Goal: Task Accomplishment & Management: Manage account settings

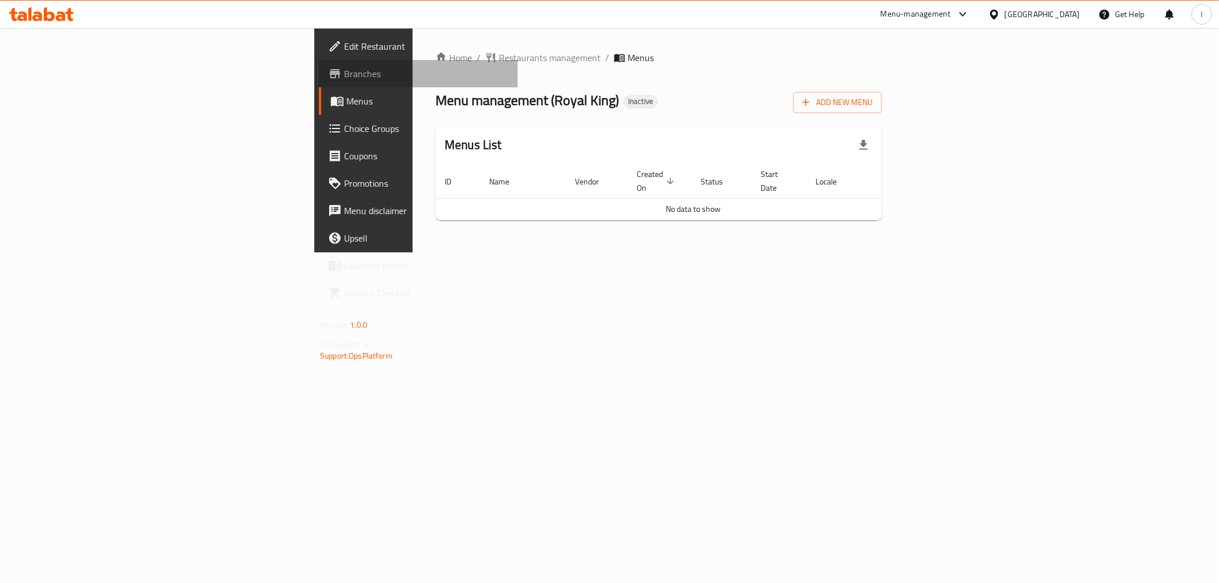
click at [344, 76] on span "Branches" at bounding box center [426, 74] width 165 height 14
click at [882, 94] on button "Add New Menu" at bounding box center [837, 102] width 89 height 21
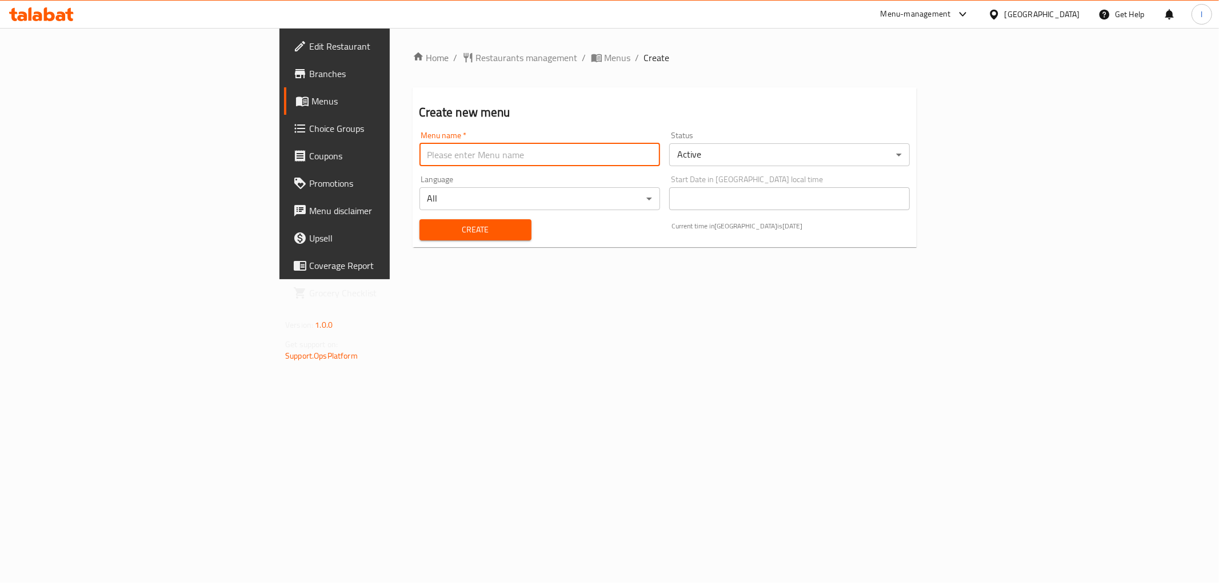
click at [569, 161] on input "text" at bounding box center [539, 154] width 241 height 23
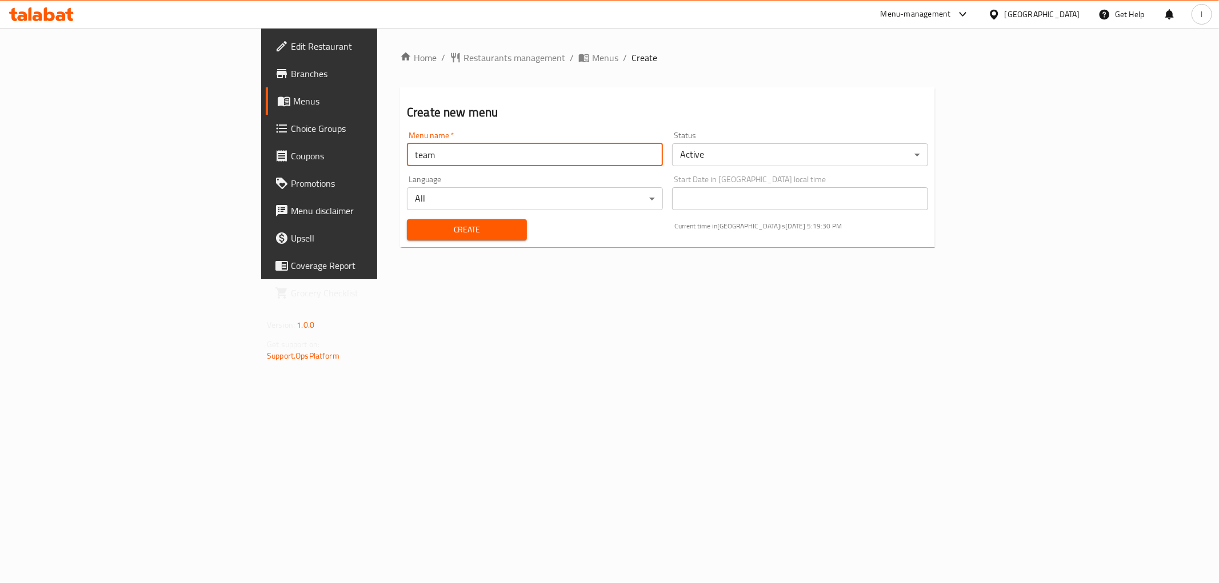
type input "team"
click at [416, 231] on span "Create" at bounding box center [467, 230] width 102 height 14
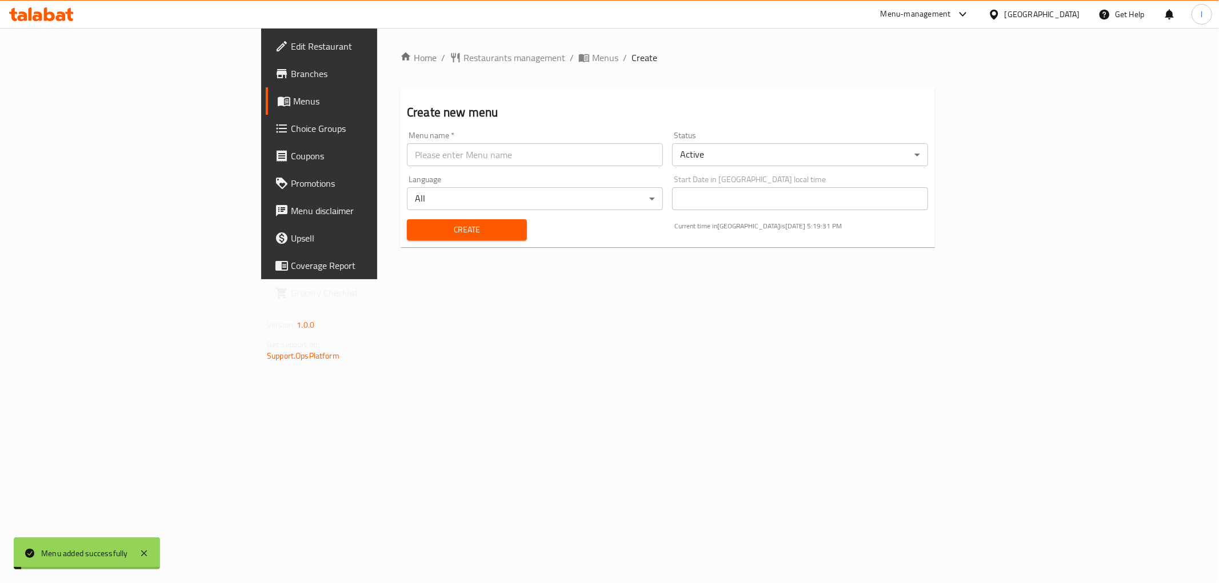
click at [293, 96] on span "Menus" at bounding box center [374, 101] width 162 height 14
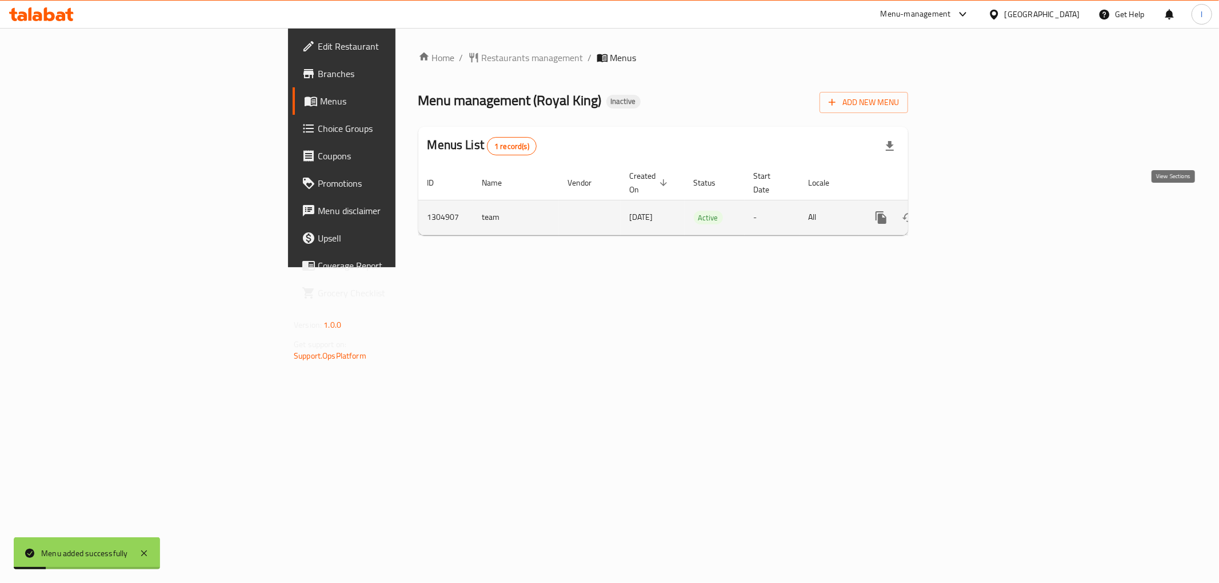
click at [970, 211] on icon "enhanced table" at bounding box center [964, 218] width 14 height 14
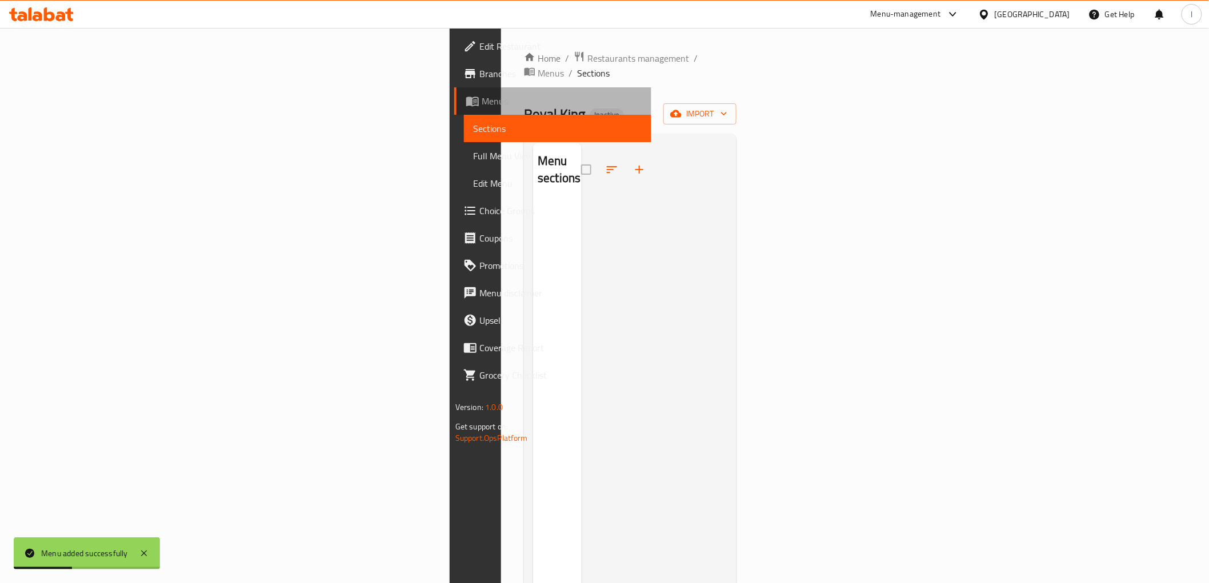
click at [482, 104] on span "Menus" at bounding box center [562, 101] width 161 height 14
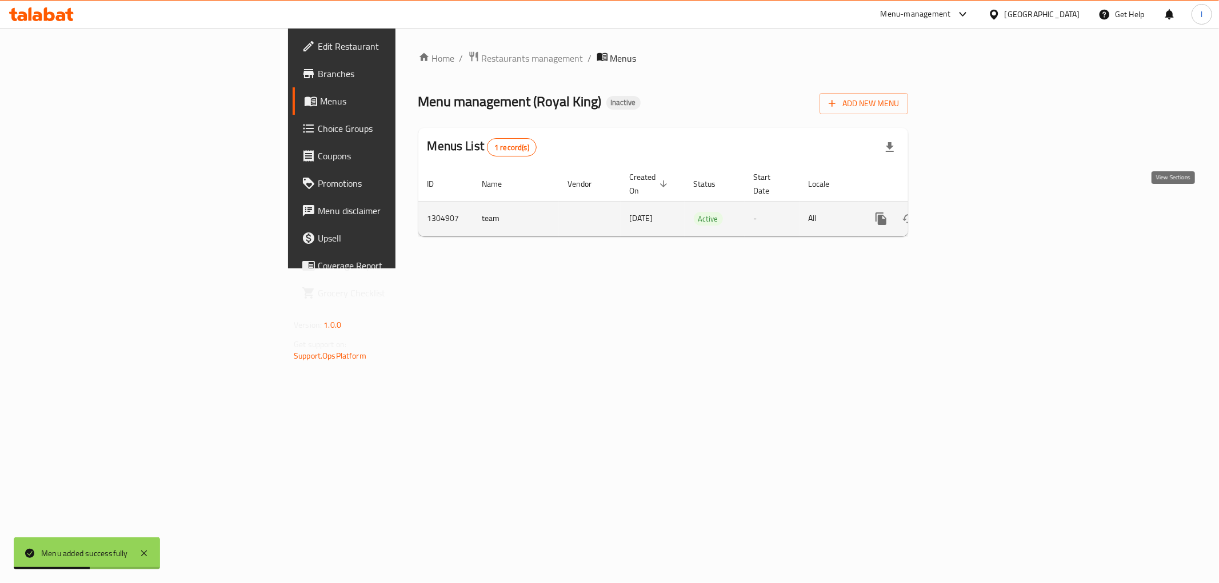
click at [977, 214] on link "enhanced table" at bounding box center [963, 218] width 27 height 27
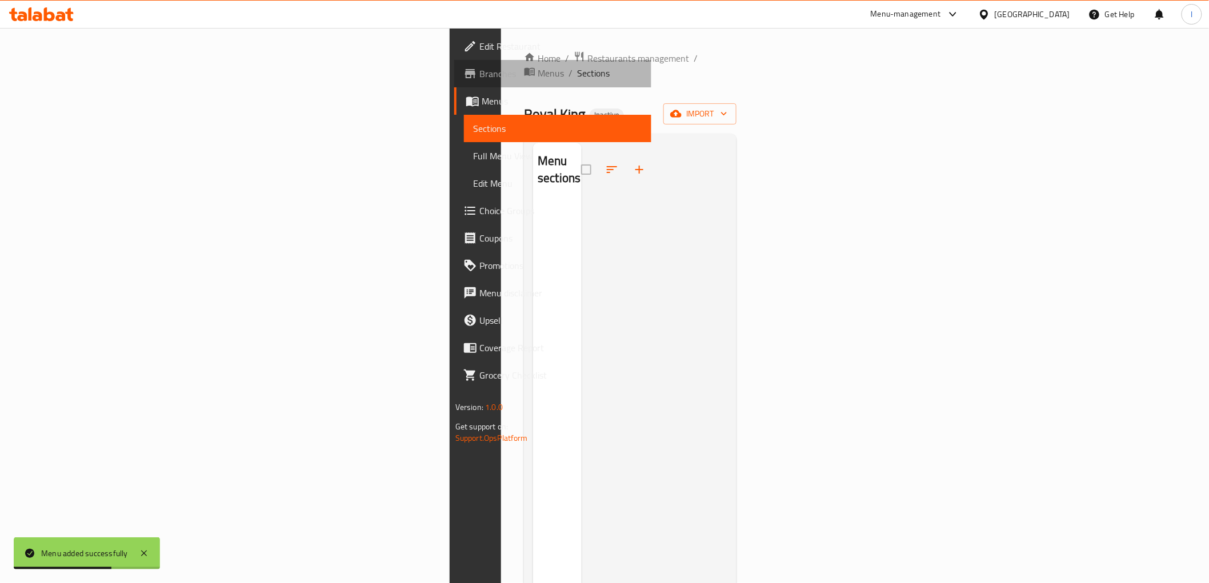
click at [479, 71] on span "Branches" at bounding box center [560, 74] width 163 height 14
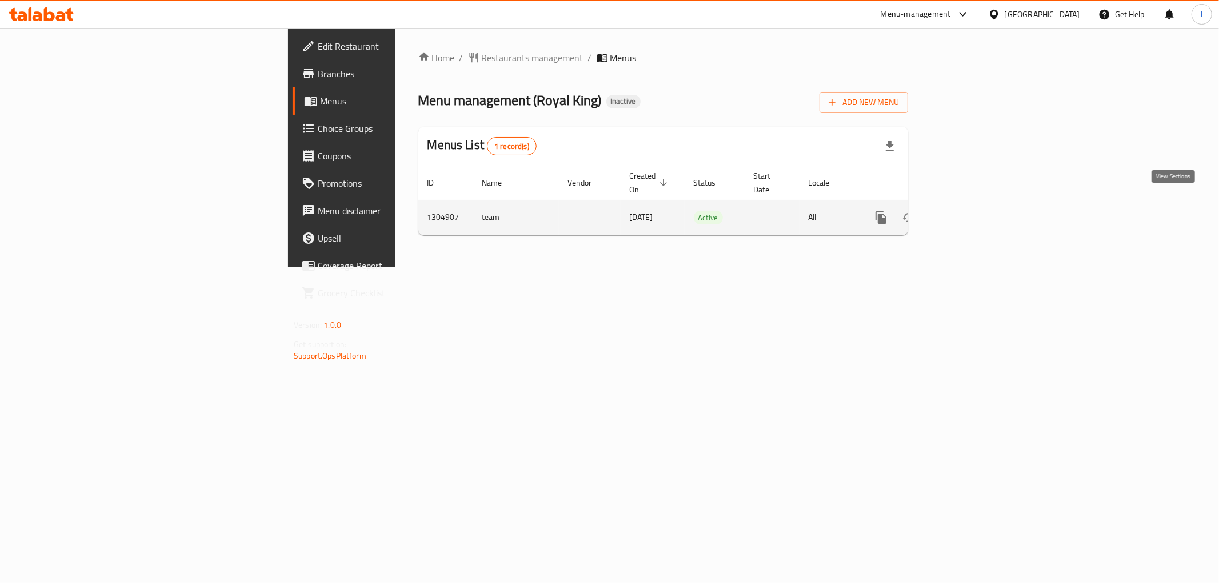
click at [977, 207] on link "enhanced table" at bounding box center [963, 217] width 27 height 27
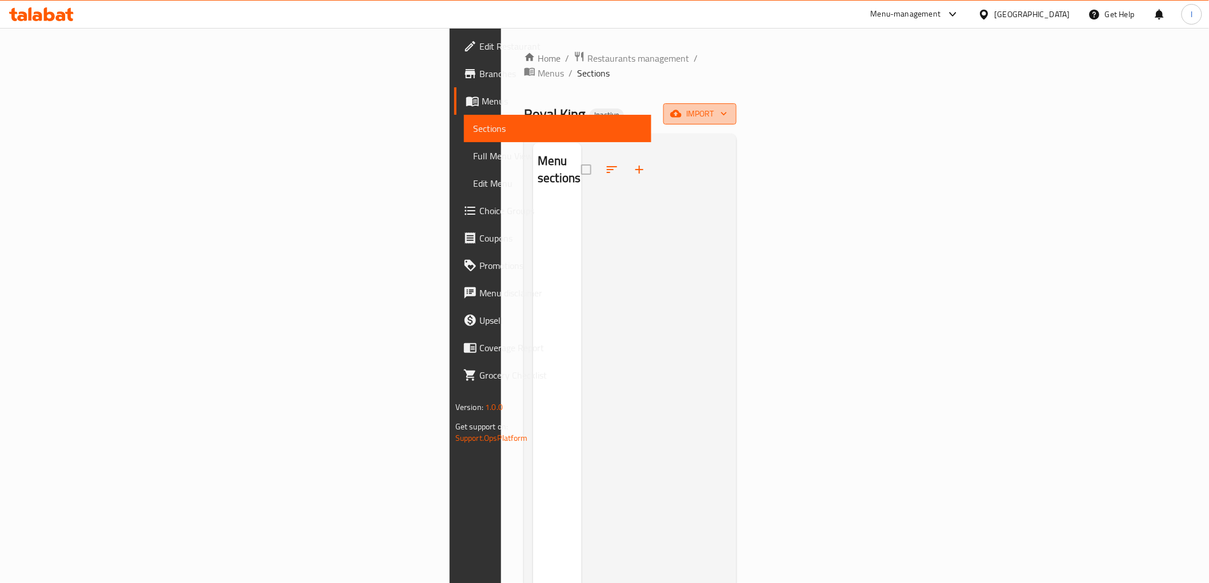
click at [682, 110] on icon "button" at bounding box center [675, 113] width 11 height 7
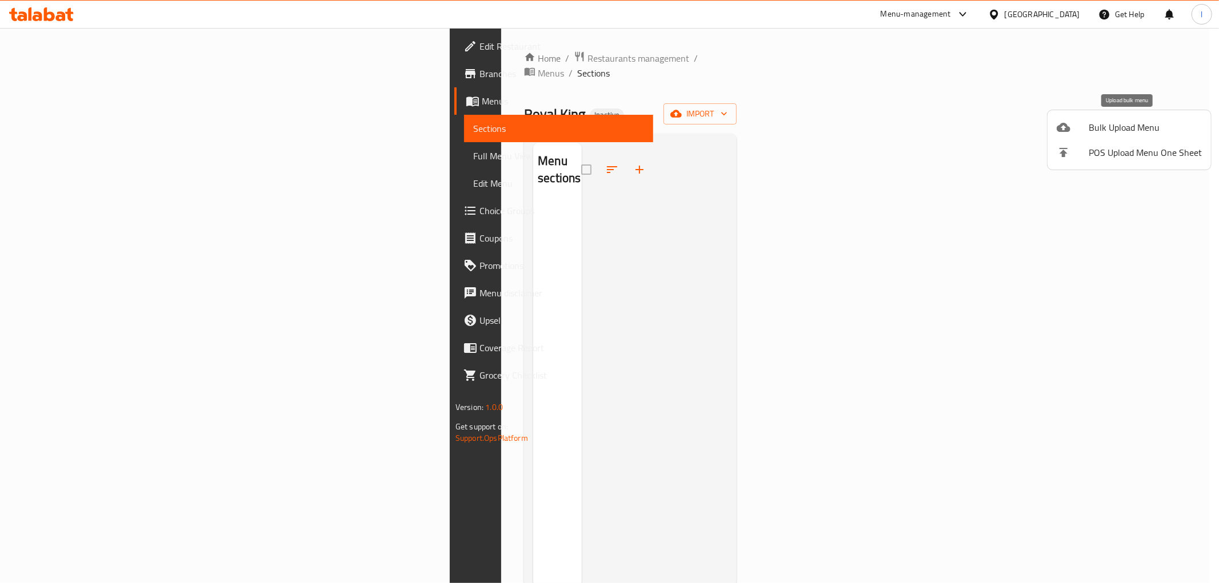
click at [1070, 130] on icon at bounding box center [1064, 127] width 14 height 9
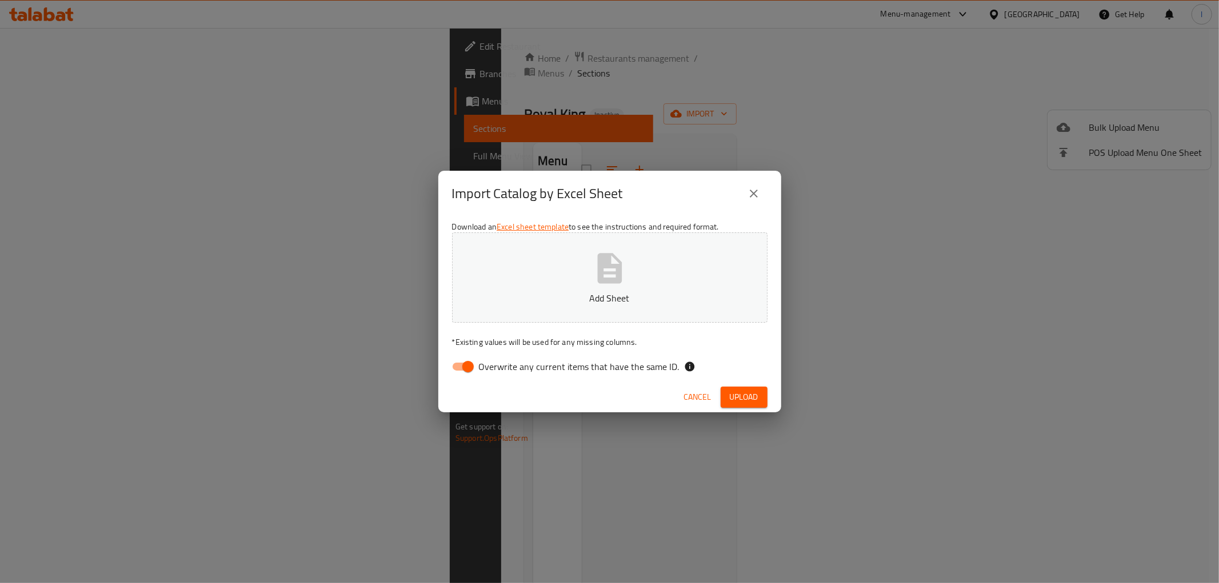
click at [495, 361] on span "Overwrite any current items that have the same ID." at bounding box center [579, 367] width 201 height 14
click at [495, 361] on input "Overwrite any current items that have the same ID." at bounding box center [467, 367] width 65 height 22
checkbox input "false"
click at [602, 291] on p "Add Sheet" at bounding box center [610, 298] width 280 height 14
drag, startPoint x: 772, startPoint y: 392, endPoint x: 751, endPoint y: 398, distance: 21.5
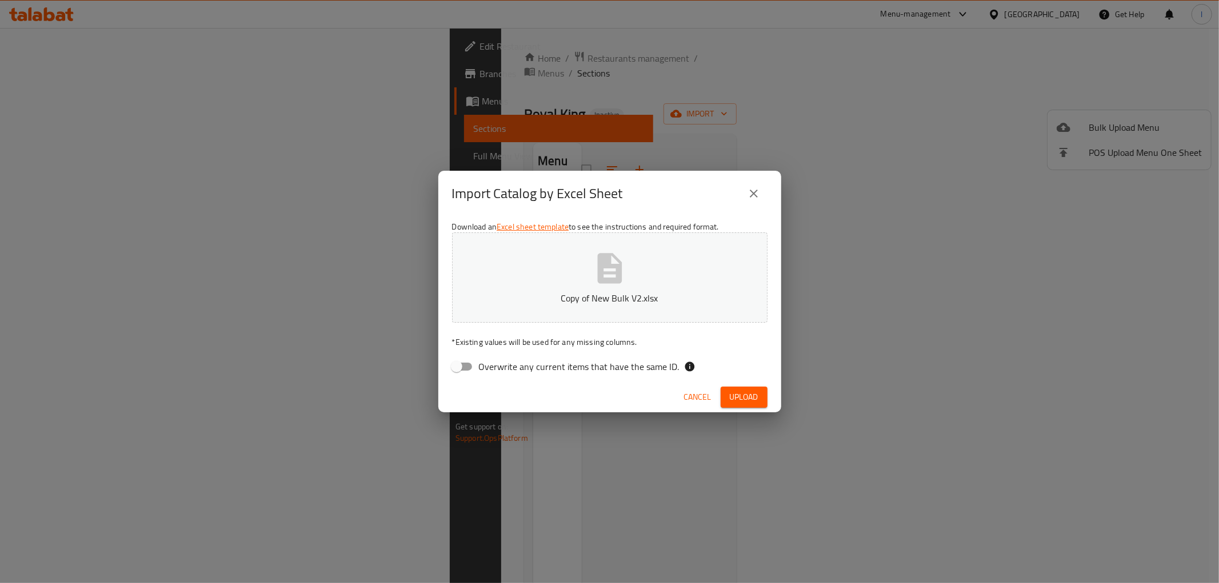
click at [770, 393] on div "Cancel Upload" at bounding box center [609, 397] width 343 height 30
click at [751, 398] on span "Upload" at bounding box center [744, 397] width 29 height 14
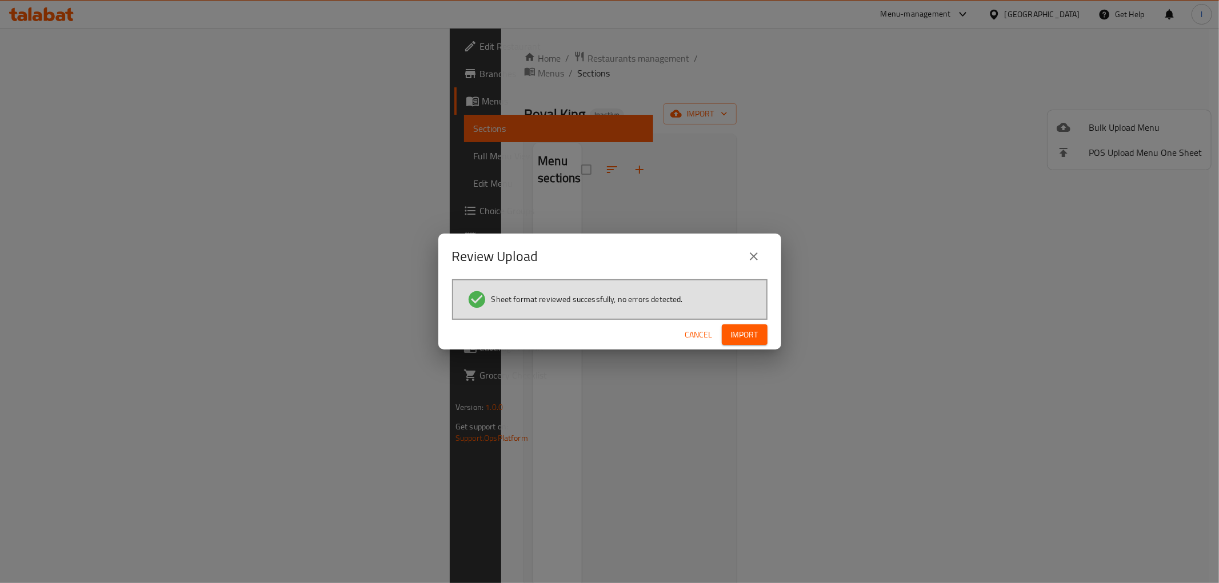
click at [761, 317] on div "Sheet format reviewed successfully, no errors detected." at bounding box center [609, 299] width 315 height 41
click at [749, 339] on span "Import" at bounding box center [744, 335] width 27 height 14
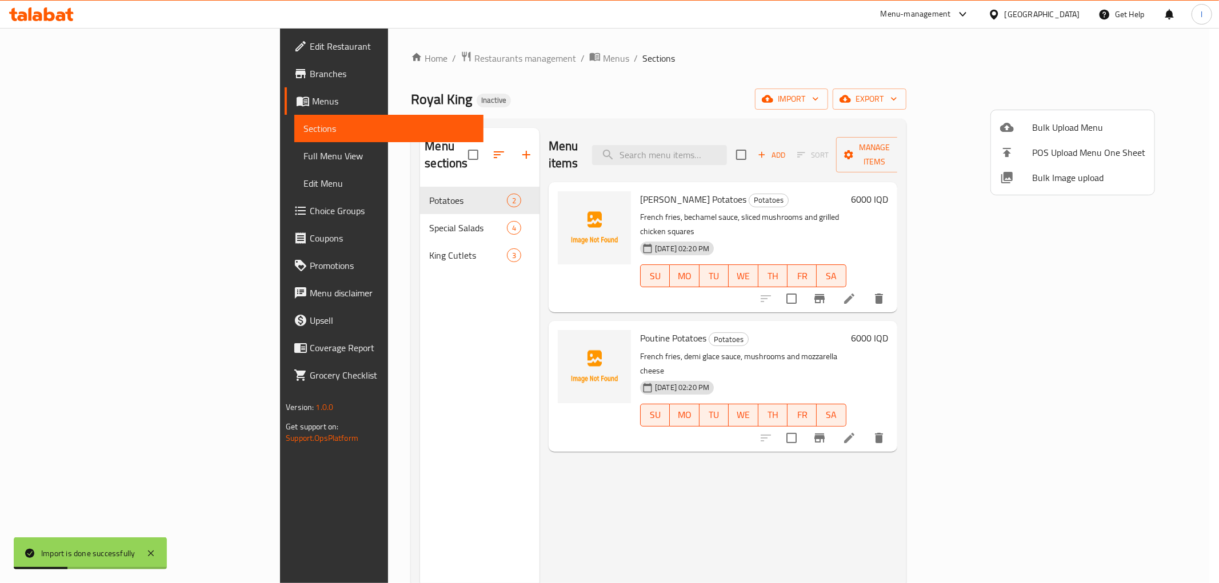
click at [121, 158] on div at bounding box center [609, 291] width 1219 height 583
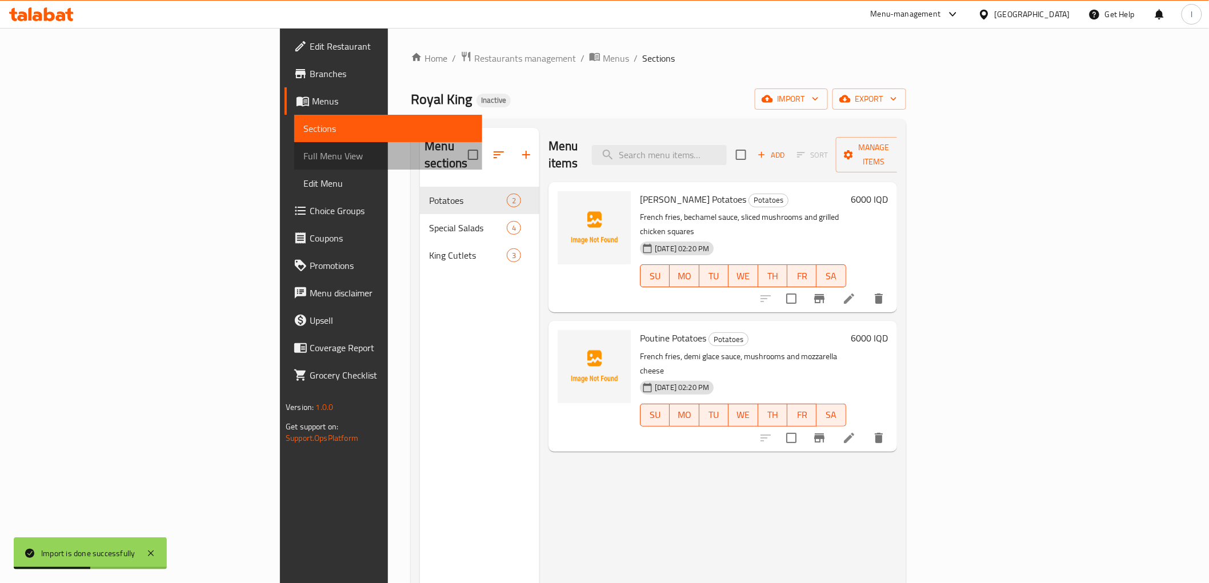
click at [303, 159] on span "Full Menu View" at bounding box center [387, 156] width 169 height 14
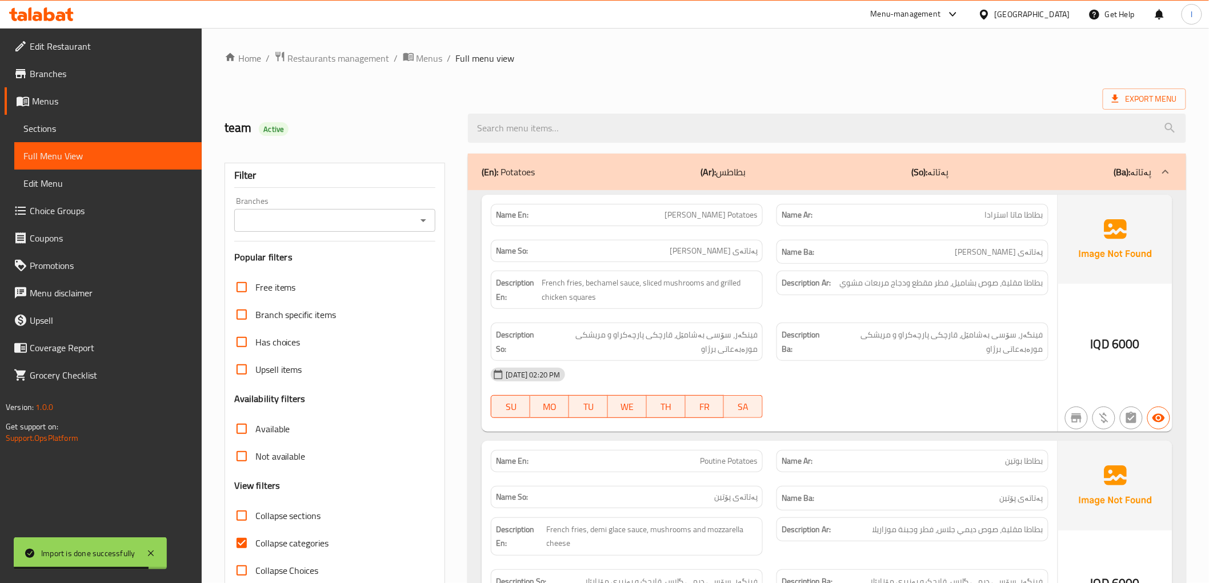
click at [291, 539] on span "Collapse categories" at bounding box center [292, 544] width 74 height 14
click at [255, 539] on input "Collapse categories" at bounding box center [241, 543] width 27 height 27
checkbox input "false"
click at [282, 520] on span "Collapse sections" at bounding box center [288, 516] width 66 height 14
click at [255, 520] on input "Collapse sections" at bounding box center [241, 515] width 27 height 27
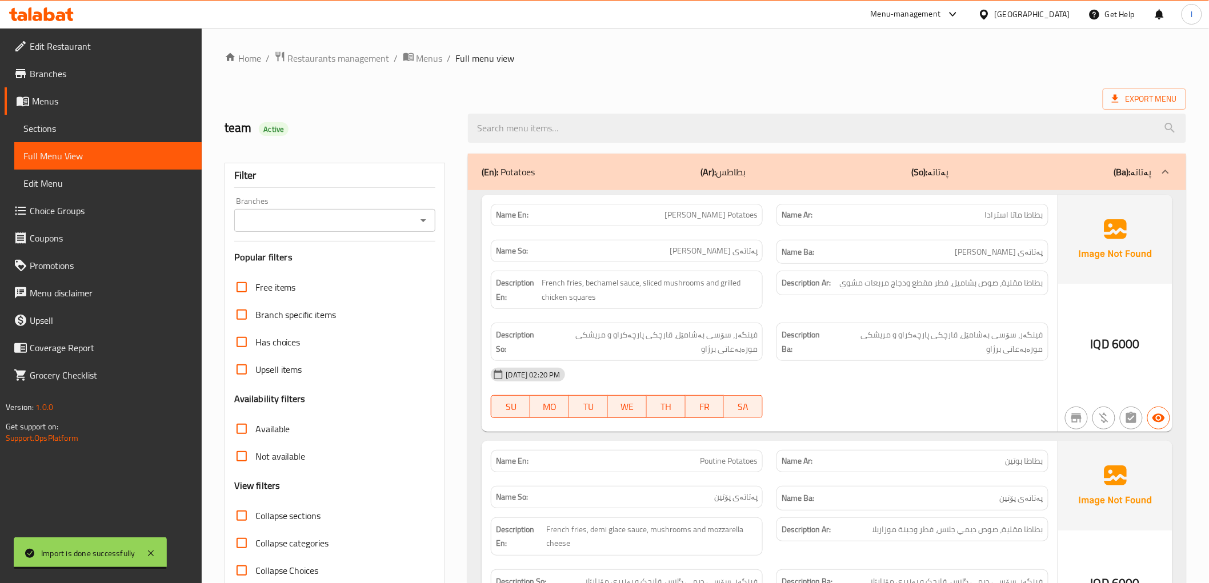
checkbox input "true"
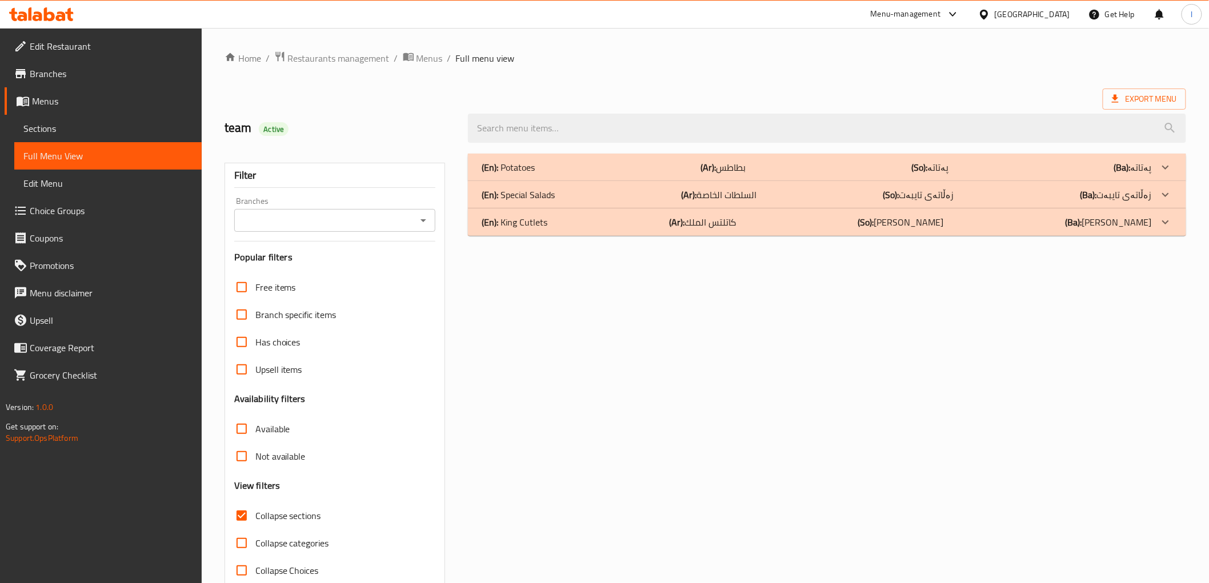
click at [713, 161] on b "(Ar):" at bounding box center [708, 167] width 15 height 17
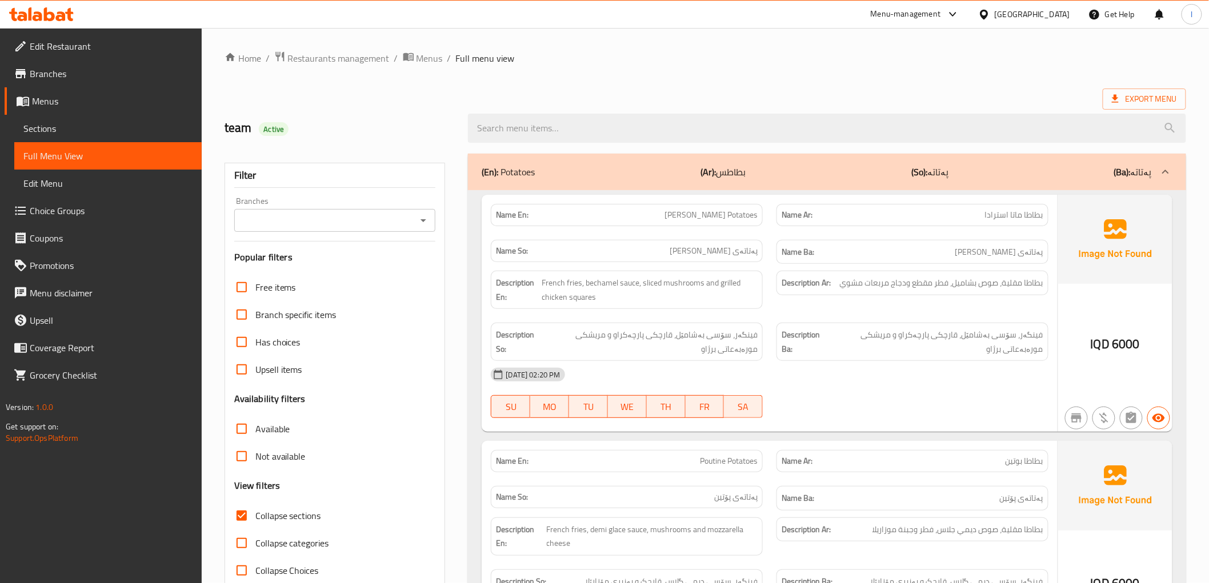
click at [802, 159] on div "(En): Potatoes (Ar): بطاطس (So): پەتاتە (Ba): پەتاتە" at bounding box center [827, 172] width 718 height 37
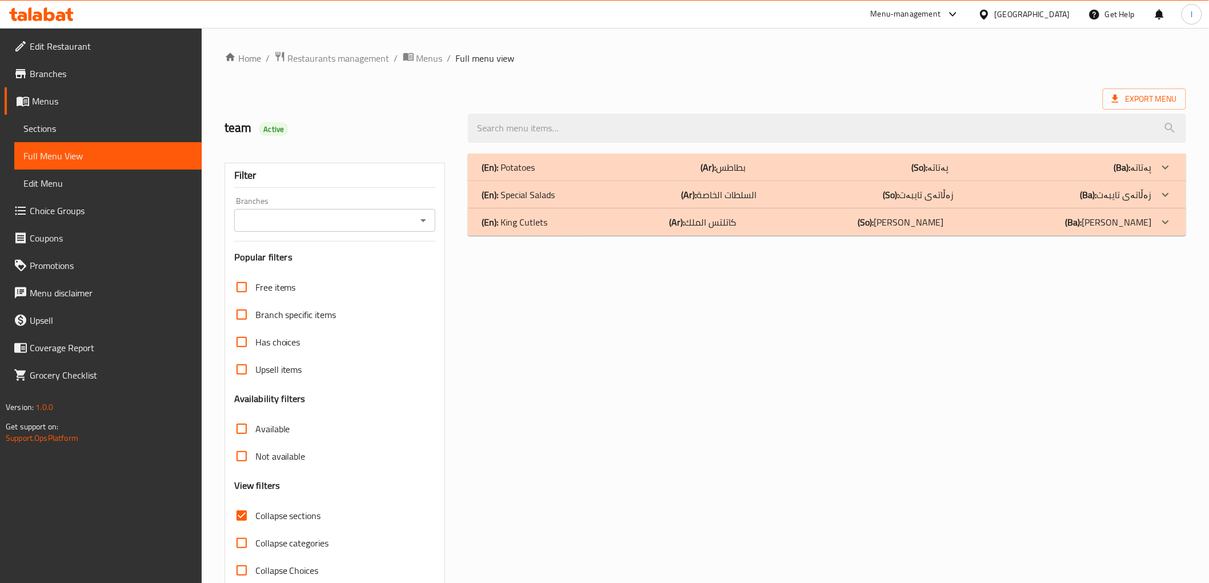
click at [734, 174] on p "(Ar): السلطات الخاصة" at bounding box center [723, 168] width 45 height 14
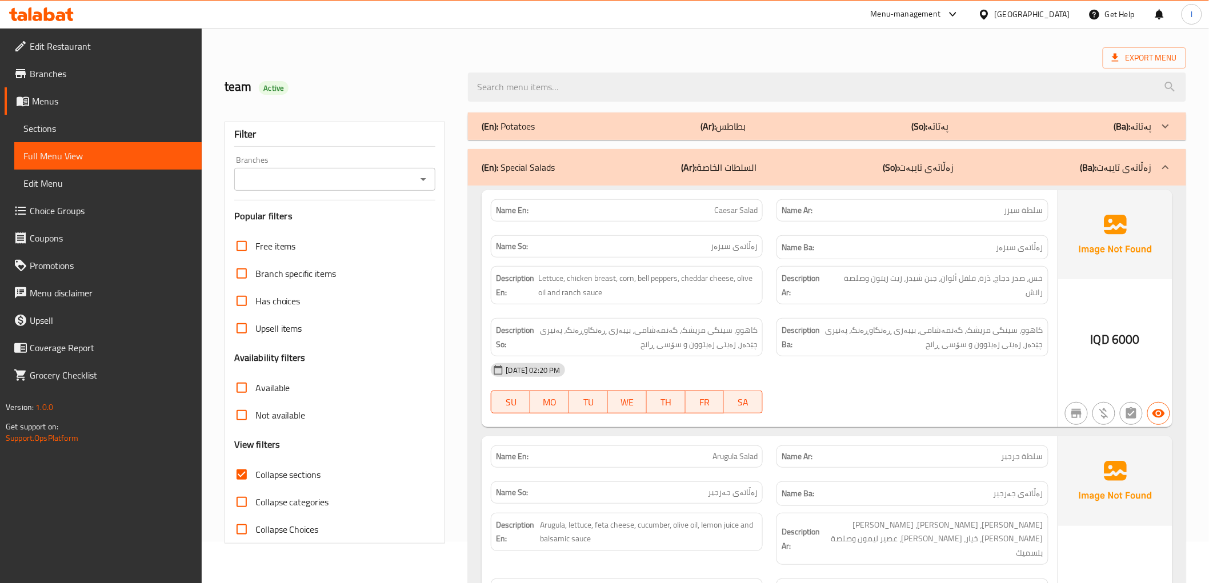
scroll to position [63, 0]
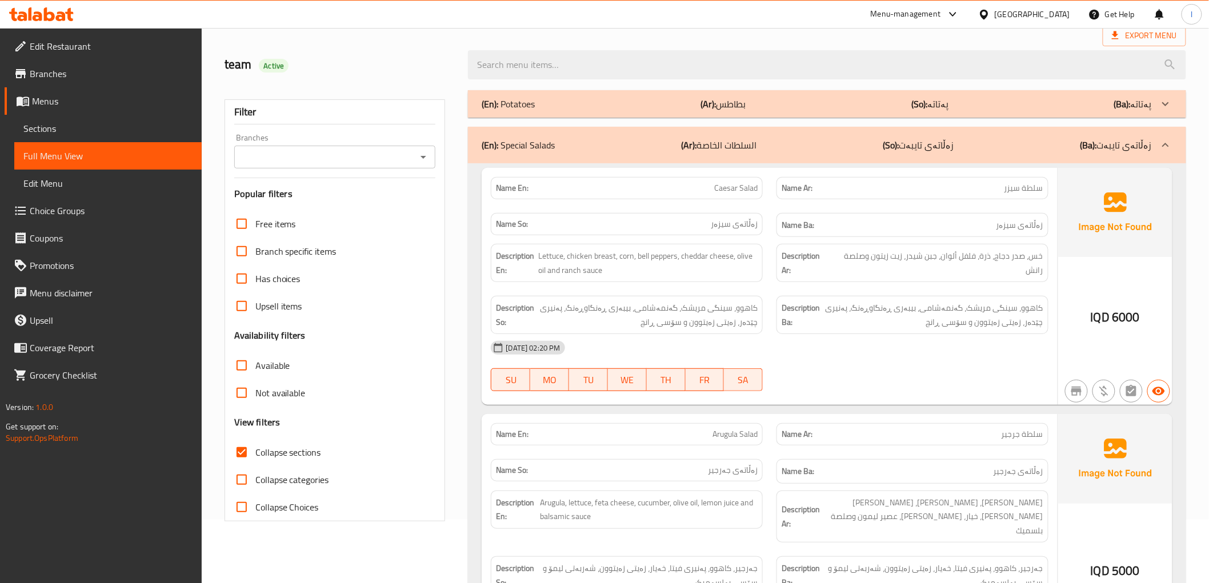
click at [734, 193] on span "Caesar Salad" at bounding box center [735, 188] width 43 height 12
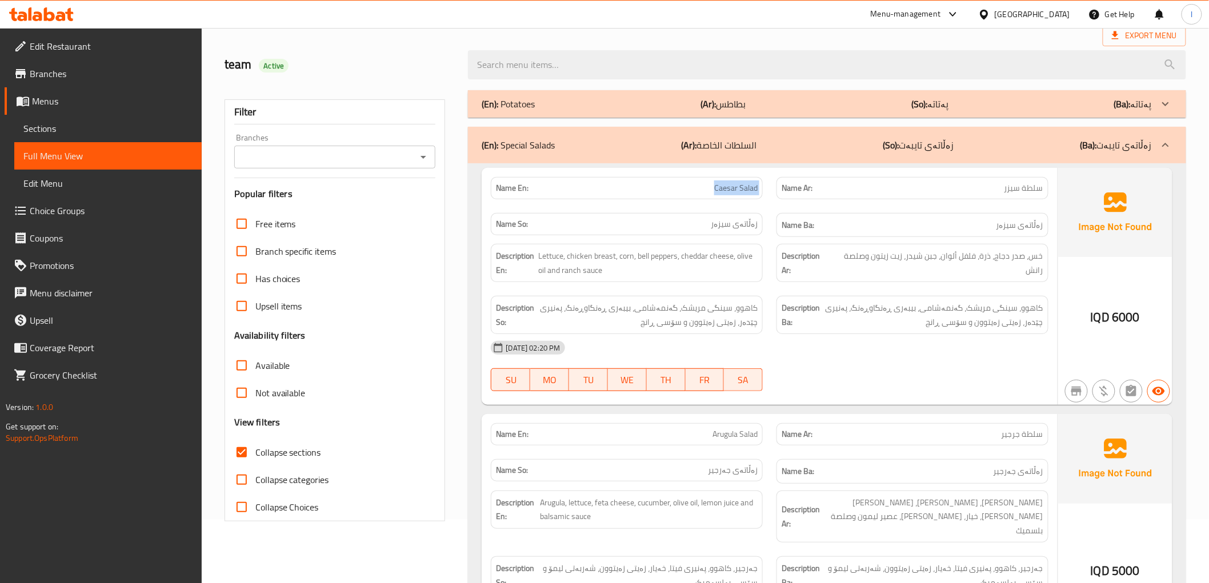
click at [734, 193] on span "Caesar Salad" at bounding box center [735, 188] width 43 height 12
click at [997, 235] on div "Name Ba: زەڵاتەی سیزەر" at bounding box center [913, 225] width 272 height 25
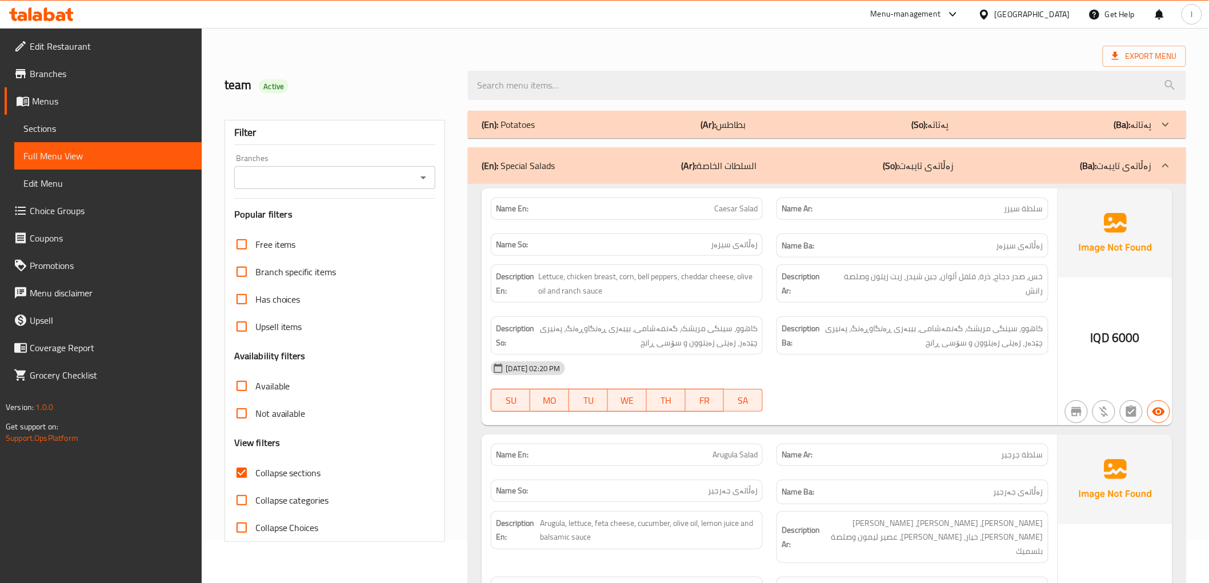
scroll to position [10, 0]
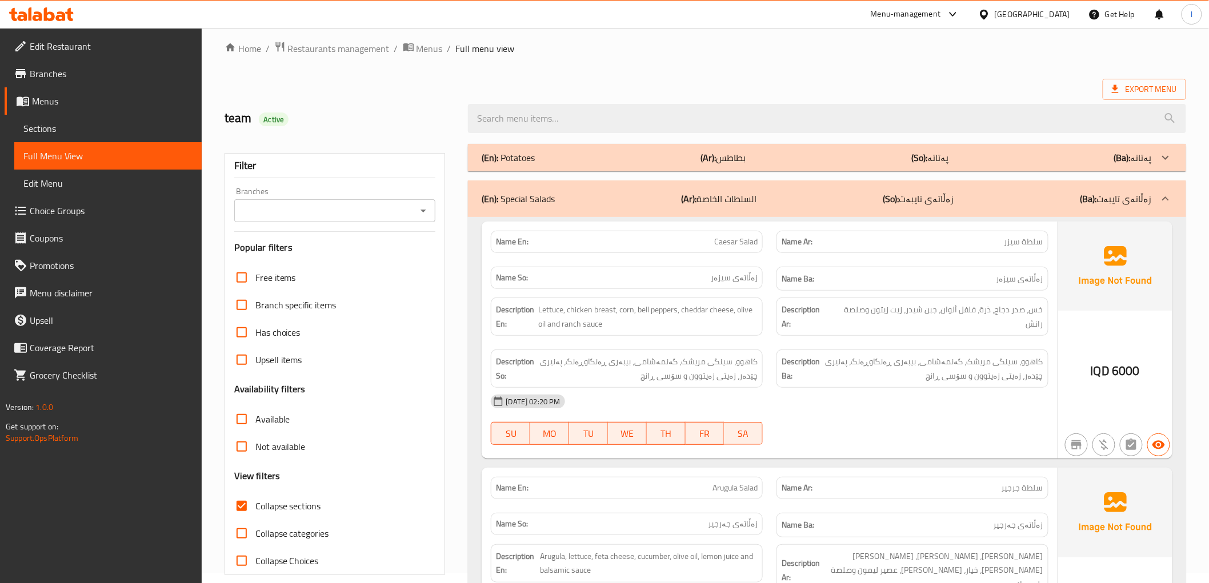
click at [854, 206] on div "(En): Special Salads (Ar): السلطات الخاصة (So): زەڵاتەی تایبەت (Ba): زەڵاتەی تا…" at bounding box center [827, 199] width 718 height 37
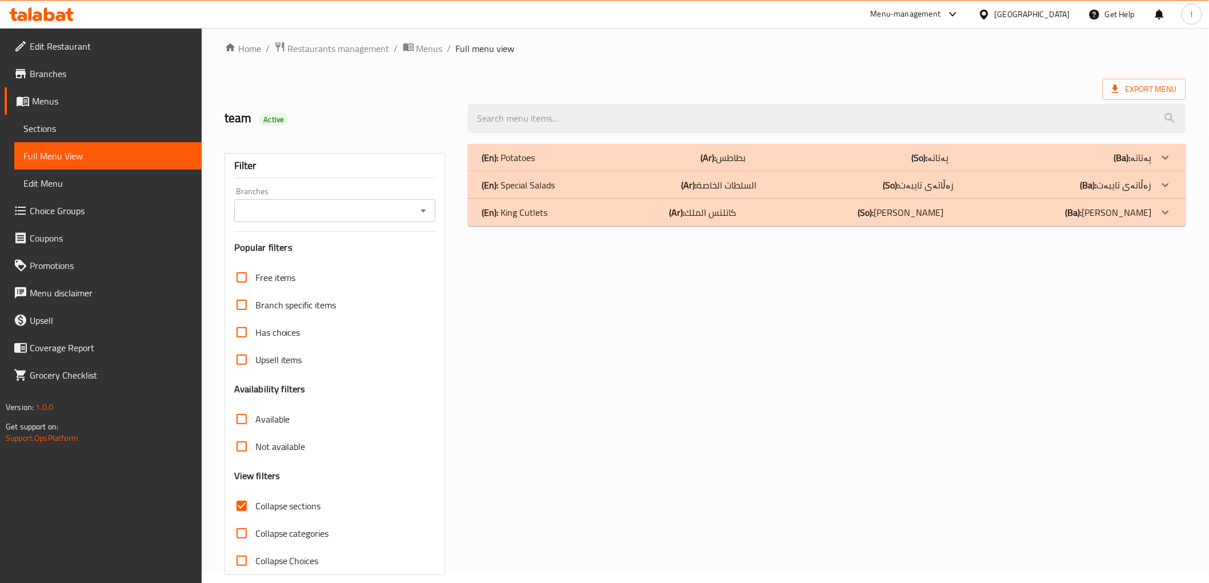
click at [840, 165] on div "(En): King Cutlets (Ar): كاتلتس الملك (So): کاتلتسی پاشا (Ba): کاتلتسی پاشا" at bounding box center [817, 158] width 670 height 14
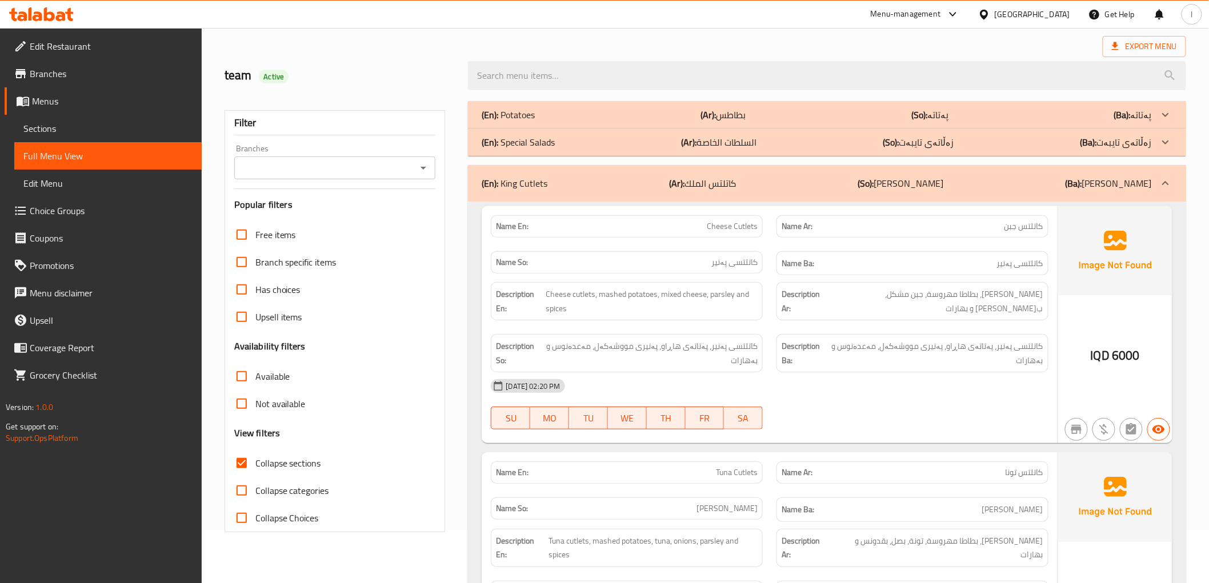
scroll to position [0, 0]
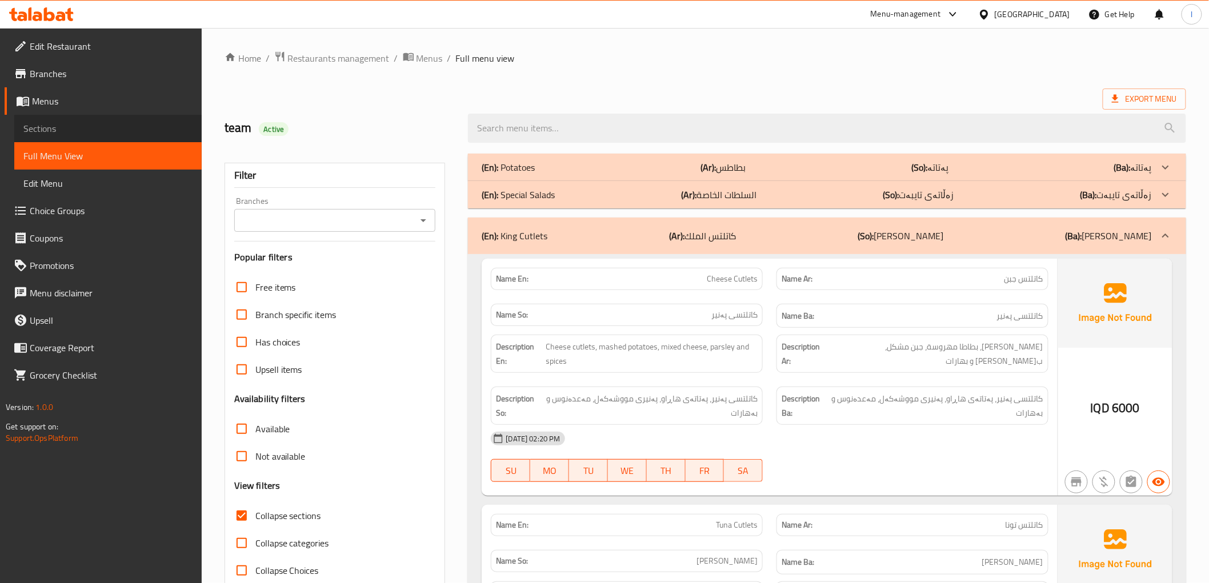
click at [77, 130] on span "Sections" at bounding box center [107, 129] width 169 height 14
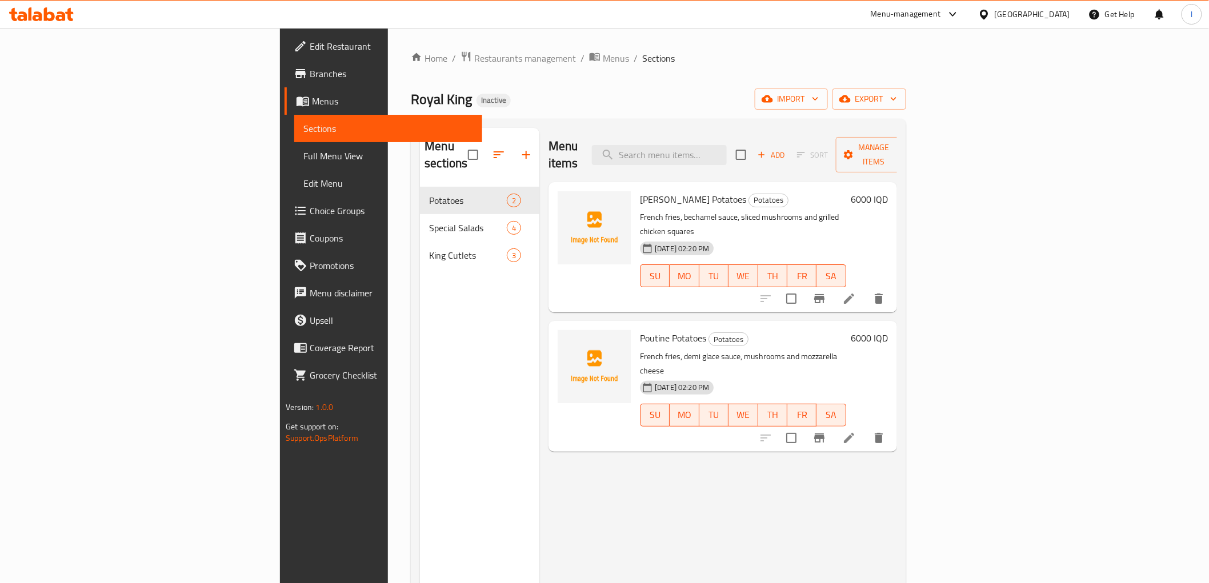
click at [539, 501] on div "Menu items Add Sort Manage items Mata Estrada Potatoes Potatoes French fries, b…" at bounding box center [718, 419] width 358 height 583
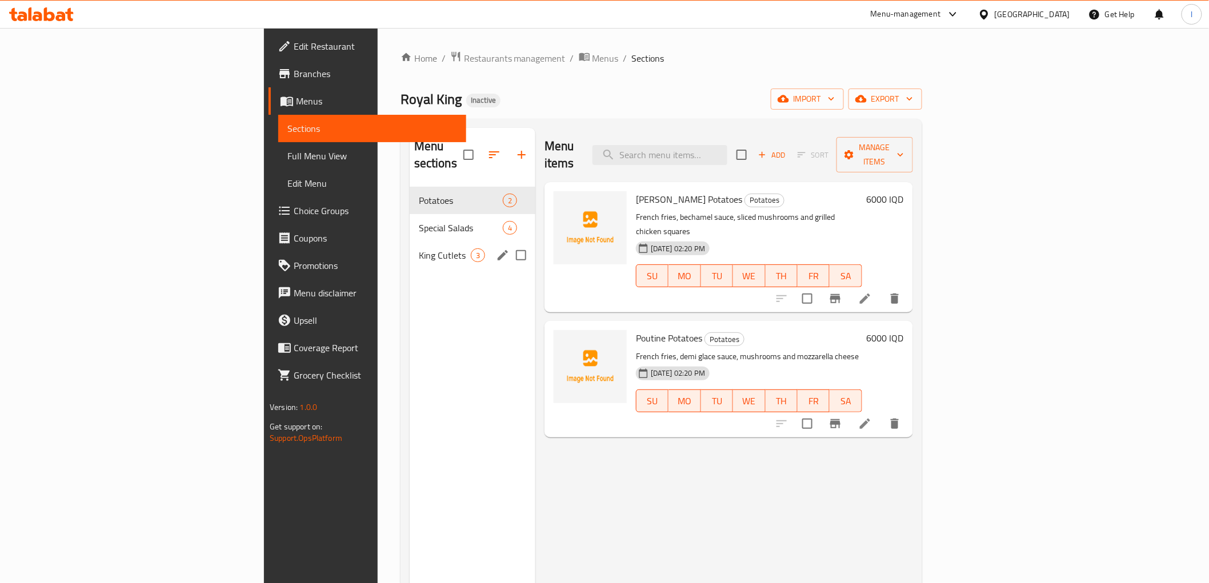
click at [419, 249] on span "King Cutlets" at bounding box center [445, 256] width 52 height 14
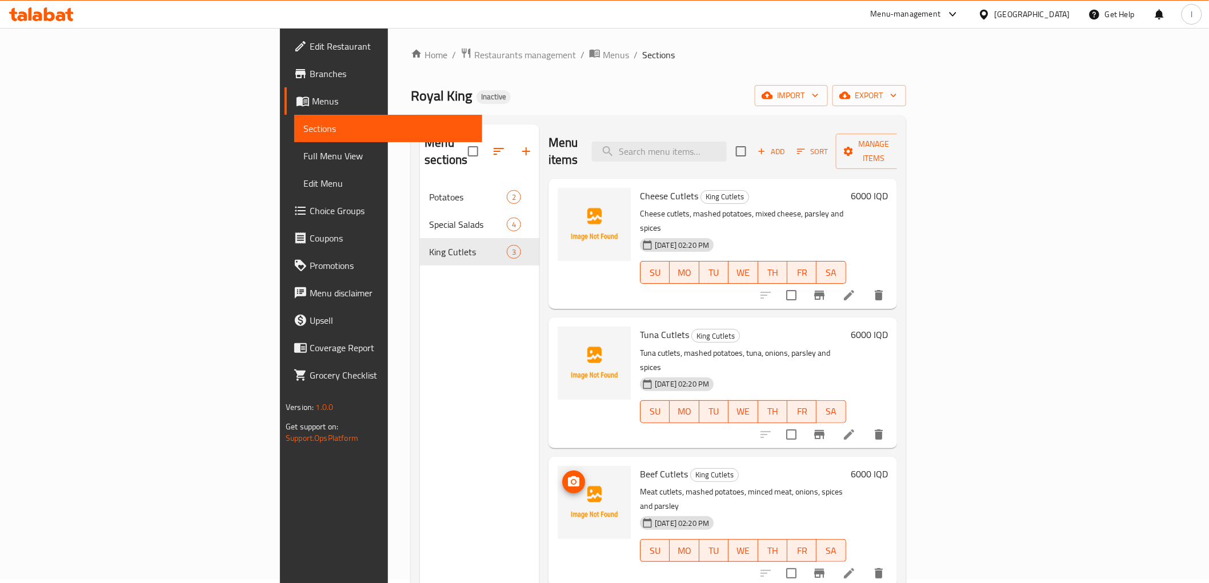
scroll to position [63, 0]
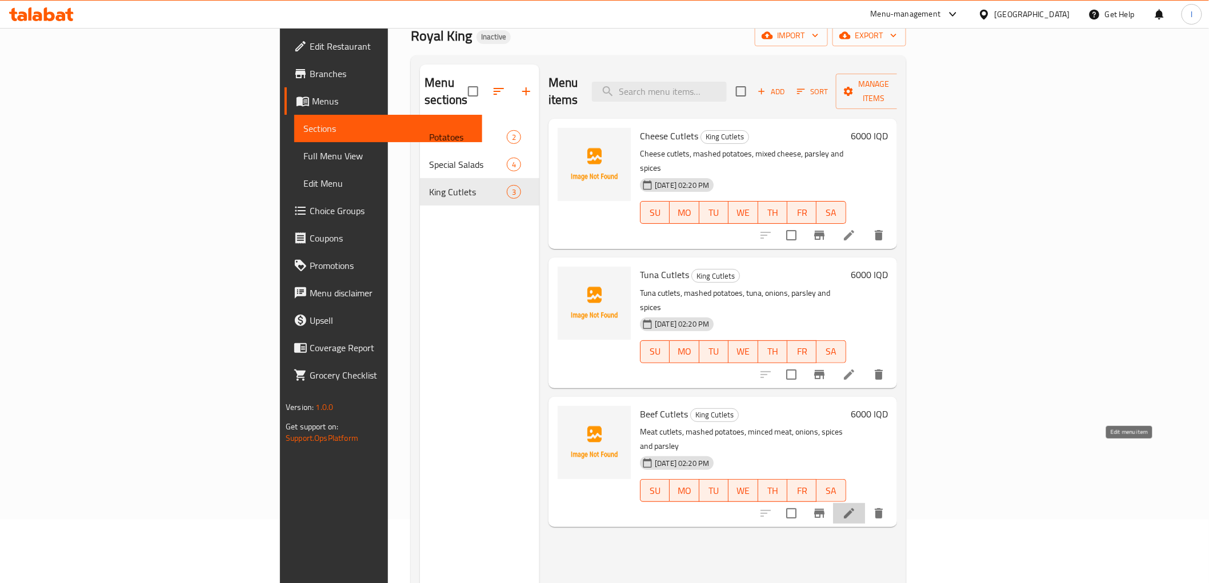
click at [856, 507] on icon at bounding box center [849, 514] width 14 height 14
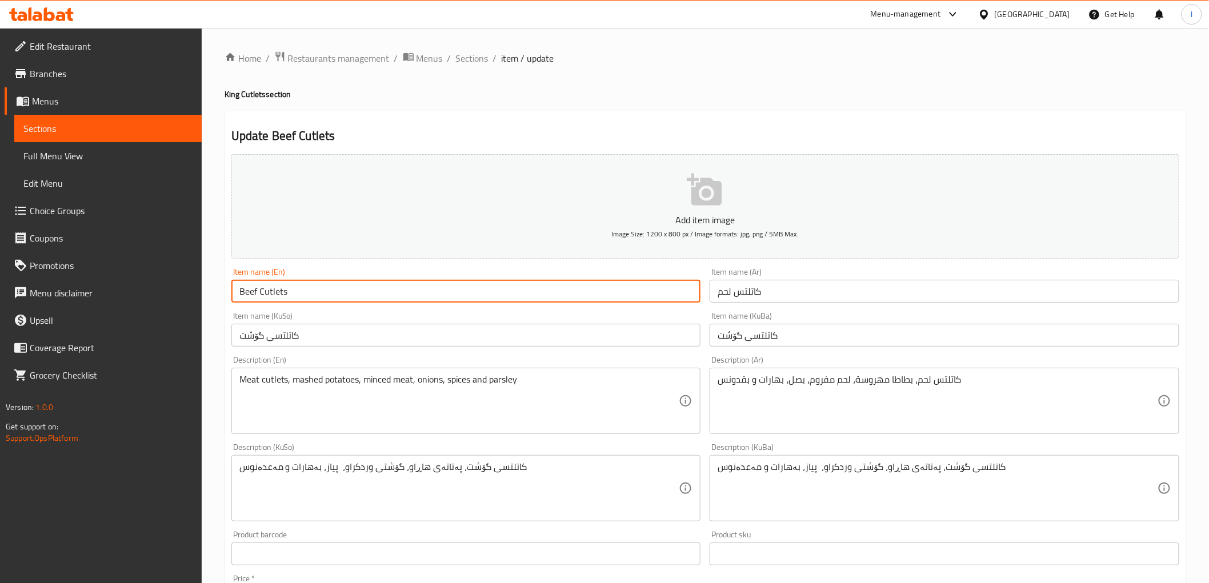
click at [249, 288] on input "Beef Cutlets" at bounding box center [466, 291] width 470 height 23
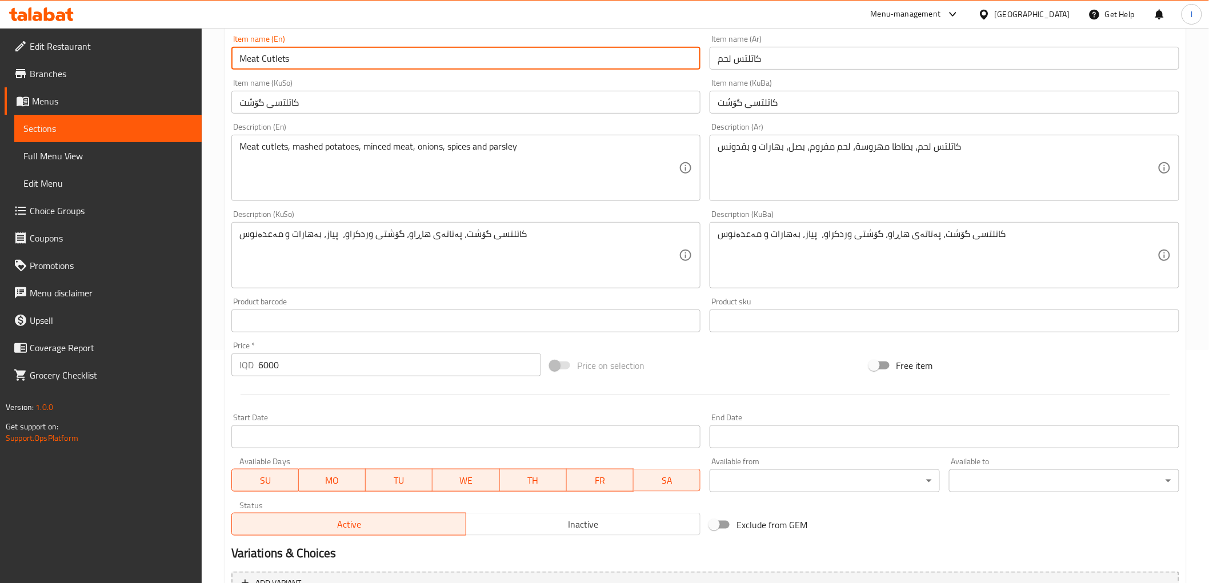
scroll to position [254, 0]
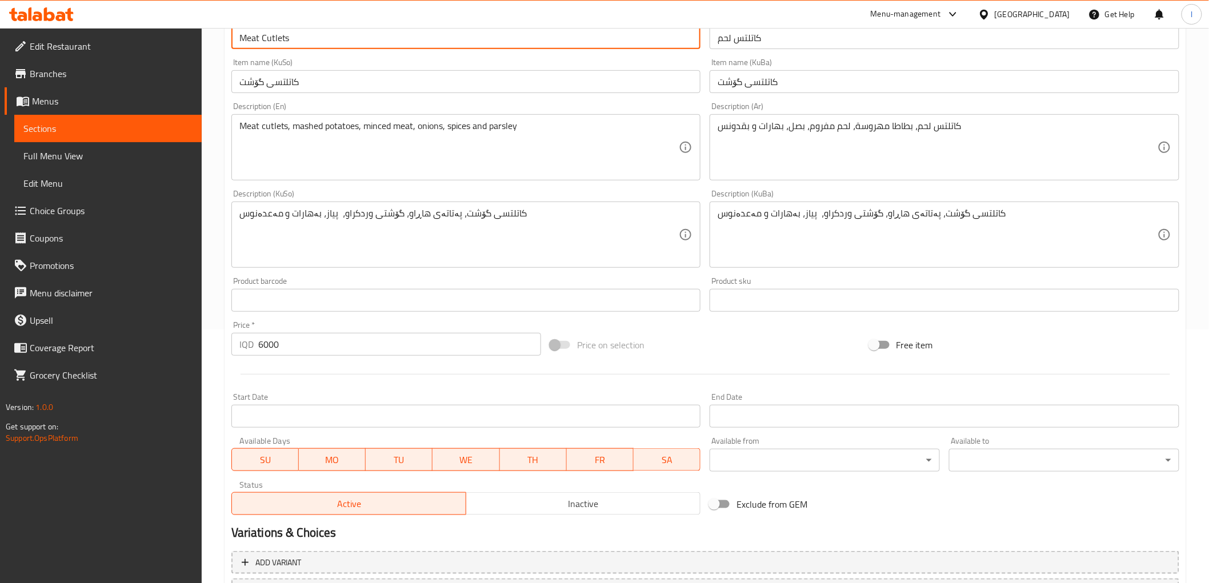
type input "Meat Cutlets"
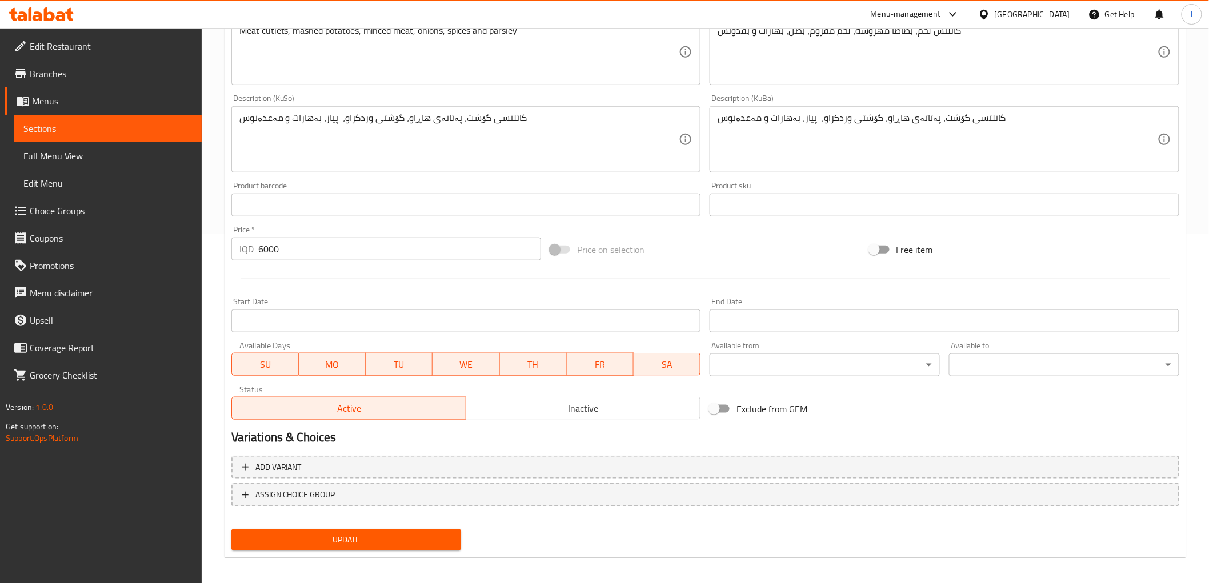
scroll to position [353, 0]
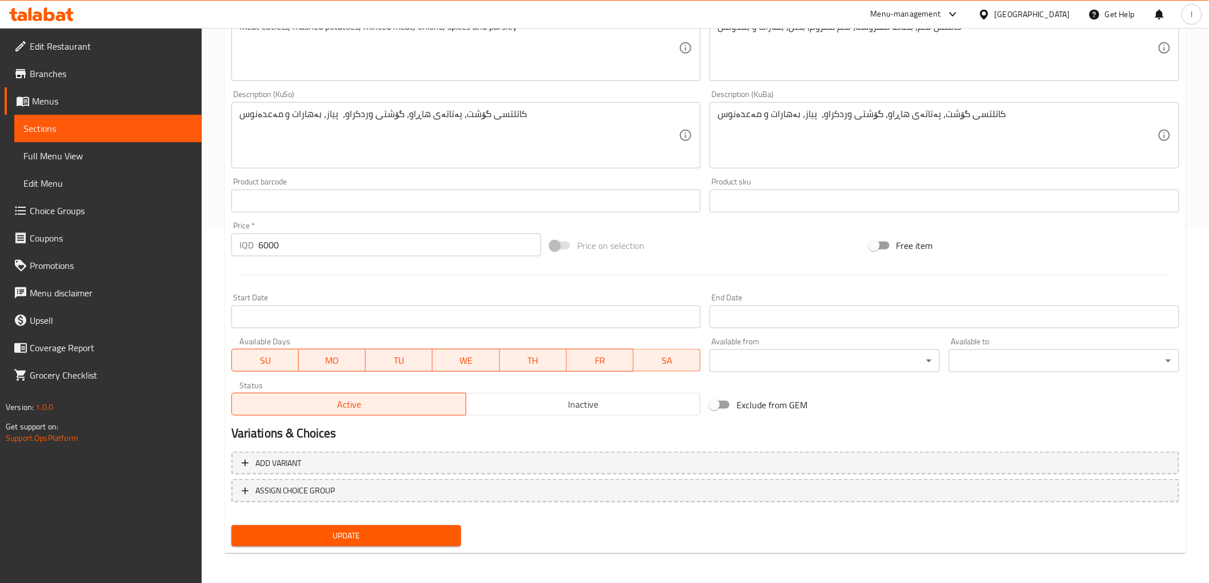
click at [724, 243] on div "Price on selection" at bounding box center [705, 245] width 319 height 31
click at [401, 537] on span "Update" at bounding box center [347, 536] width 212 height 14
click at [345, 534] on span "Update" at bounding box center [347, 536] width 212 height 14
click at [43, 127] on span "Sections" at bounding box center [107, 129] width 169 height 14
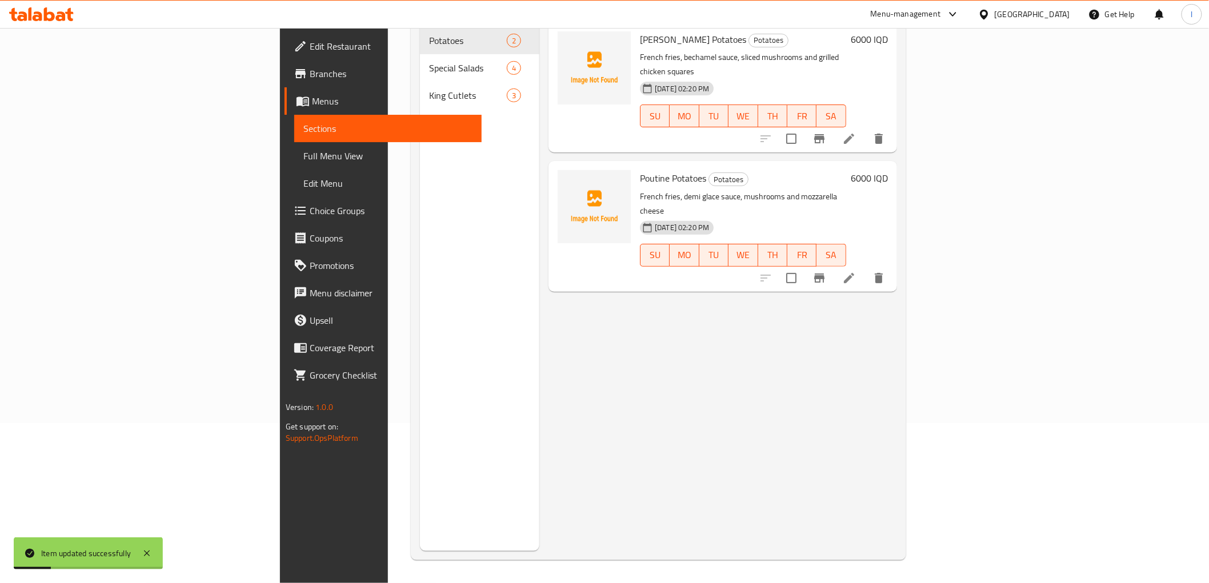
scroll to position [160, 0]
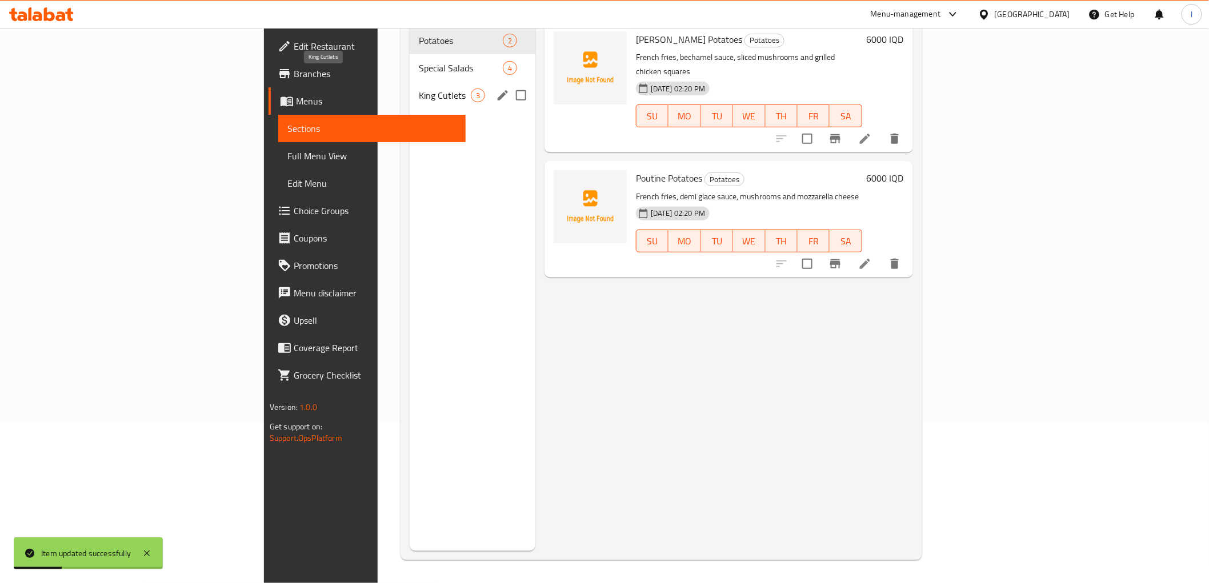
click at [419, 89] on span "King Cutlets" at bounding box center [445, 96] width 52 height 14
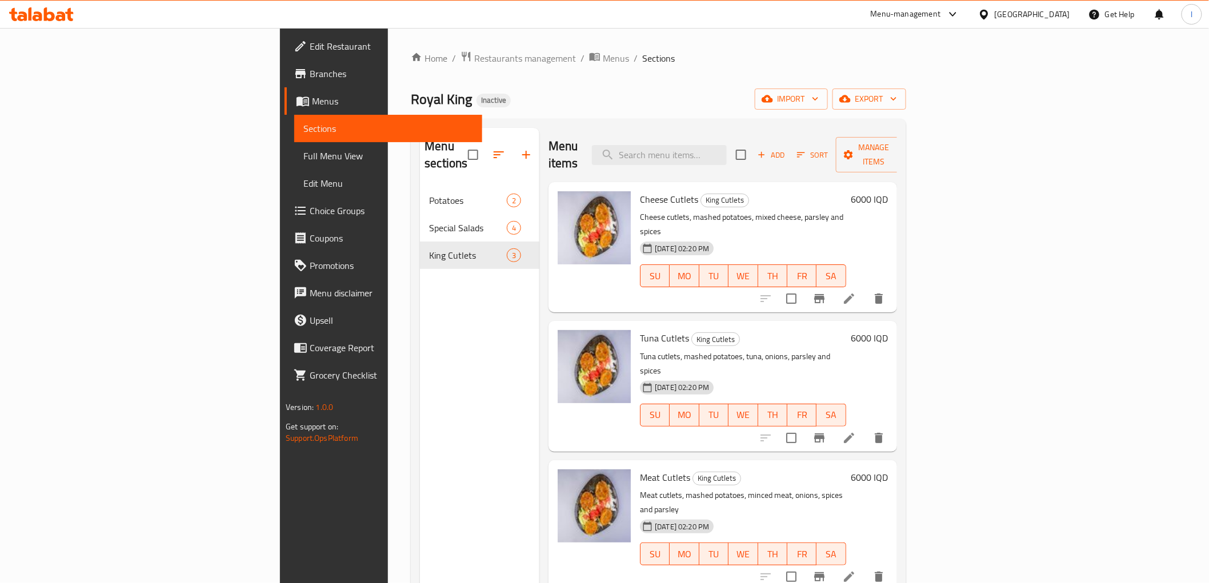
click at [454, 294] on div "Menu sections Potatoes 2 Special Salads 4 King Cutlets 3" at bounding box center [479, 419] width 119 height 583
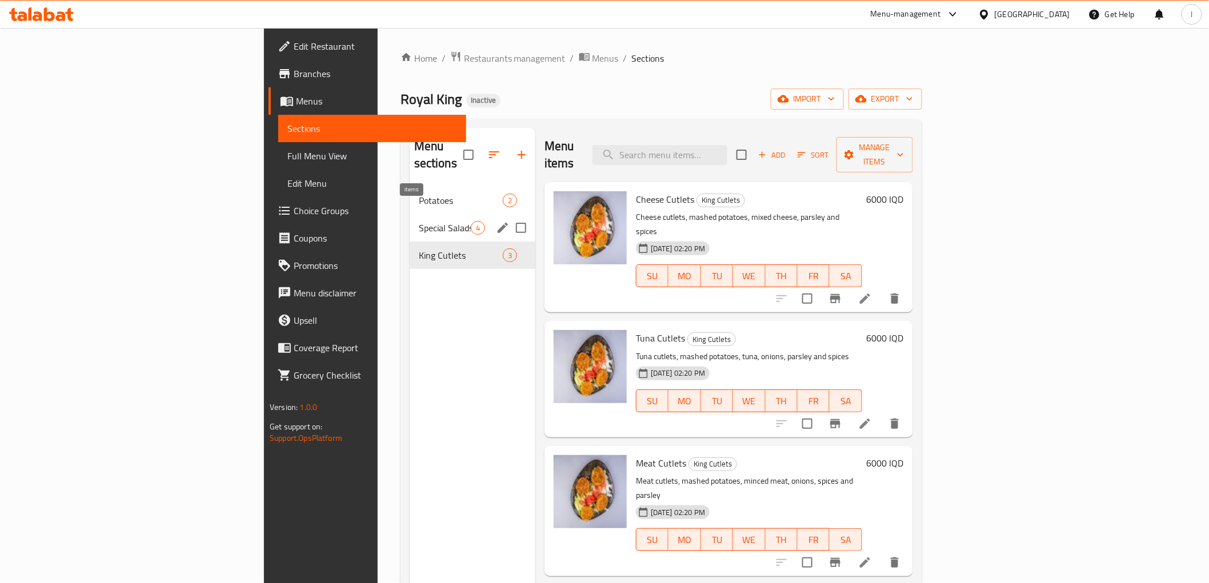
click at [471, 223] on span "4" at bounding box center [477, 228] width 13 height 11
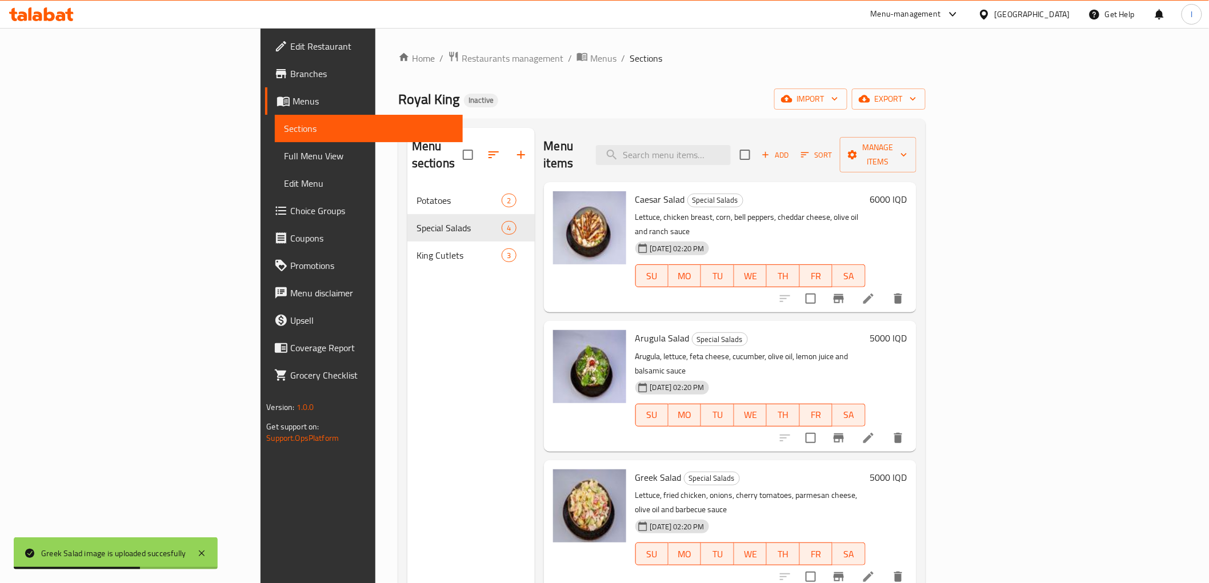
drag, startPoint x: 437, startPoint y: 275, endPoint x: 436, endPoint y: 262, distance: 13.8
click at [437, 275] on div "Menu sections Potatoes 2 Special Salads 4 King Cutlets 3" at bounding box center [470, 419] width 127 height 583
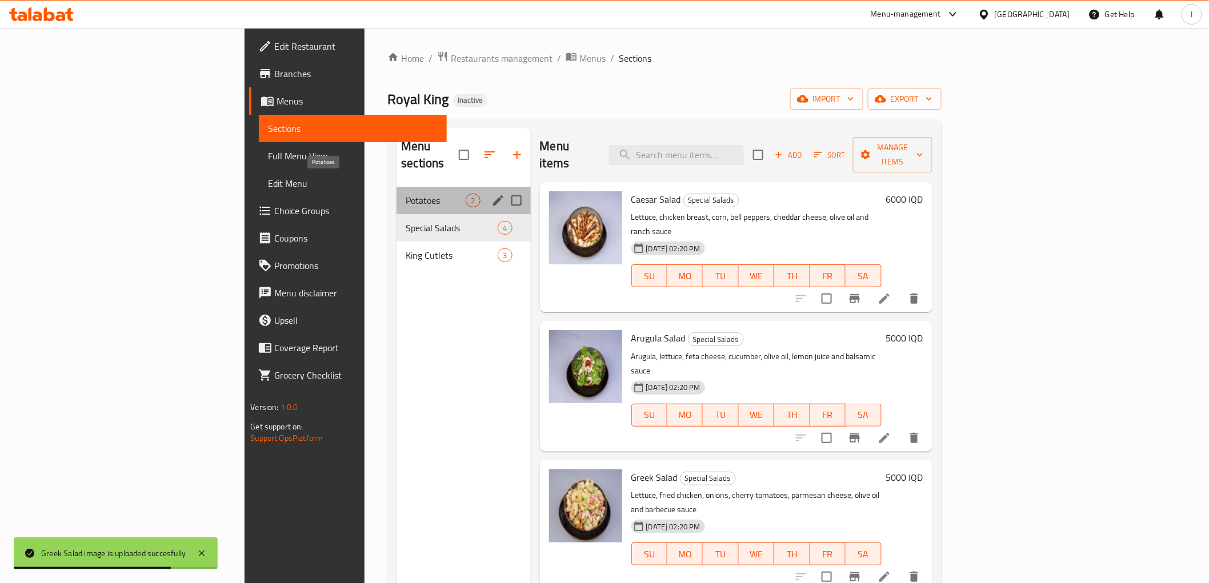
click at [406, 194] on span "Potatoes" at bounding box center [436, 201] width 60 height 14
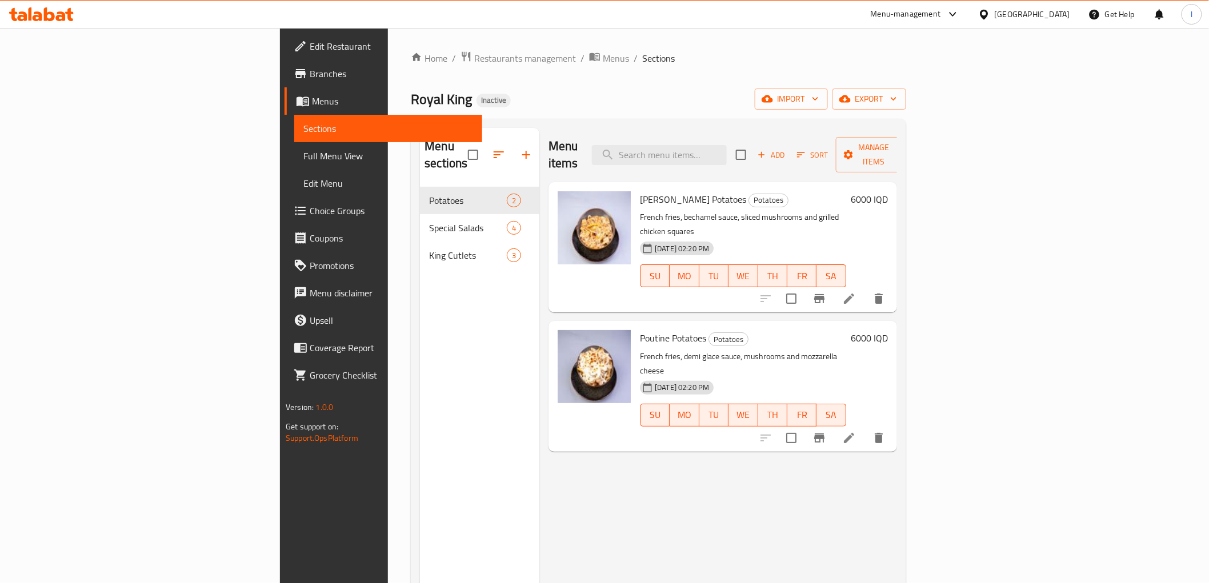
click at [425, 151] on h2 "Menu sections" at bounding box center [446, 155] width 43 height 34
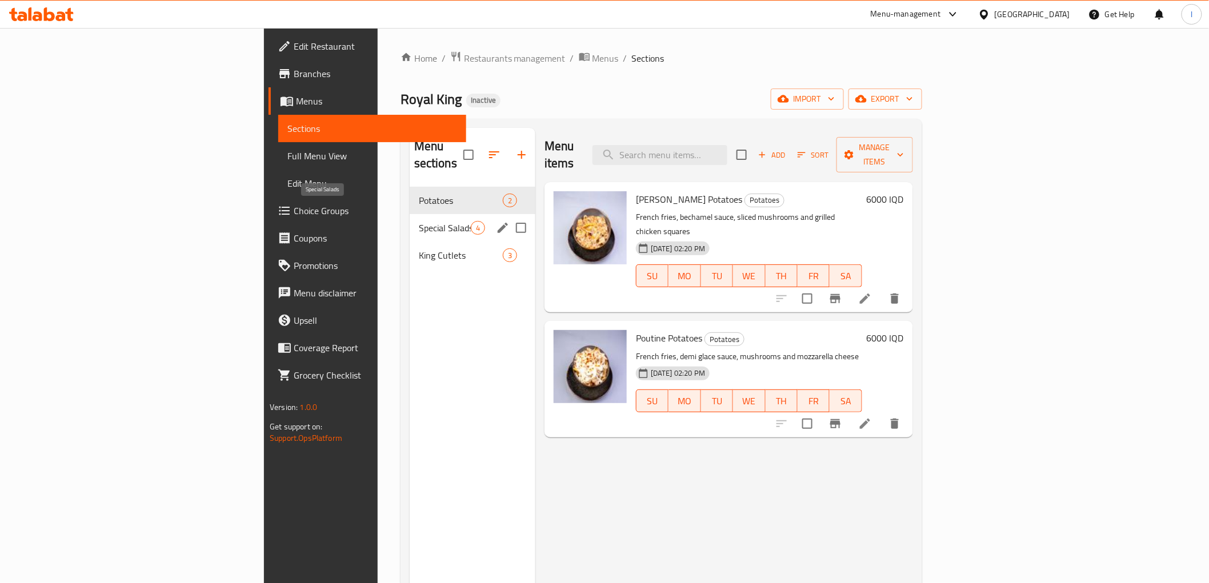
click at [419, 221] on span "Special Salads" at bounding box center [445, 228] width 52 height 14
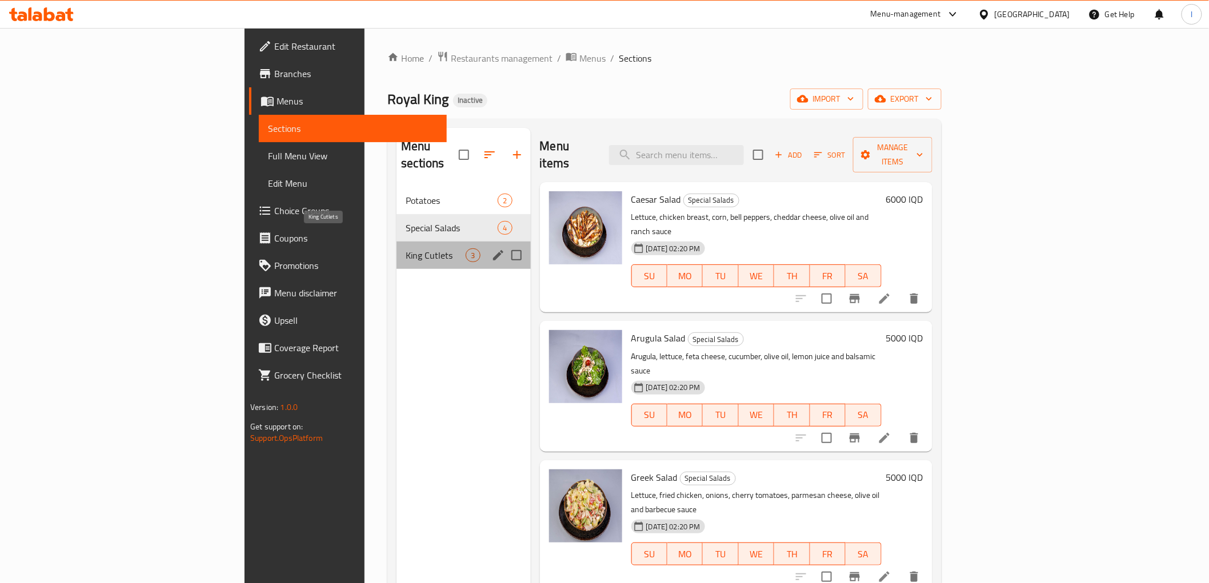
click at [406, 249] on span "King Cutlets" at bounding box center [436, 256] width 60 height 14
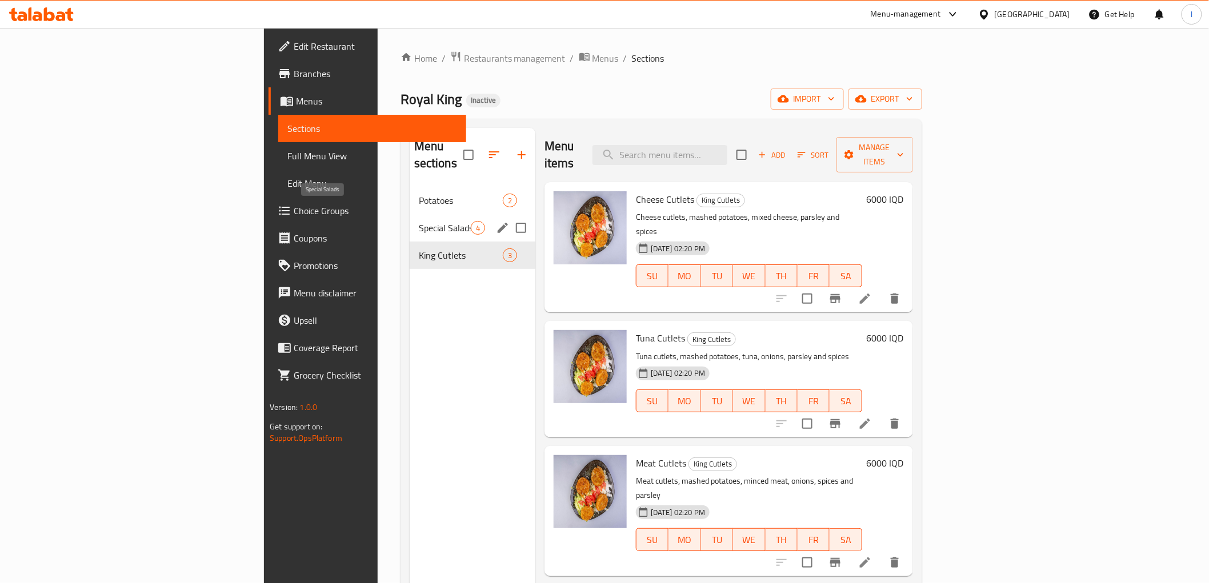
click at [419, 221] on span "Special Salads" at bounding box center [445, 228] width 52 height 14
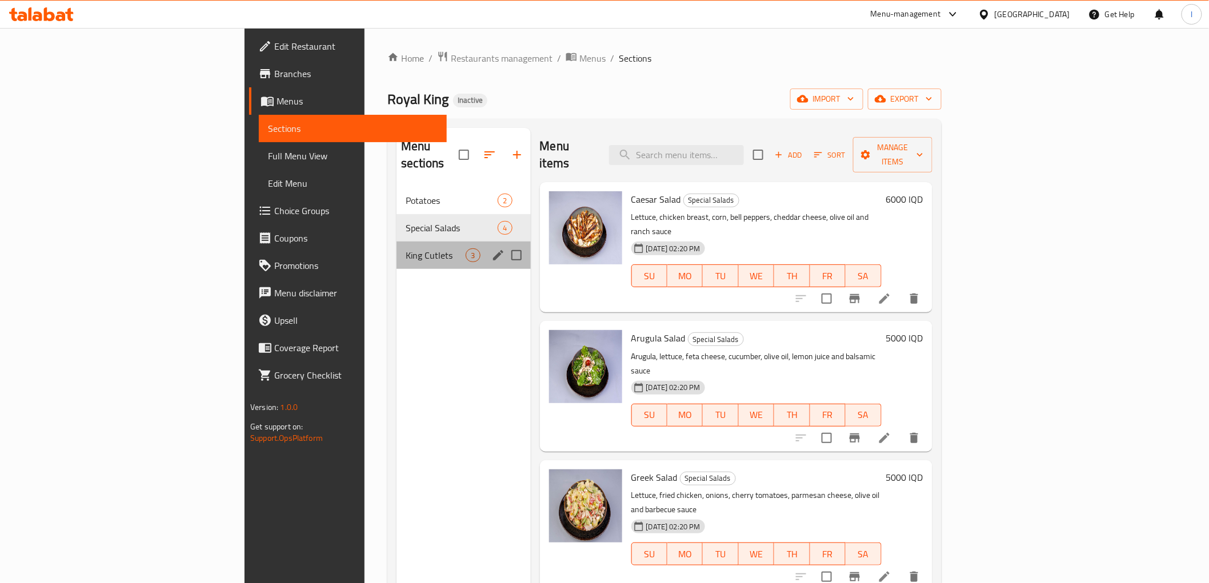
click at [397, 242] on div "King Cutlets 3" at bounding box center [464, 255] width 134 height 27
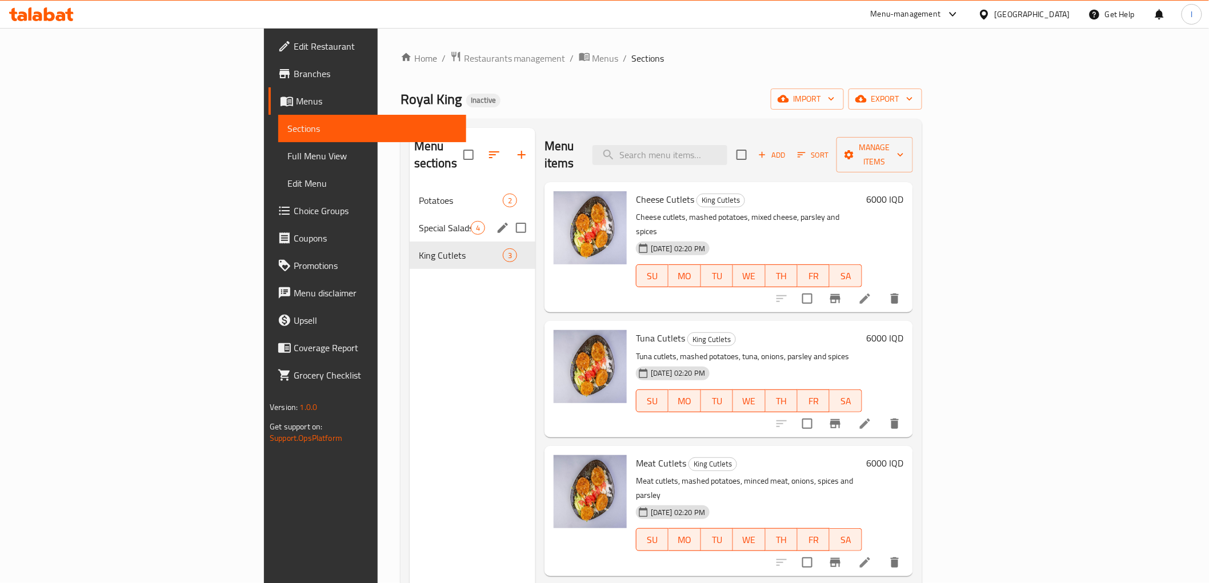
click at [419, 221] on span "Special Salads" at bounding box center [445, 228] width 52 height 14
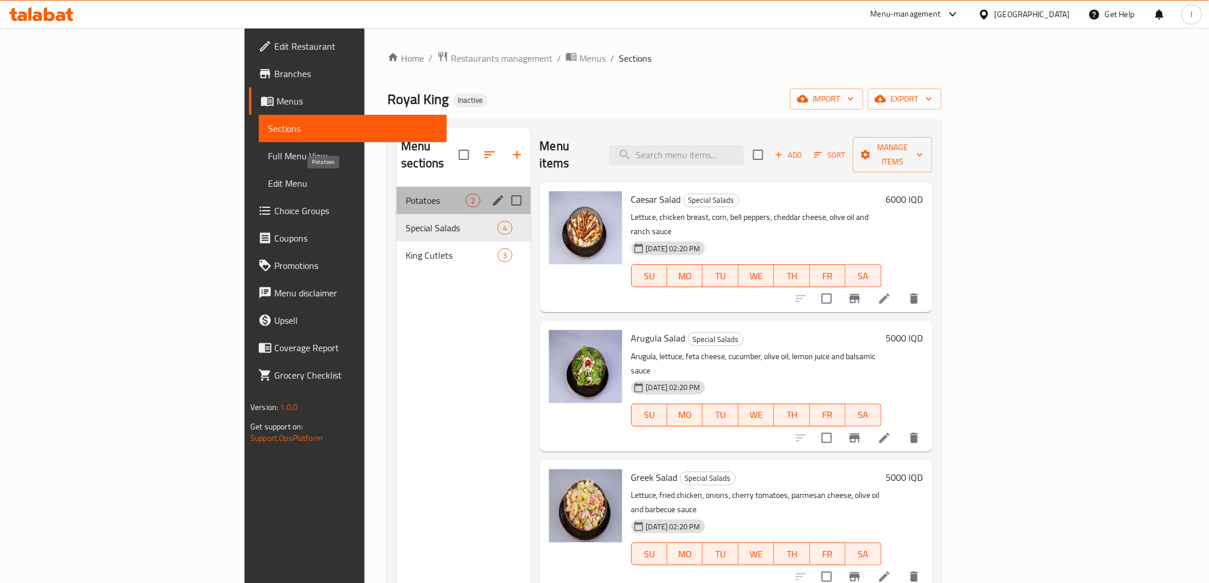
click at [406, 194] on span "Potatoes" at bounding box center [436, 201] width 60 height 14
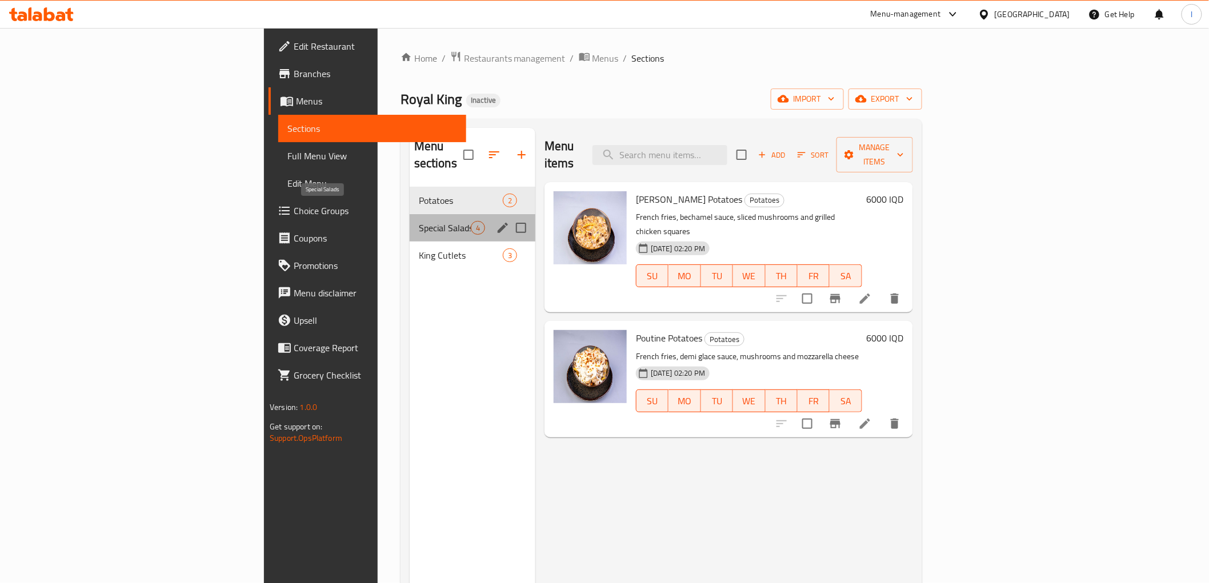
click at [419, 221] on span "Special Salads" at bounding box center [445, 228] width 52 height 14
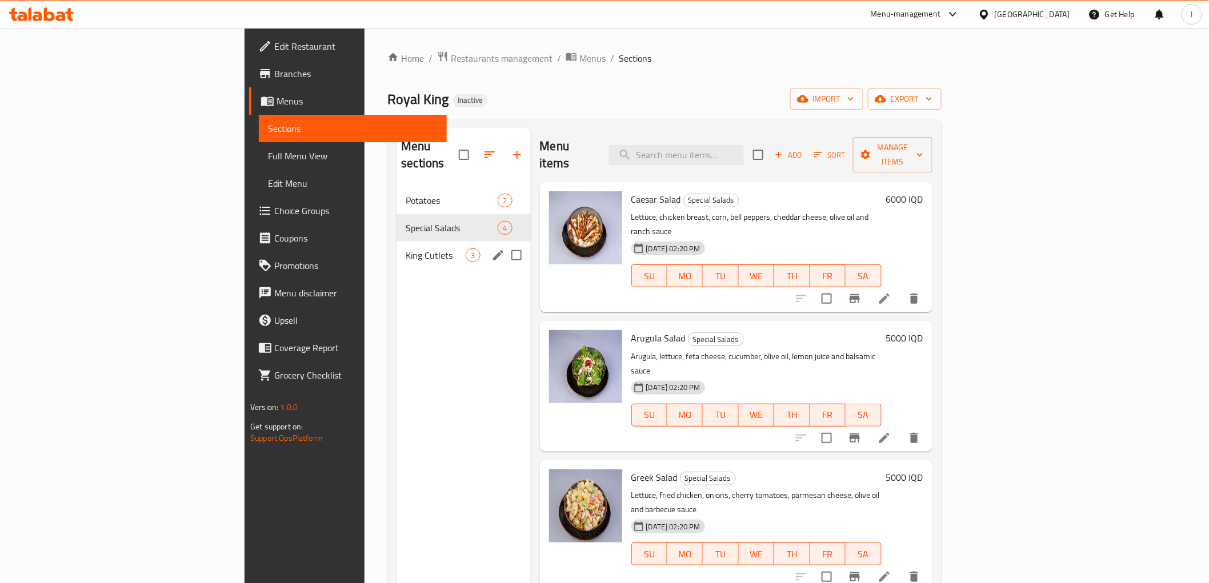
click at [397, 242] on div "King Cutlets 3" at bounding box center [464, 255] width 134 height 27
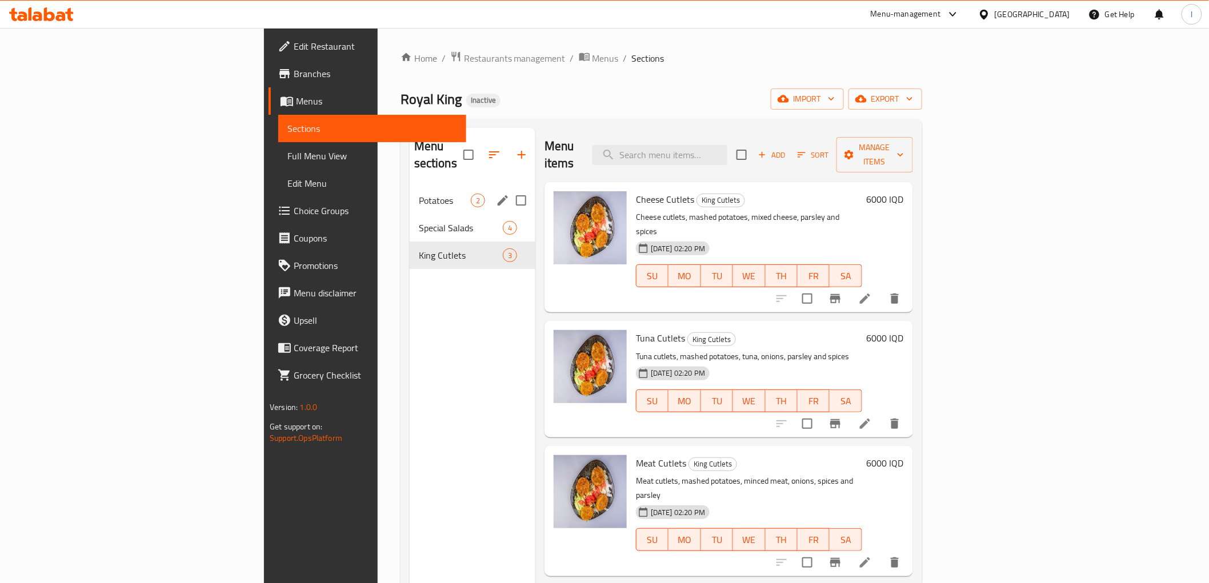
click at [410, 195] on div "Potatoes 2" at bounding box center [473, 200] width 126 height 27
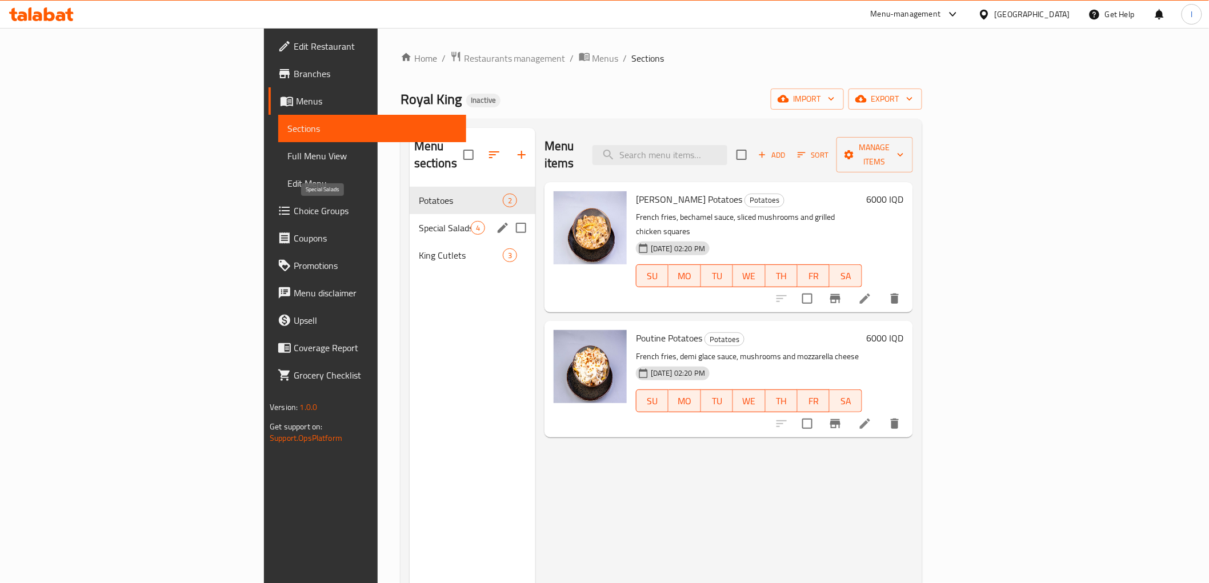
click at [419, 221] on span "Special Salads" at bounding box center [445, 228] width 52 height 14
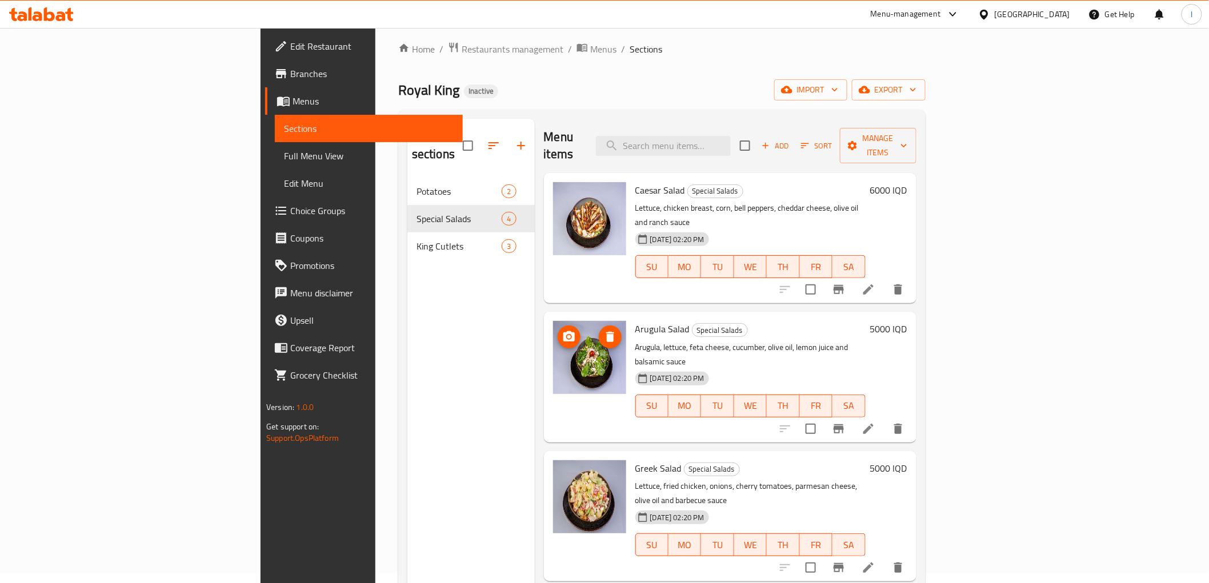
scroll to position [160, 0]
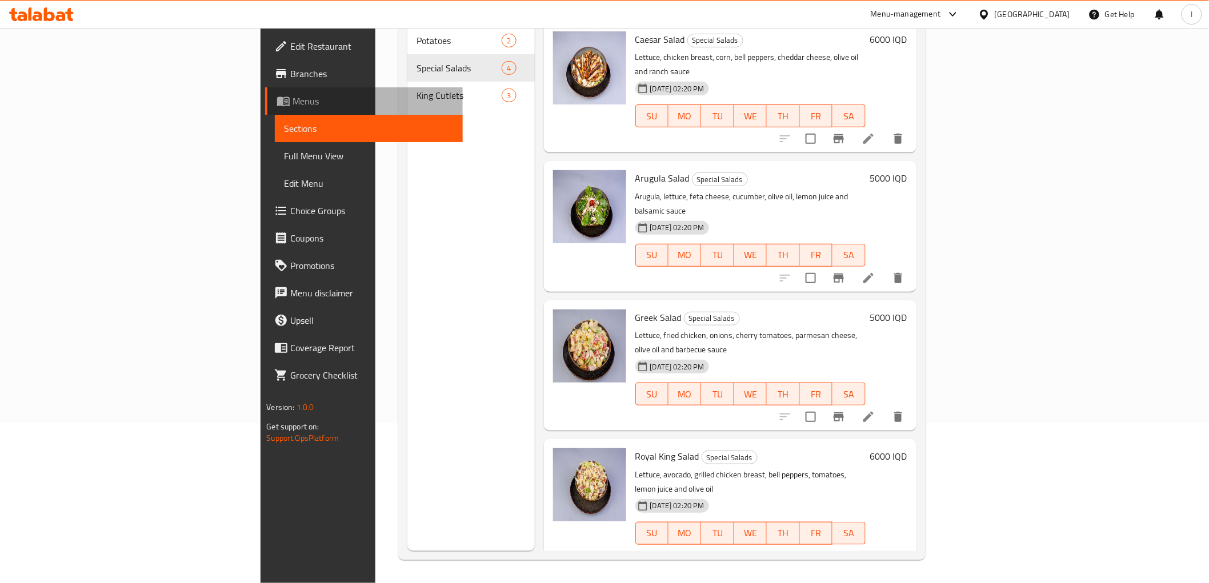
click at [293, 98] on span "Menus" at bounding box center [373, 101] width 161 height 14
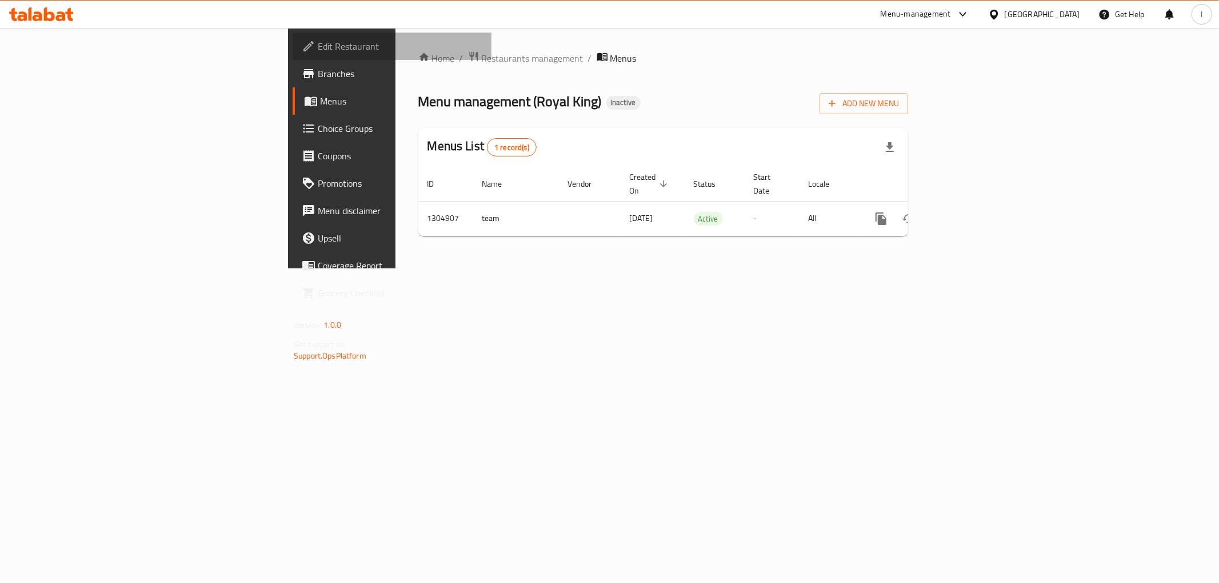
click at [318, 45] on span "Edit Restaurant" at bounding box center [400, 46] width 165 height 14
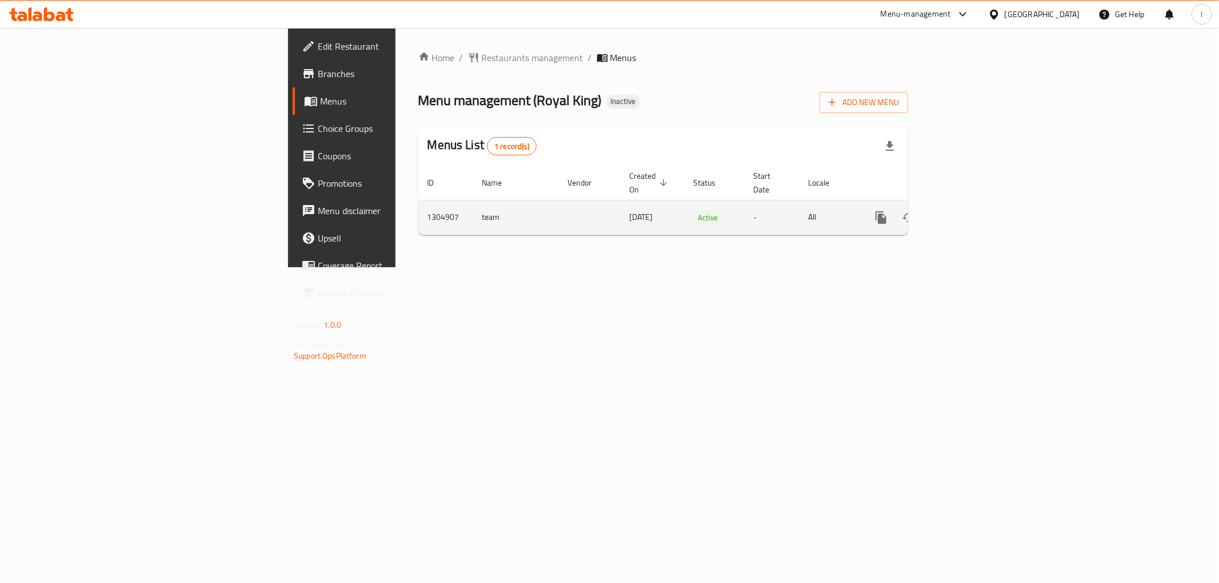
click at [970, 211] on icon "enhanced table" at bounding box center [964, 218] width 14 height 14
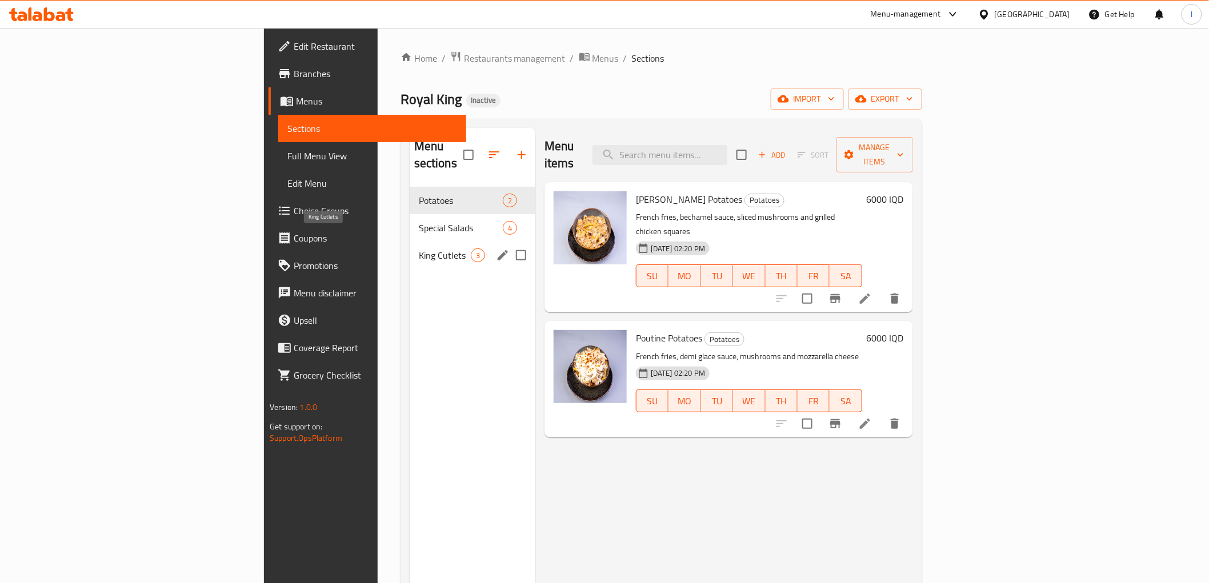
click at [419, 249] on span "King Cutlets" at bounding box center [445, 256] width 52 height 14
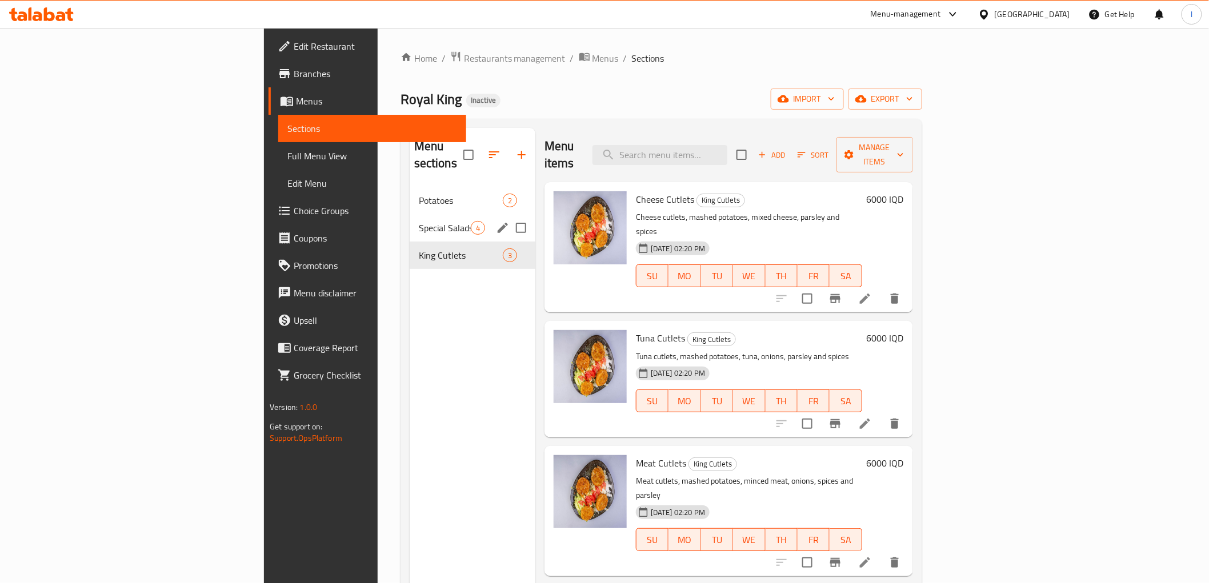
click at [410, 223] on div "Special Salads 4" at bounding box center [473, 227] width 126 height 27
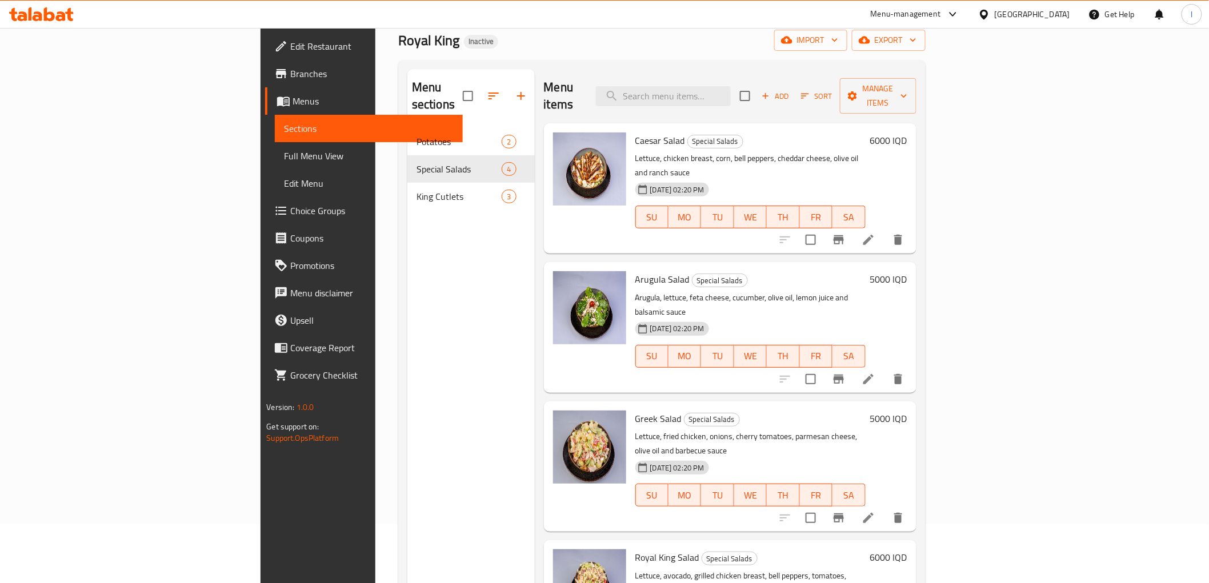
scroll to position [160, 0]
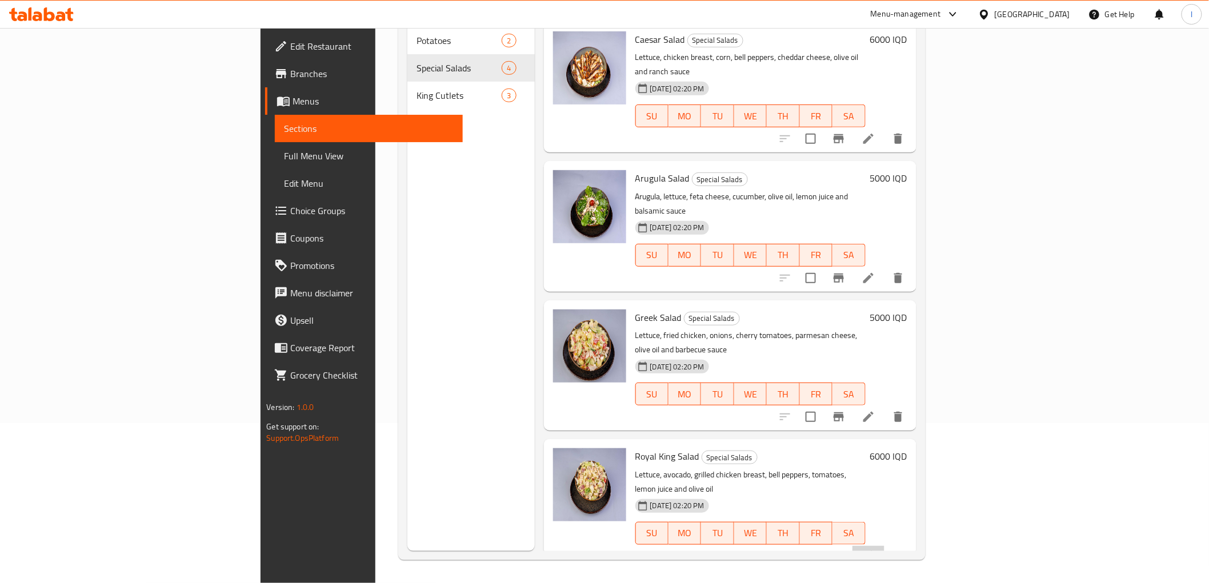
click at [875, 550] on icon at bounding box center [869, 557] width 14 height 14
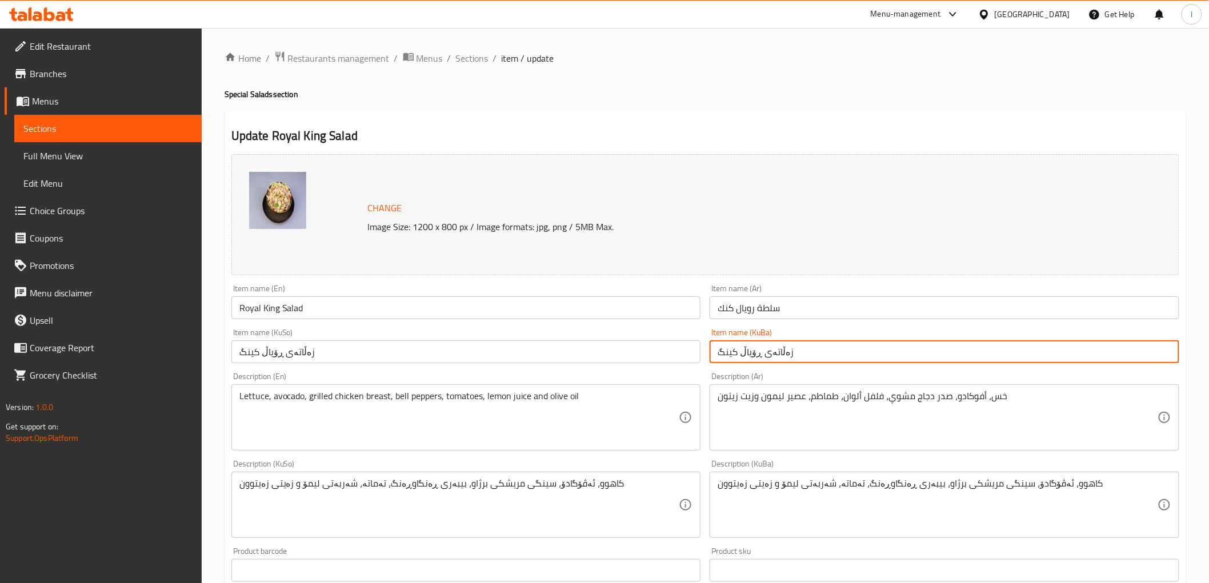
drag, startPoint x: 759, startPoint y: 353, endPoint x: 618, endPoint y: 338, distance: 141.9
click at [618, 338] on div "Change Image Size: 1200 x 800 px / Image formats: jpg, png / 5MB Max. Item name…" at bounding box center [705, 470] width 957 height 641
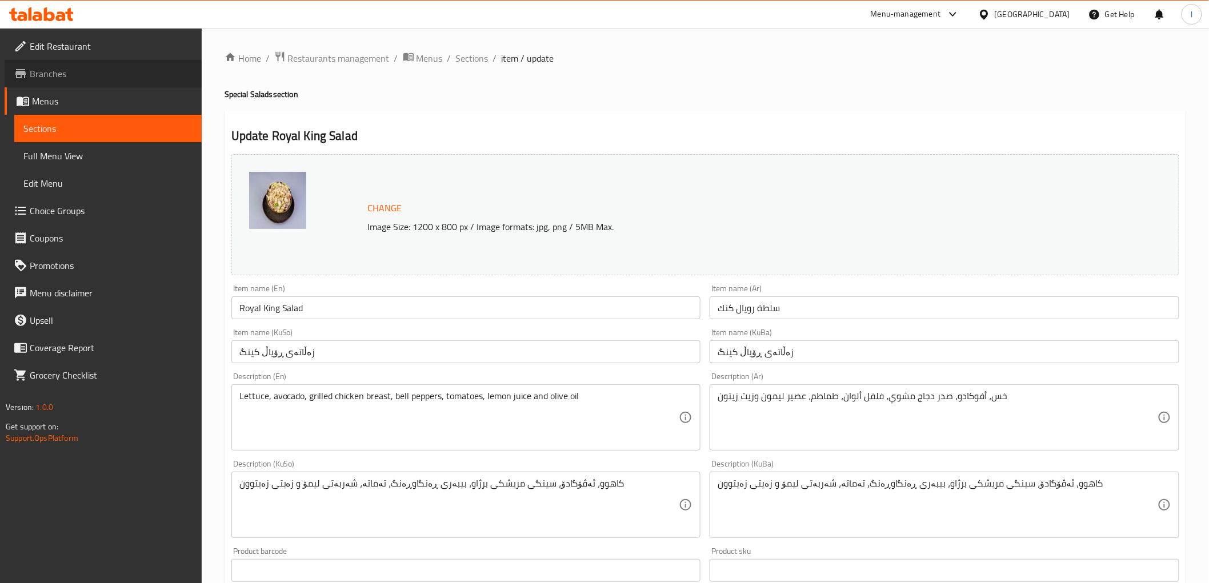
click at [93, 75] on span "Branches" at bounding box center [111, 74] width 163 height 14
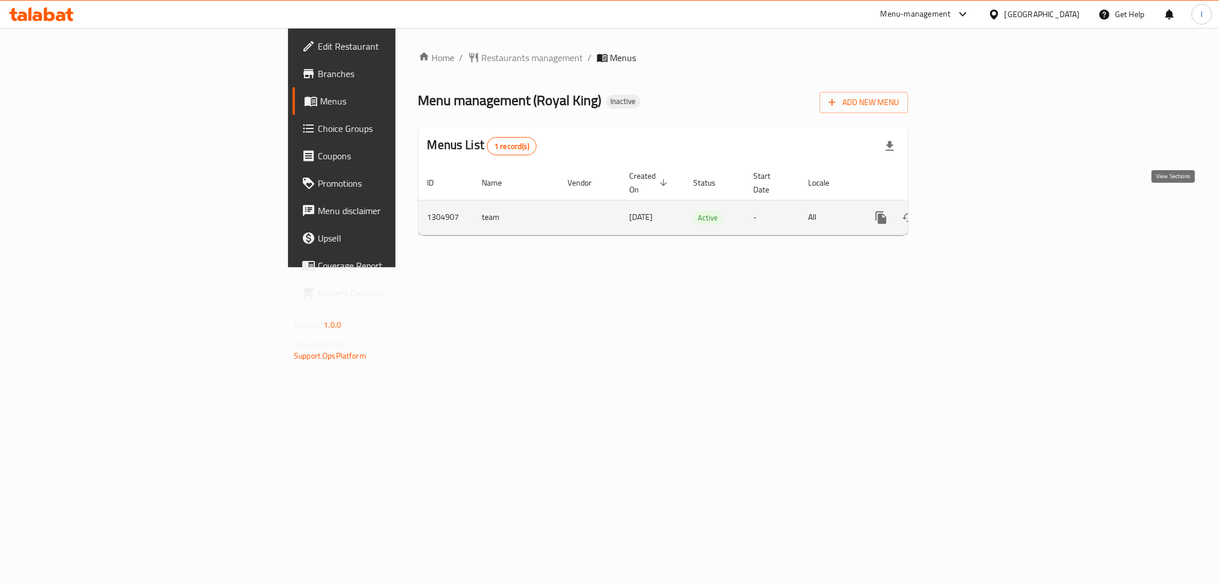
click at [970, 211] on icon "enhanced table" at bounding box center [964, 218] width 14 height 14
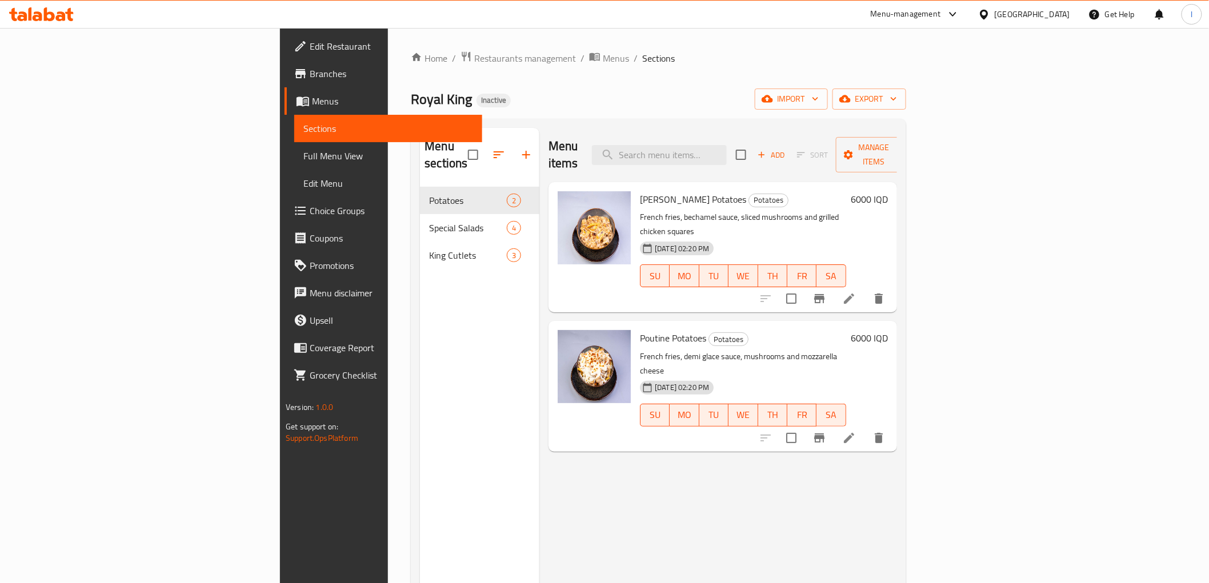
click at [303, 161] on span "Full Menu View" at bounding box center [387, 156] width 169 height 14
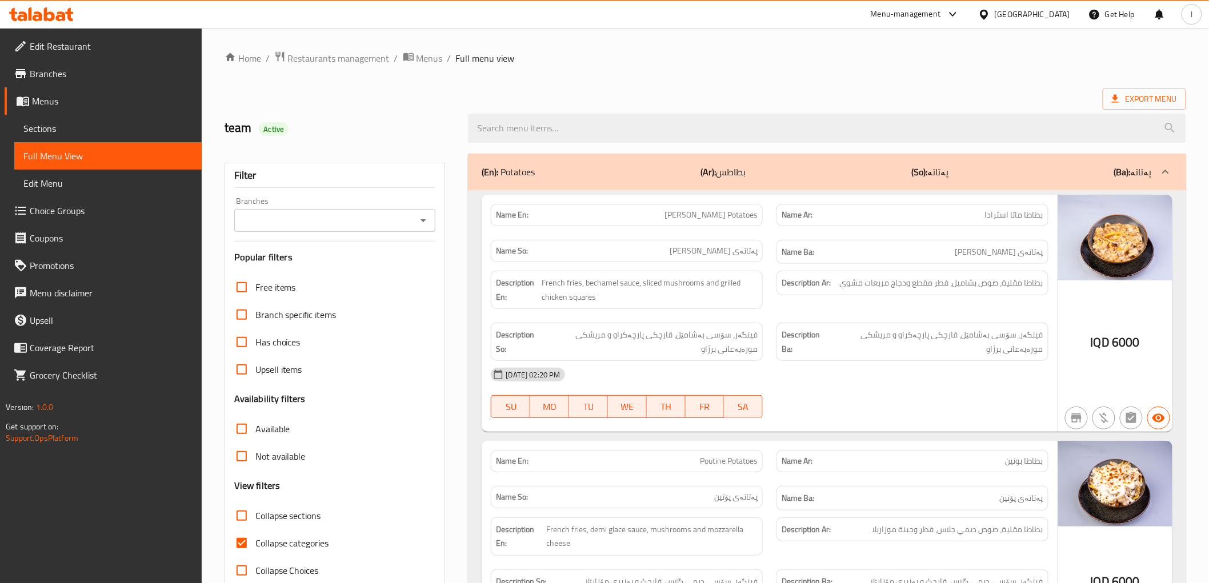
click at [377, 227] on input "Branches" at bounding box center [326, 221] width 176 height 16
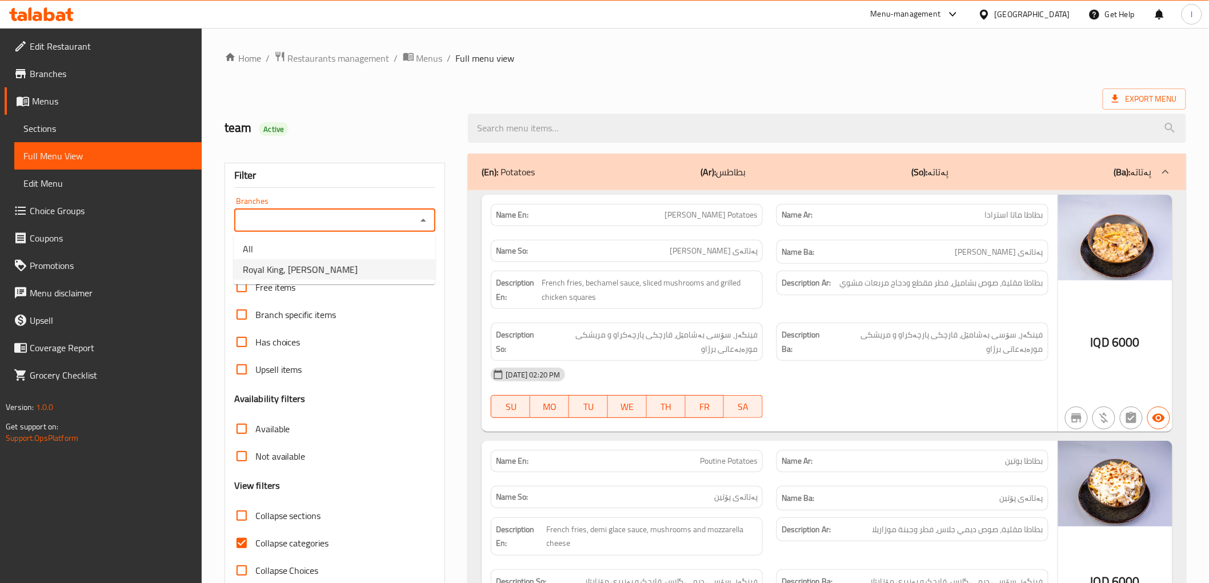
click at [323, 267] on span "Royal King, Al Amriyah" at bounding box center [300, 270] width 115 height 14
type input "Royal King, Al Amriyah"
click at [283, 545] on span "Collapse categories" at bounding box center [292, 544] width 74 height 14
click at [255, 545] on input "Collapse categories" at bounding box center [241, 543] width 27 height 27
checkbox input "false"
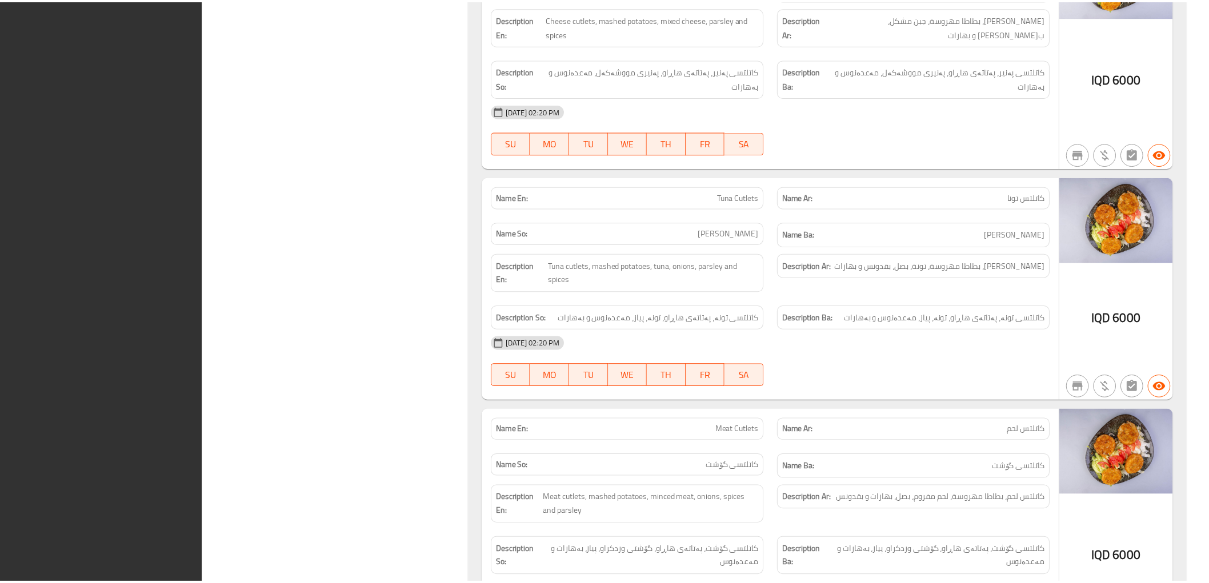
scroll to position [1970, 0]
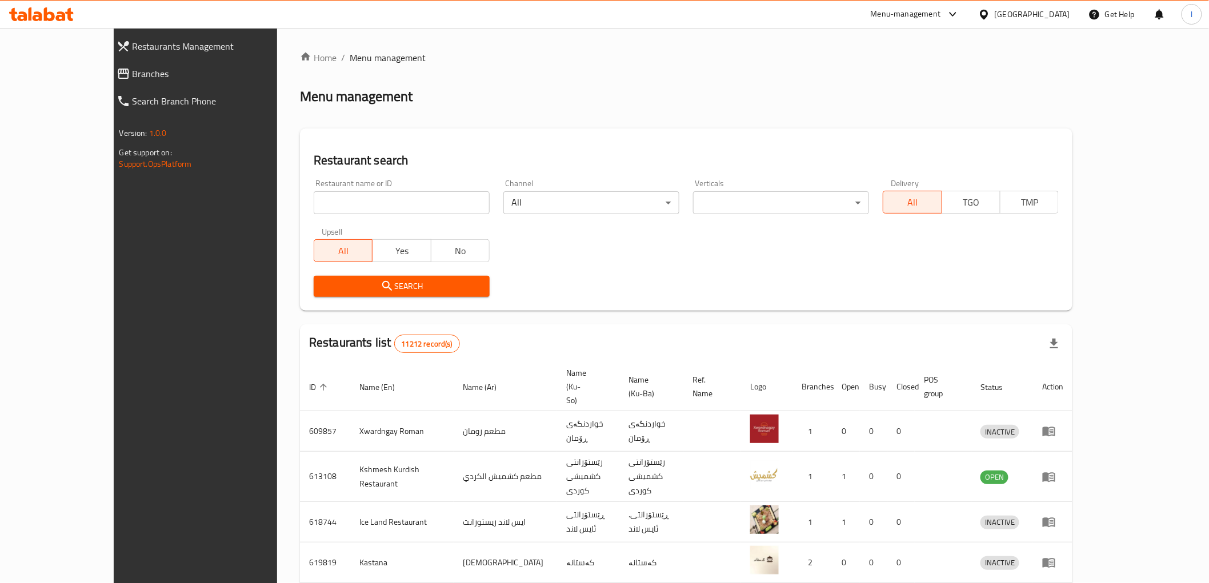
click at [133, 79] on span "Branches" at bounding box center [220, 74] width 174 height 14
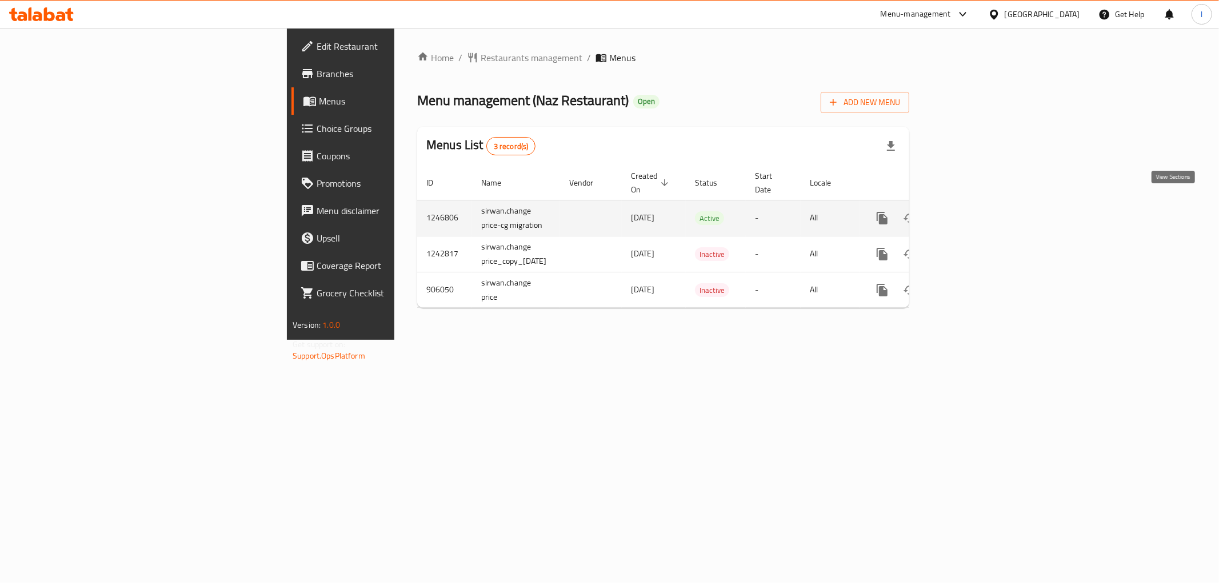
click at [971, 211] on icon "enhanced table" at bounding box center [965, 218] width 14 height 14
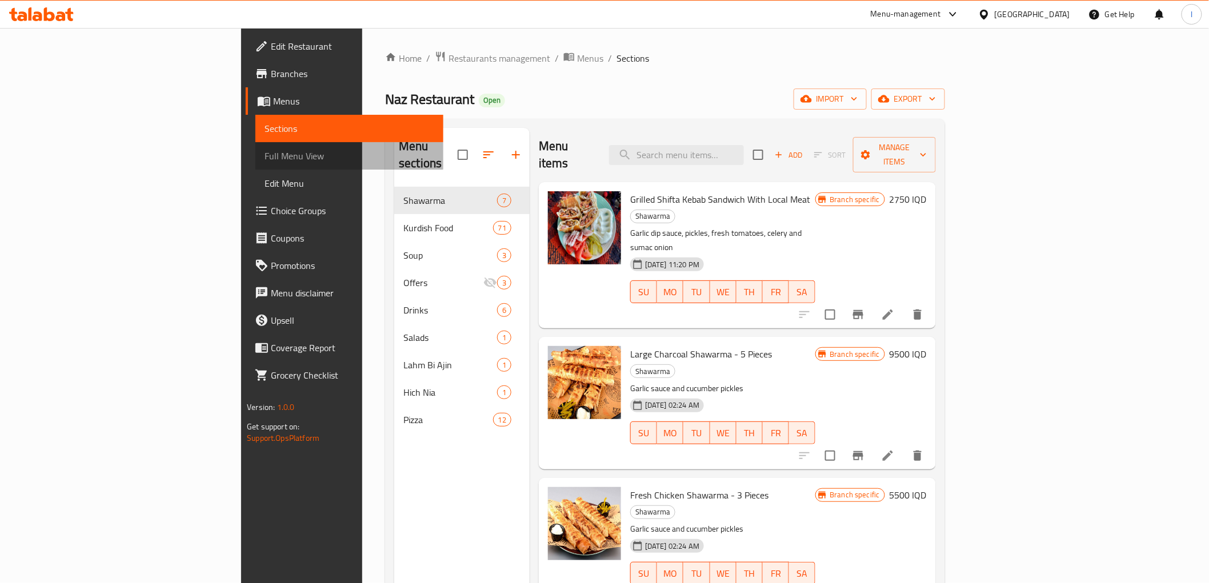
click at [265, 153] on span "Full Menu View" at bounding box center [349, 156] width 169 height 14
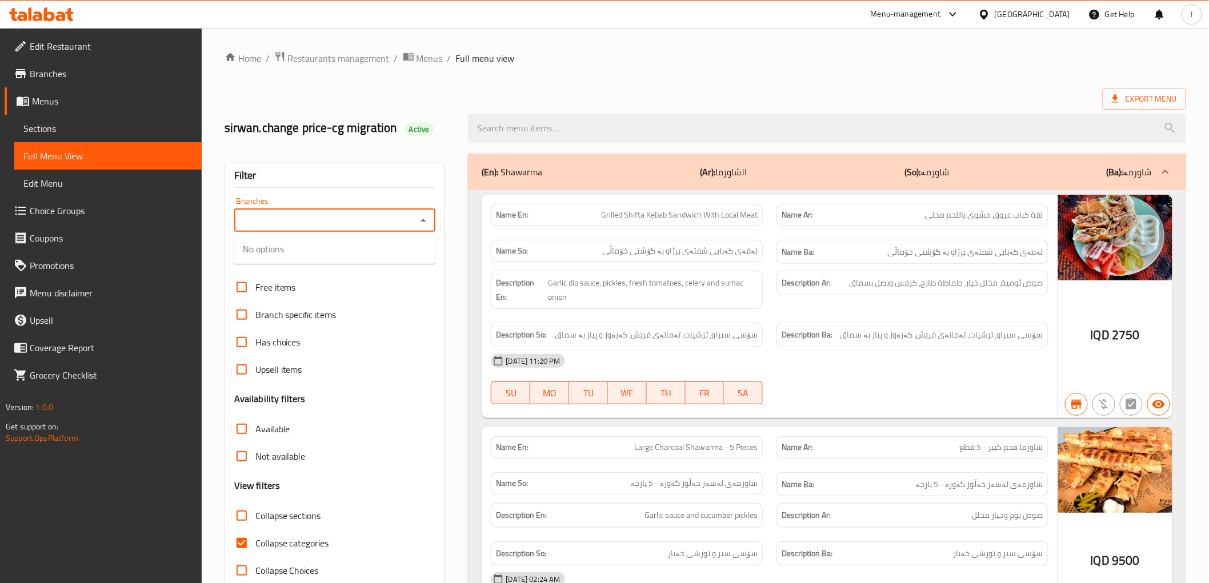
click at [343, 221] on input "Branches" at bounding box center [326, 221] width 176 height 16
click at [299, 221] on input "Branches" at bounding box center [326, 221] width 176 height 16
click at [299, 222] on input "Branches" at bounding box center [326, 221] width 176 height 16
click at [406, 221] on input "Branches" at bounding box center [326, 221] width 176 height 16
click at [538, 144] on div at bounding box center [826, 128] width 731 height 43
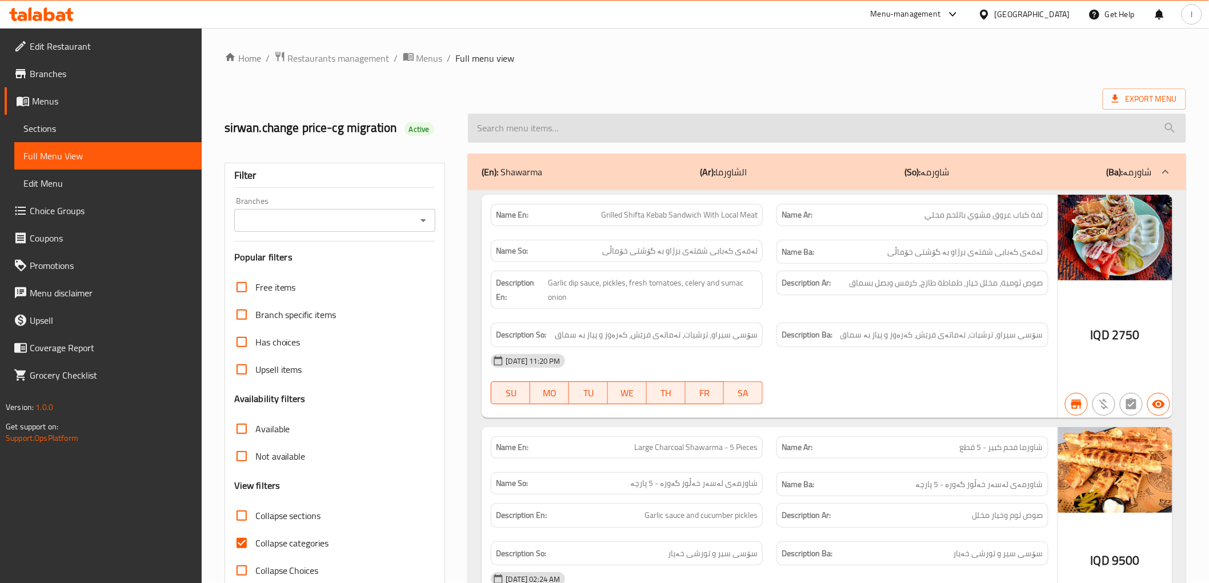
click at [546, 117] on input "search" at bounding box center [827, 128] width 718 height 29
paste input "Kurdish Rice With Grilled Local Chicken And Broth"
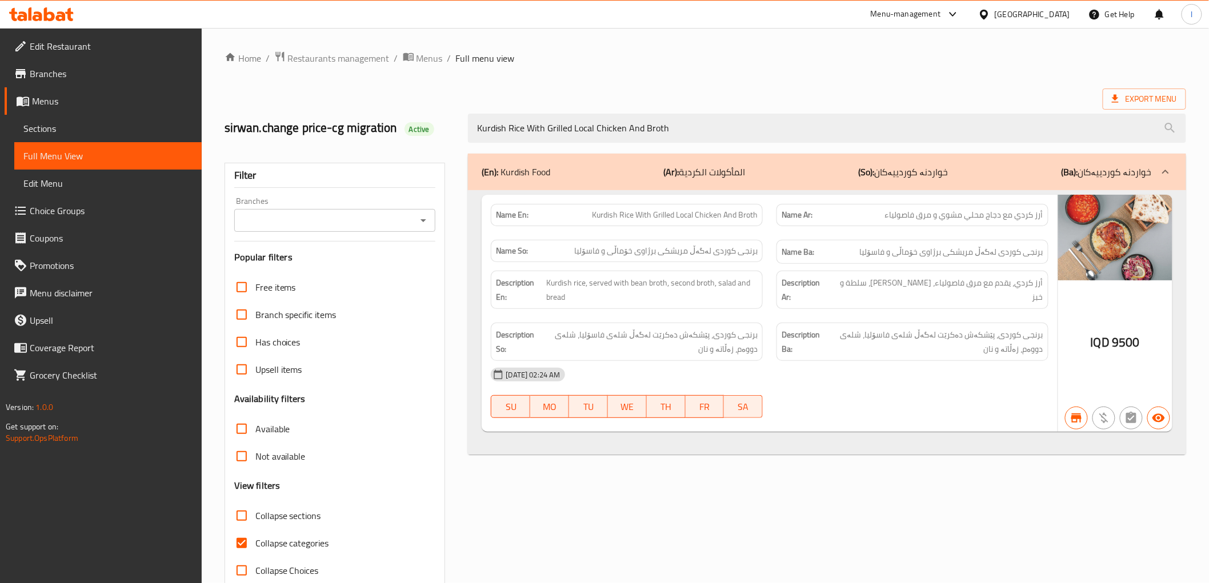
type input "Kurdish Rice With Grilled Local Chicken And Broth"
click at [356, 223] on input "Branches" at bounding box center [326, 221] width 176 height 16
click at [440, 221] on div "Filter Branches Branches Popular filters Free items Branch specific items Has c…" at bounding box center [335, 374] width 221 height 422
click at [419, 221] on icon "Open" at bounding box center [424, 221] width 14 height 14
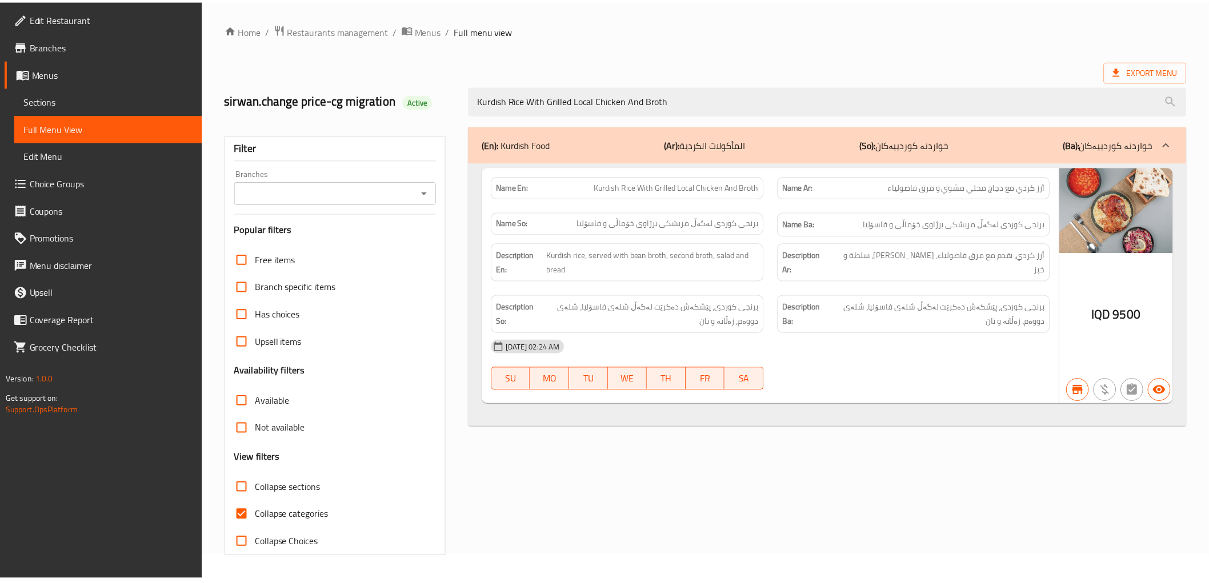
scroll to position [25, 0]
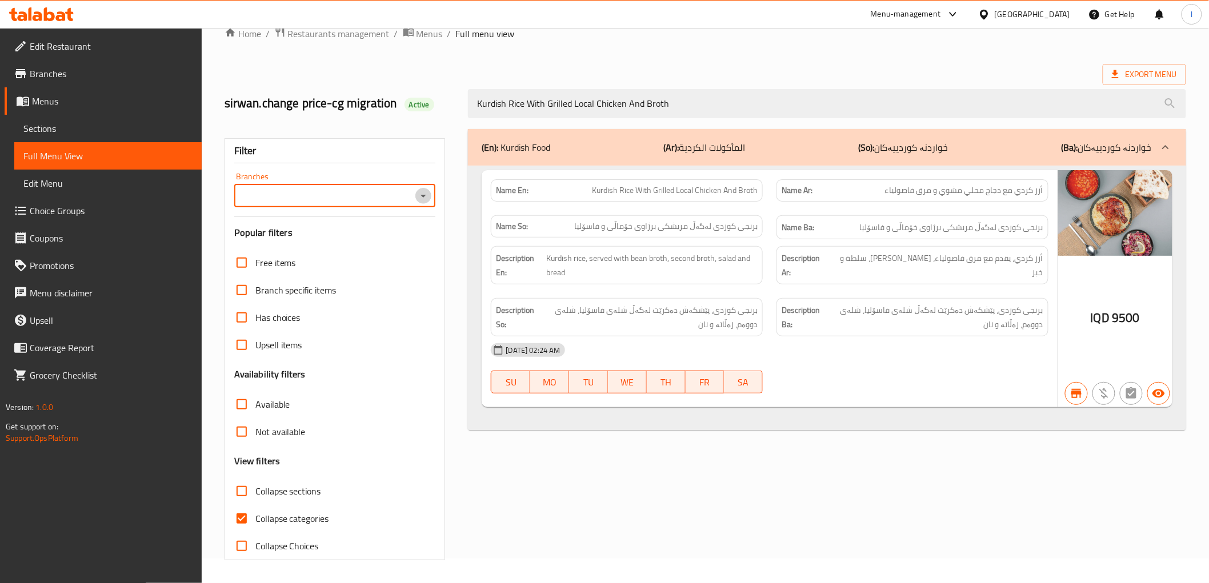
click at [417, 199] on icon "Open" at bounding box center [424, 196] width 14 height 14
click at [66, 135] on span "Sections" at bounding box center [107, 129] width 169 height 14
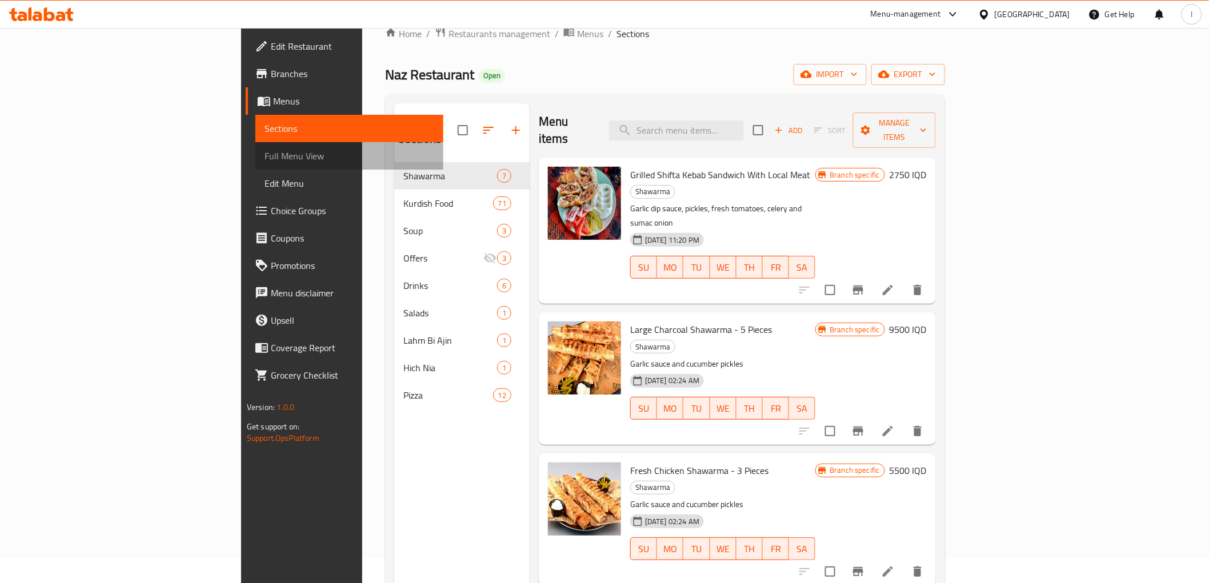
click at [265, 151] on span "Full Menu View" at bounding box center [349, 156] width 169 height 14
click at [265, 162] on span "Full Menu View" at bounding box center [349, 156] width 169 height 14
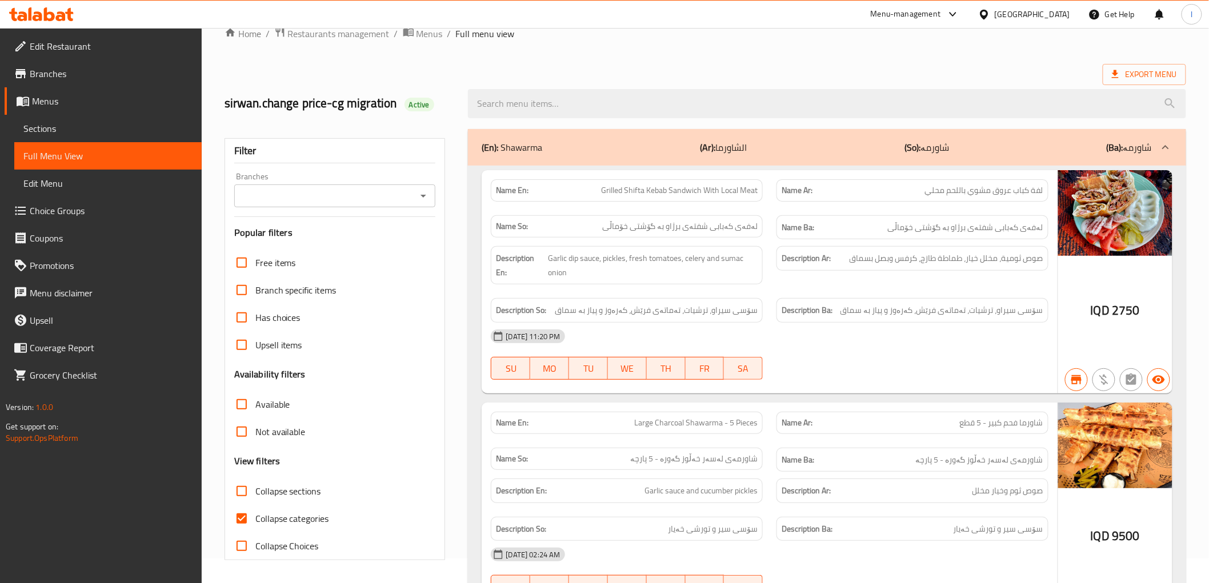
click at [299, 203] on input "Branches" at bounding box center [326, 196] width 176 height 16
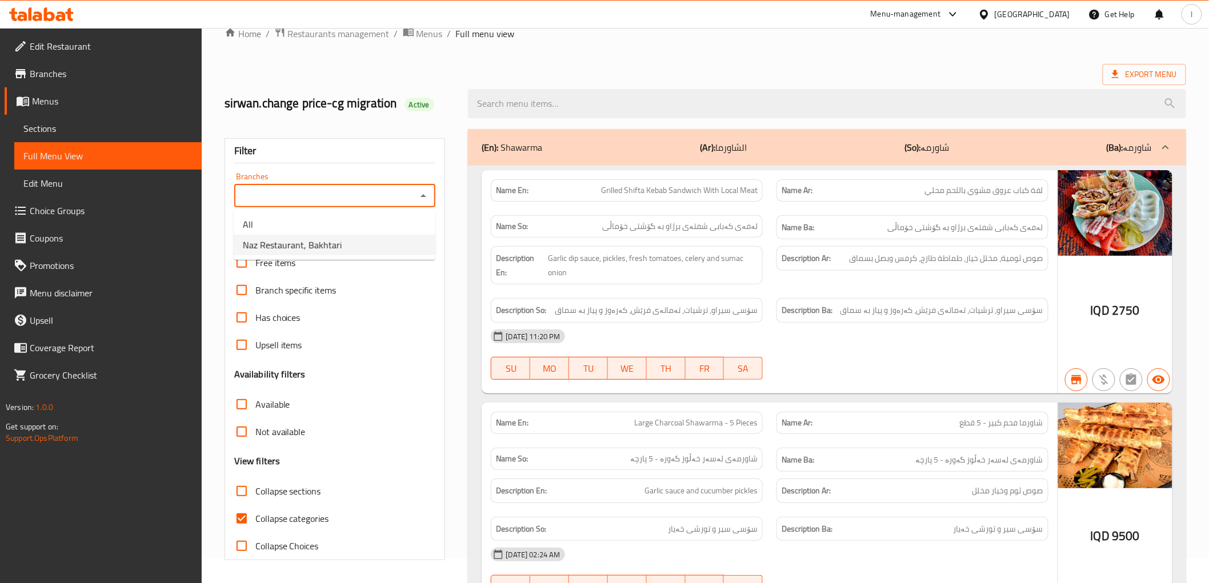
click at [349, 243] on li "Naz Restaurant, Bakhtari" at bounding box center [335, 245] width 202 height 21
type input "Naz Restaurant, Bakhtari"
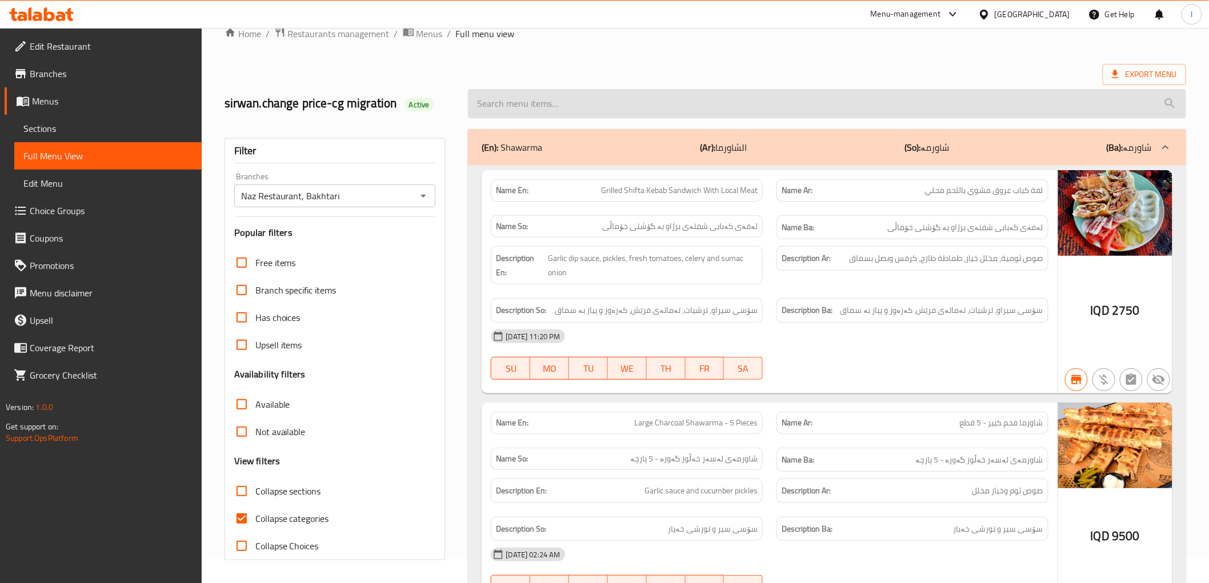
click at [549, 103] on input "search" at bounding box center [827, 103] width 718 height 29
paste input "Kurdish Rice With Grilled Local Chicken And Broth"
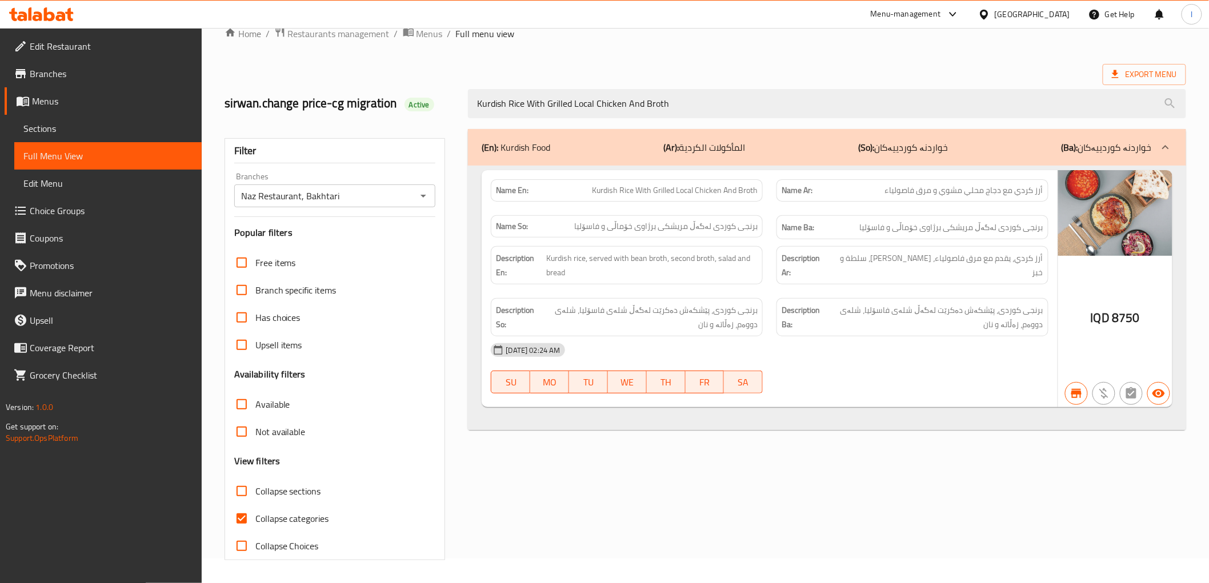
type input "Kurdish Rice With Grilled Local Chicken And Broth"
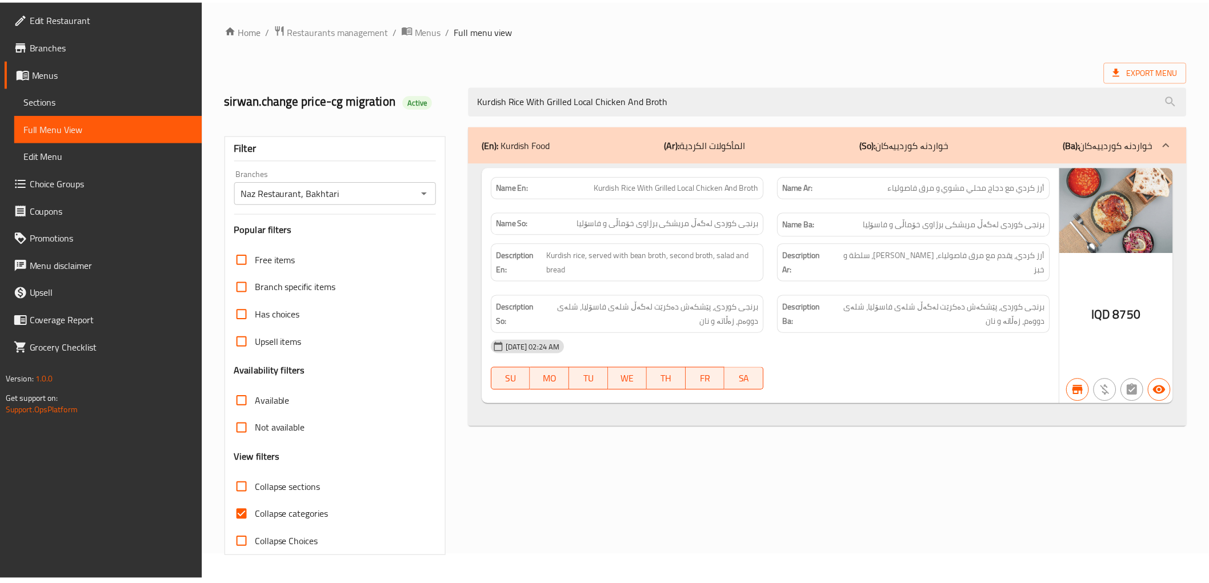
scroll to position [25, 0]
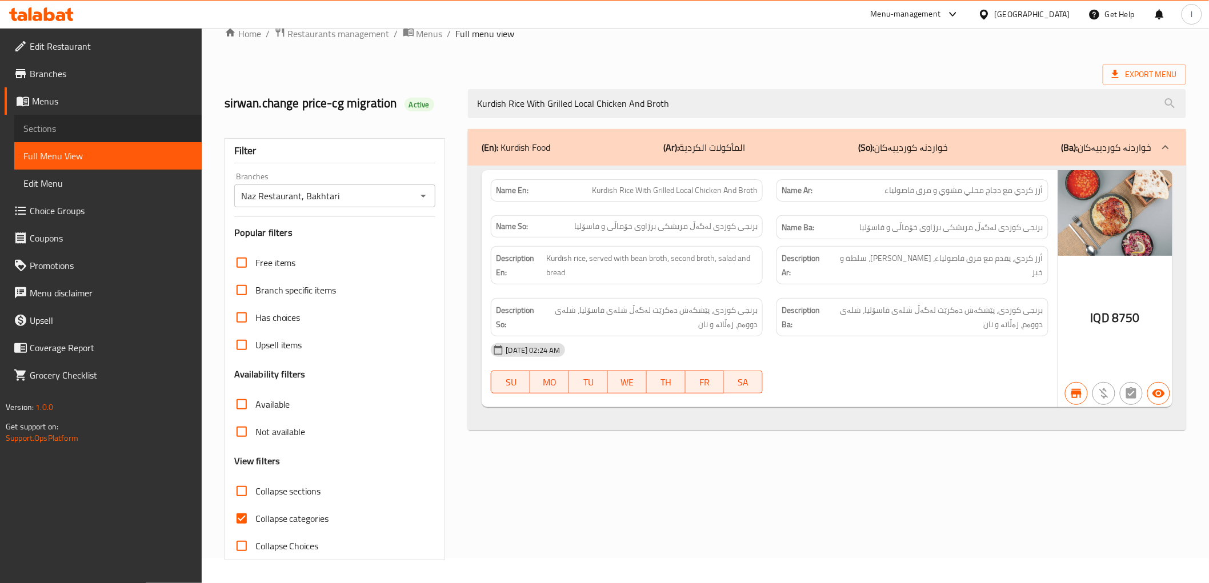
click at [70, 137] on link "Sections" at bounding box center [107, 128] width 187 height 27
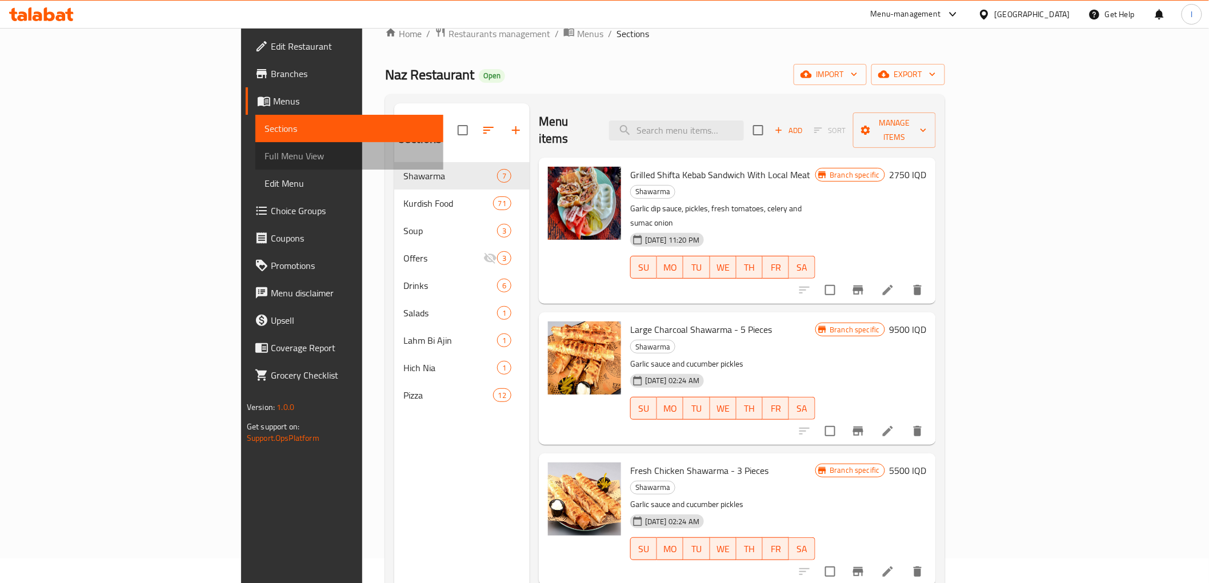
click at [265, 155] on span "Full Menu View" at bounding box center [349, 156] width 169 height 14
click at [265, 160] on span "Full Menu View" at bounding box center [349, 156] width 169 height 14
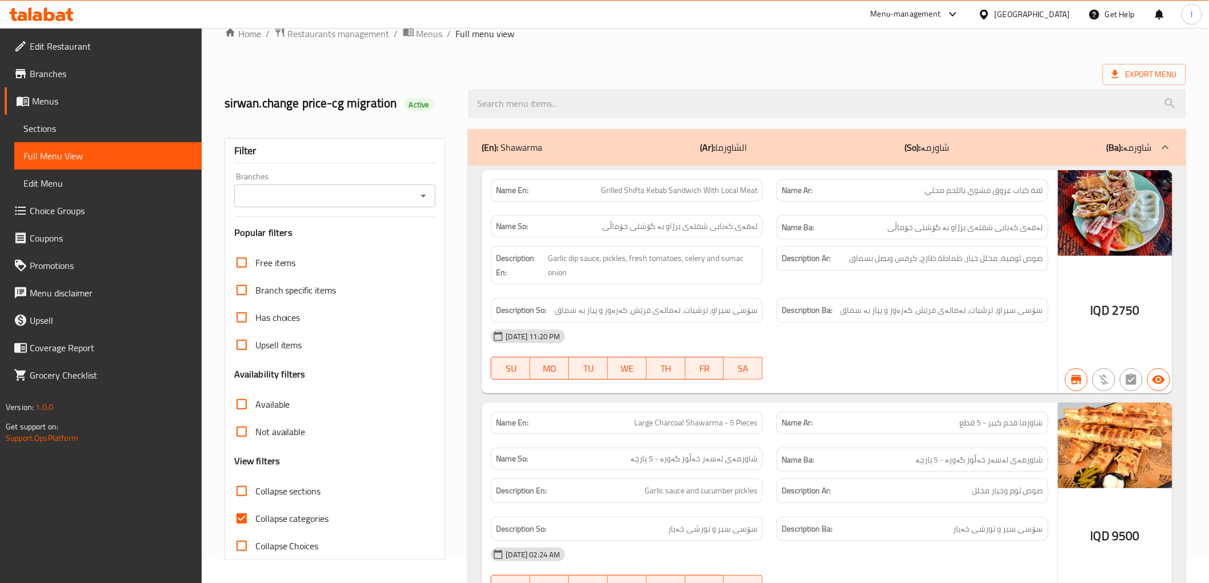
click at [282, 201] on input "Branches" at bounding box center [326, 196] width 176 height 16
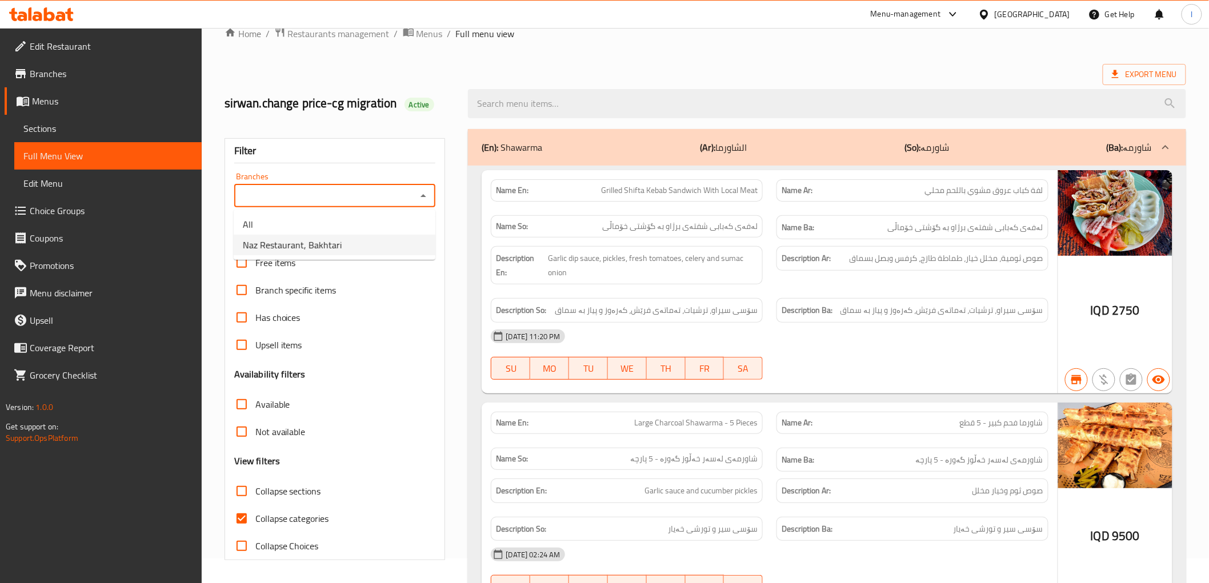
click at [288, 249] on span "Naz Restaurant, Bakhtari" at bounding box center [292, 245] width 99 height 14
type input "Naz Restaurant, Bakhtari"
click at [277, 486] on span "Collapse sections" at bounding box center [288, 492] width 66 height 14
click at [255, 486] on input "Collapse sections" at bounding box center [241, 491] width 27 height 27
checkbox input "true"
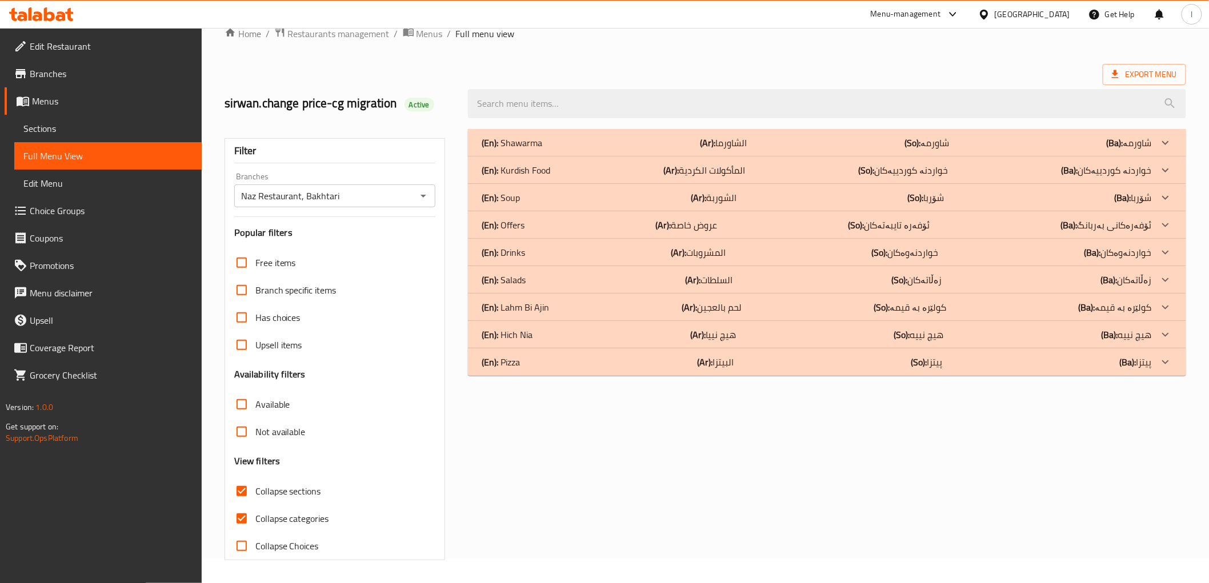
click at [258, 520] on span "Collapse categories" at bounding box center [292, 519] width 74 height 14
click at [255, 520] on input "Collapse categories" at bounding box center [241, 518] width 27 height 27
checkbox input "false"
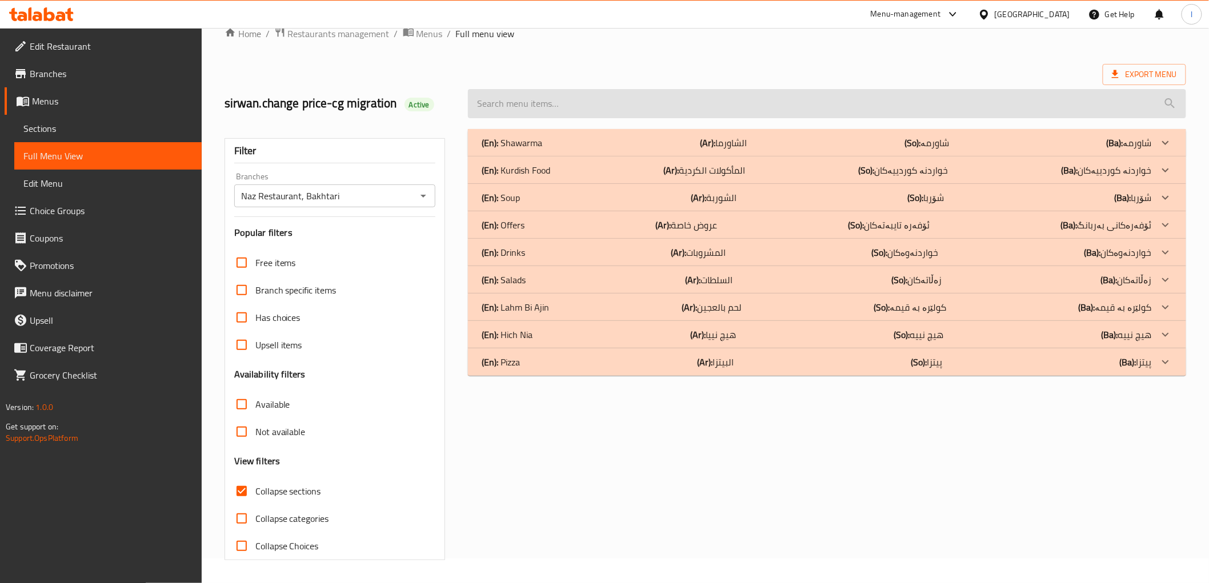
click at [567, 112] on input "search" at bounding box center [827, 103] width 718 height 29
click at [570, 98] on input "search" at bounding box center [827, 103] width 718 height 29
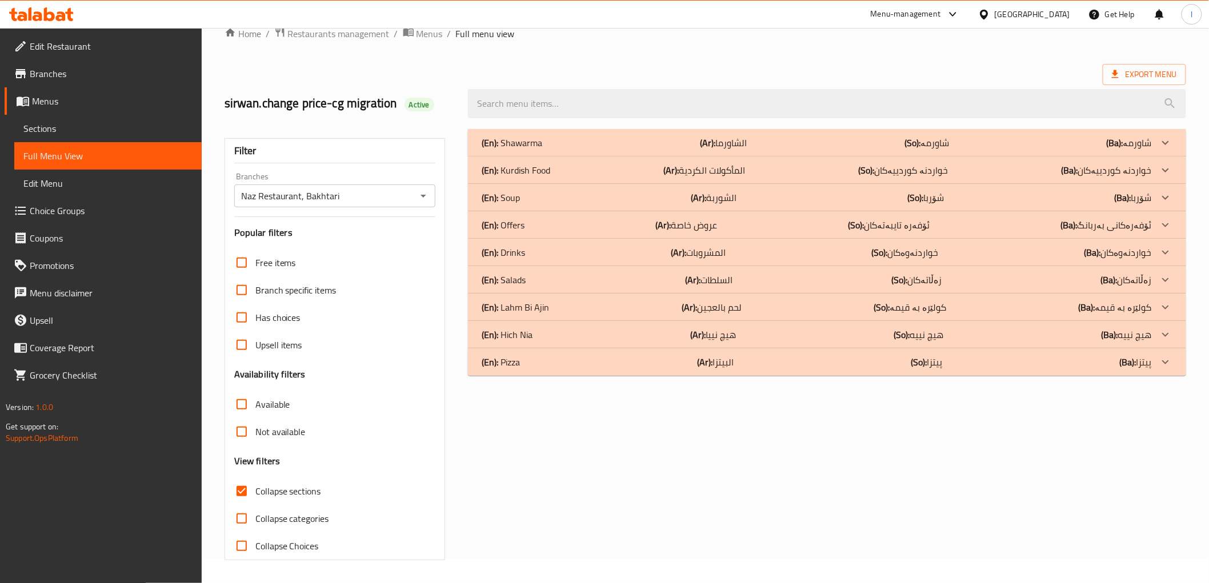
paste input "Kurdish Rice With Grilled Local Chicken And Broth"
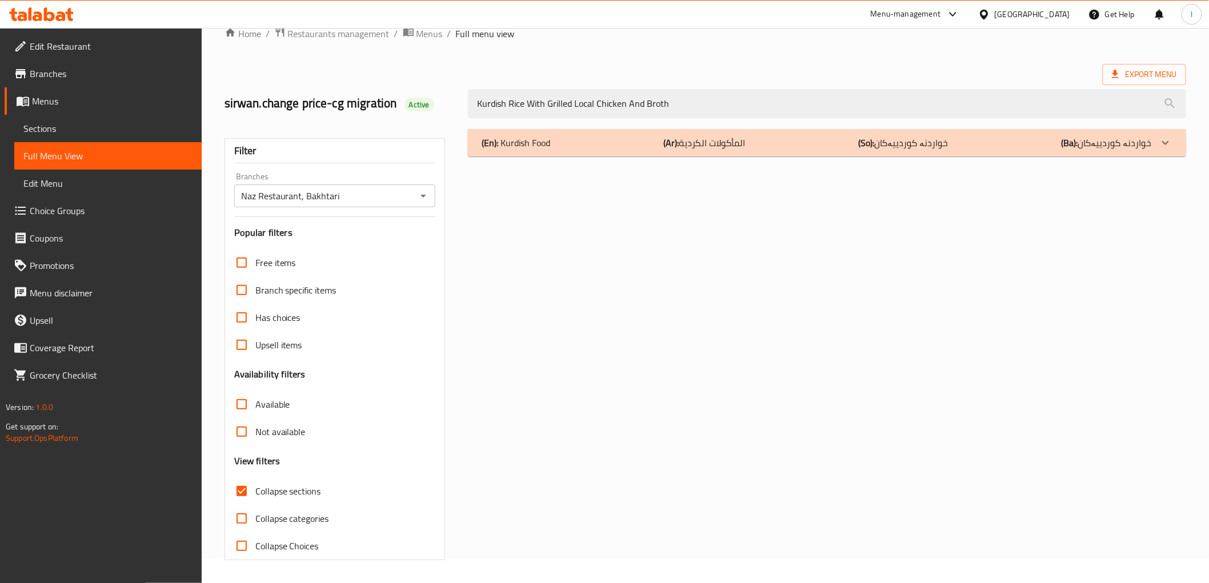
type input "Kurdish Rice With Grilled Local Chicken And Broth"
click at [583, 144] on div "(En): Kurdish Food (Ar): المأكولات الكردية (So): خواردنە کوردییەکان (Ba): خوارد…" at bounding box center [817, 143] width 670 height 14
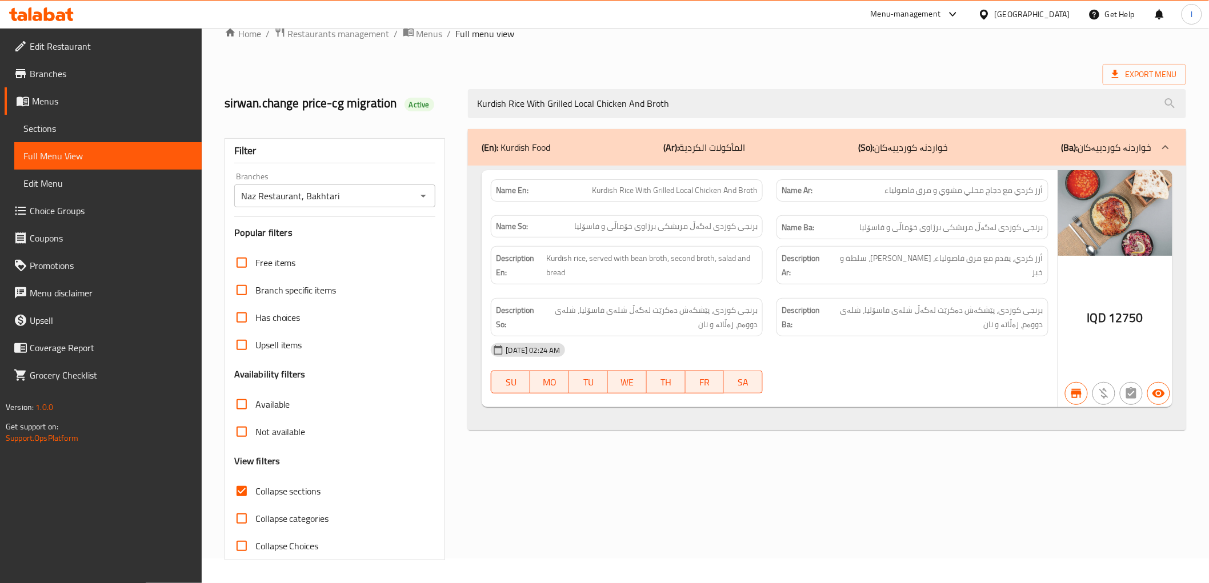
click at [35, 129] on span "Sections" at bounding box center [107, 129] width 169 height 14
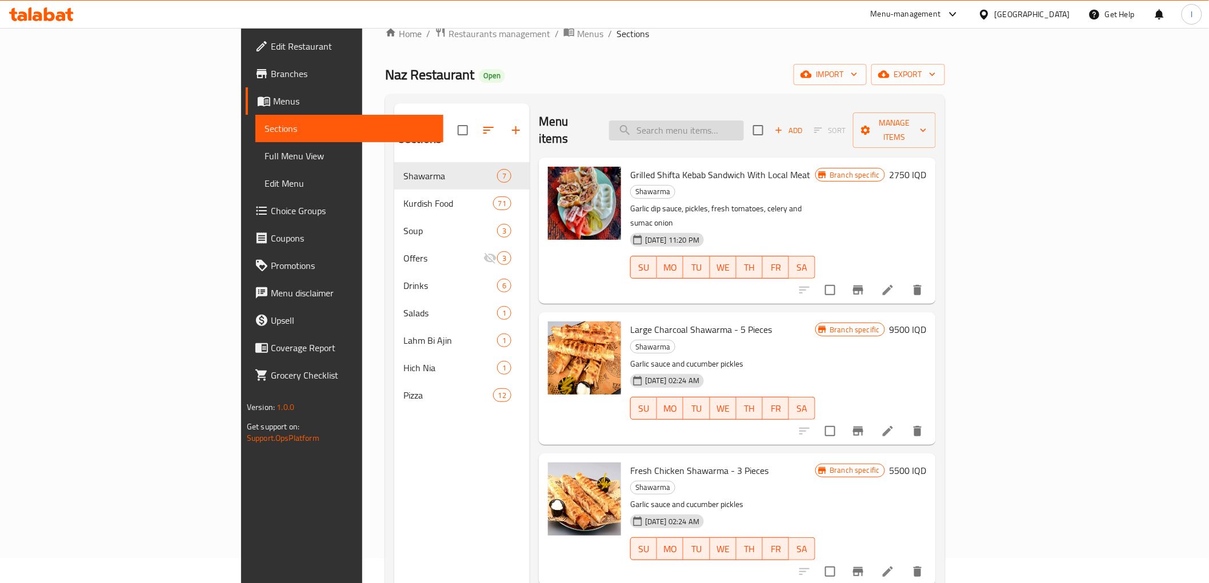
click at [744, 121] on input "search" at bounding box center [676, 131] width 135 height 20
paste input "Kurdish Rice With Grilled Local Chicken And Broth"
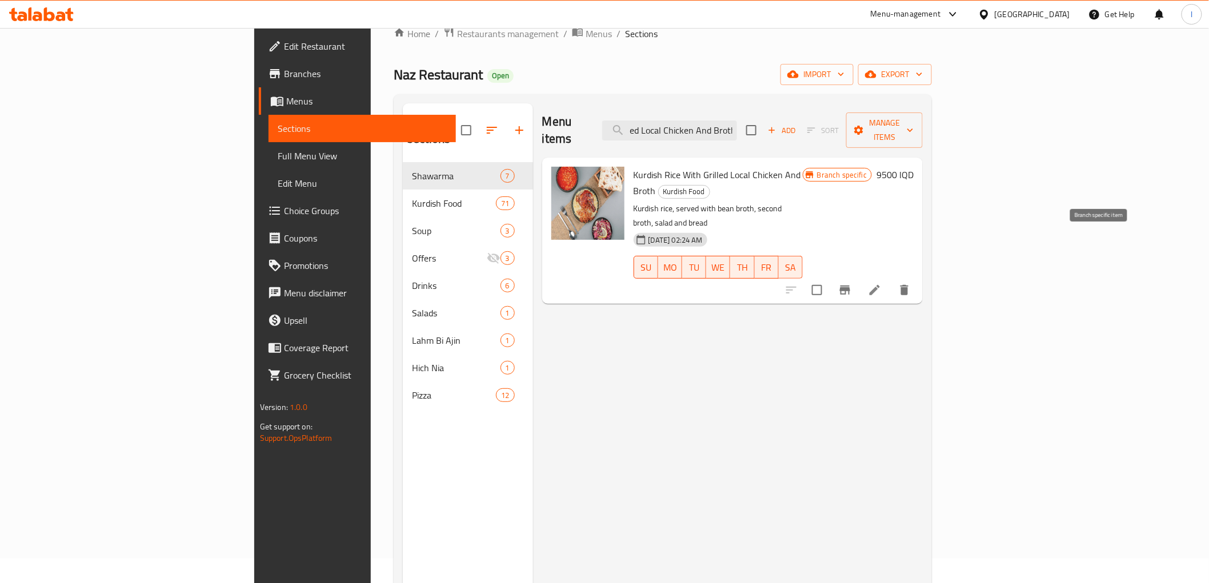
type input "Kurdish Rice With Grilled Local Chicken And Broth"
click at [850, 286] on icon "Branch-specific-item" at bounding box center [845, 290] width 10 height 9
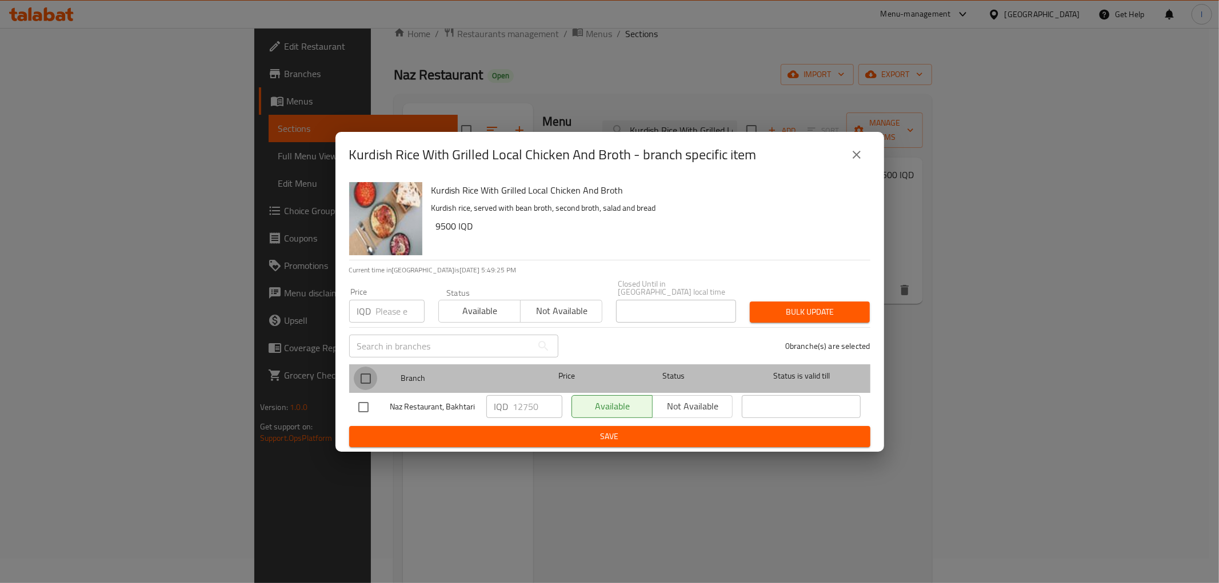
click at [367, 373] on input "checkbox" at bounding box center [366, 379] width 24 height 24
checkbox input "true"
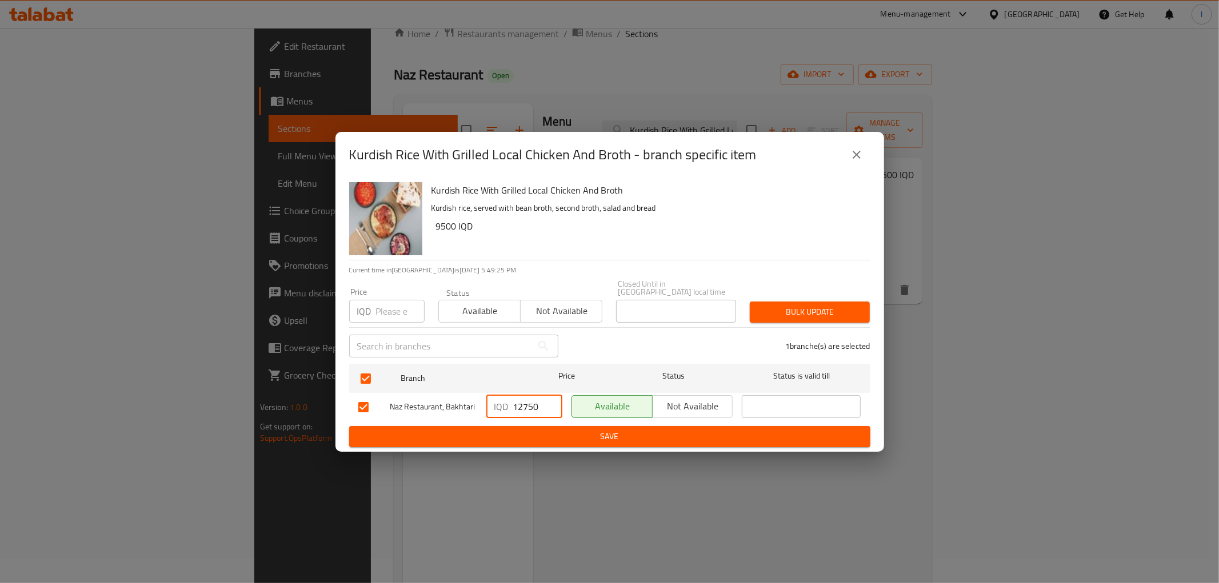
click at [533, 402] on input "12750" at bounding box center [537, 406] width 49 height 23
click at [854, 154] on icon "close" at bounding box center [857, 155] width 14 height 14
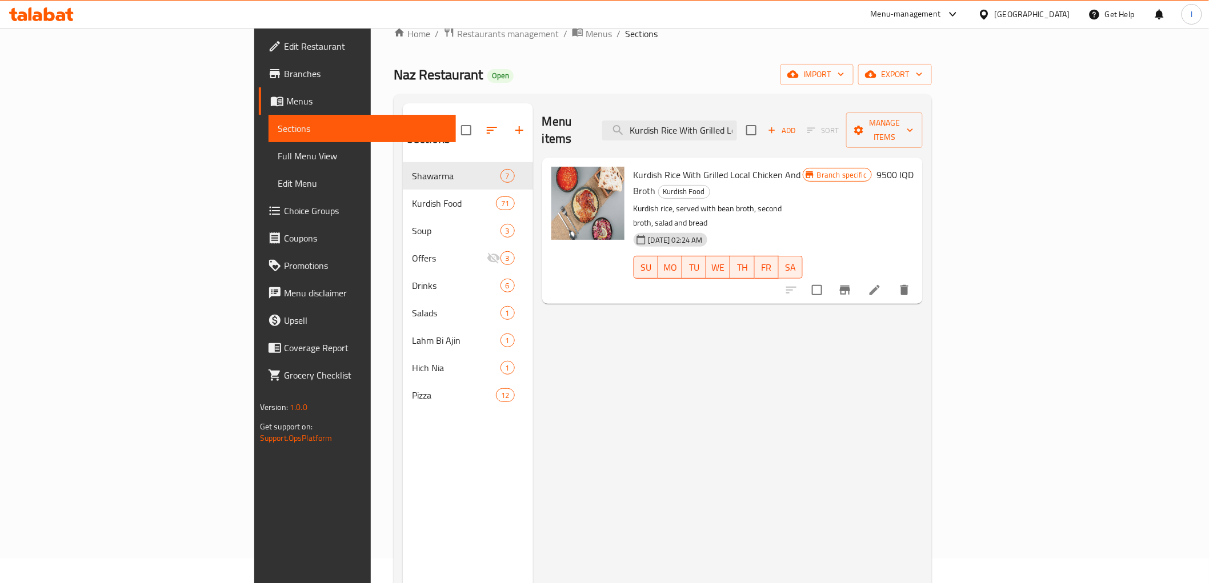
click at [914, 167] on h6 "9500 IQD" at bounding box center [895, 175] width 37 height 16
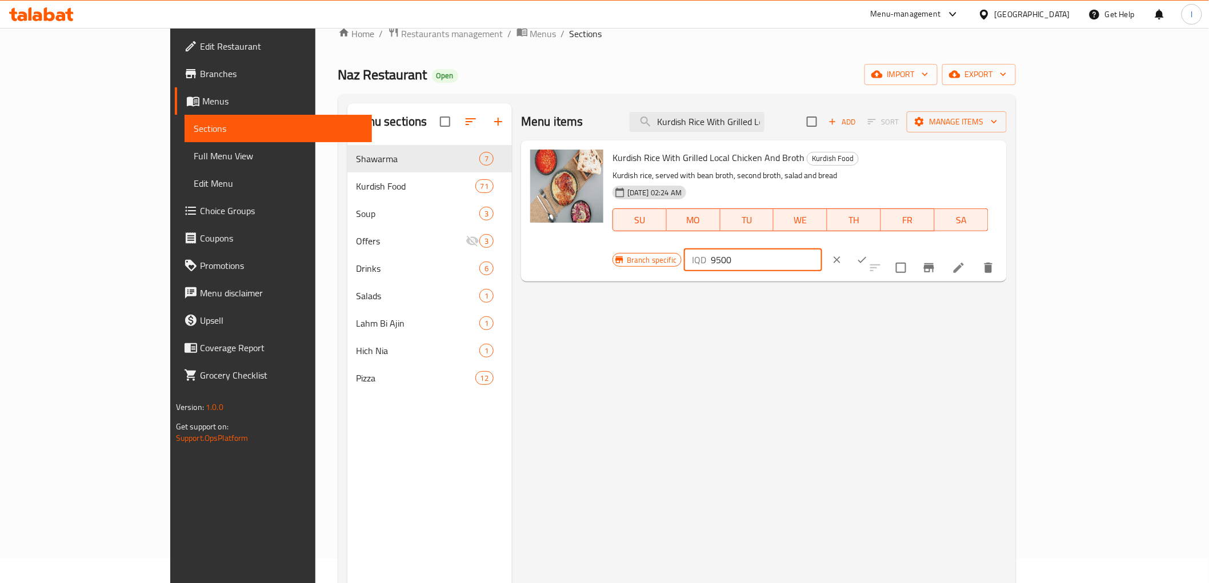
drag, startPoint x: 1051, startPoint y: 162, endPoint x: 895, endPoint y: 143, distance: 157.8
click at [891, 247] on div "Branch specific IQD 9500 ​" at bounding box center [752, 259] width 278 height 25
paste input "1275"
type input "12750"
drag, startPoint x: 1143, startPoint y: 160, endPoint x: 1106, endPoint y: 168, distance: 38.0
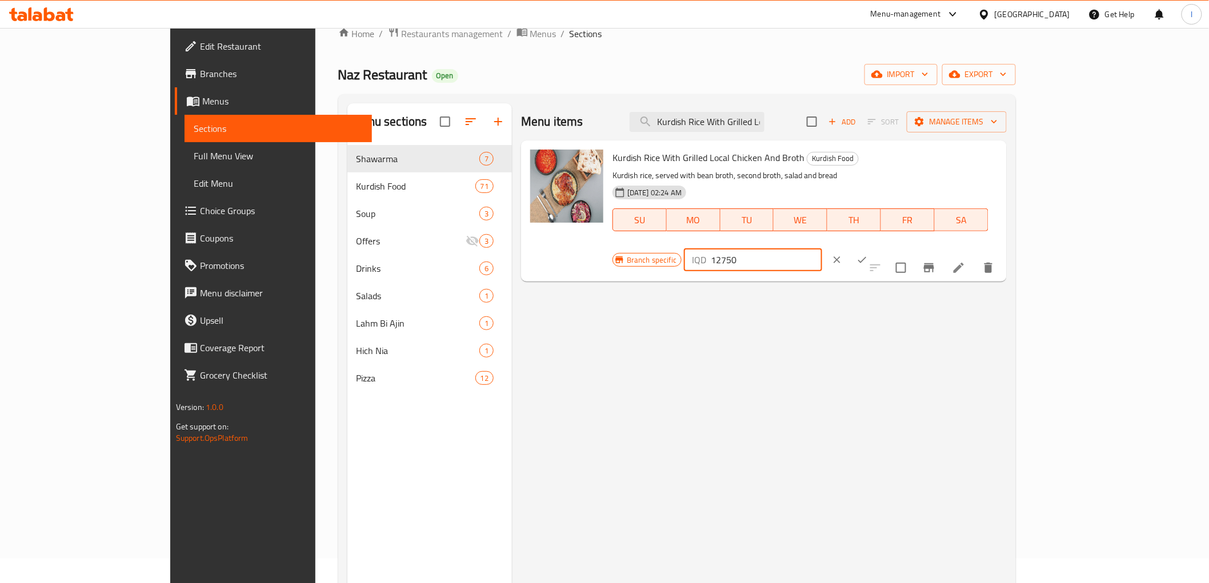
click at [868, 254] on icon "ok" at bounding box center [862, 259] width 11 height 11
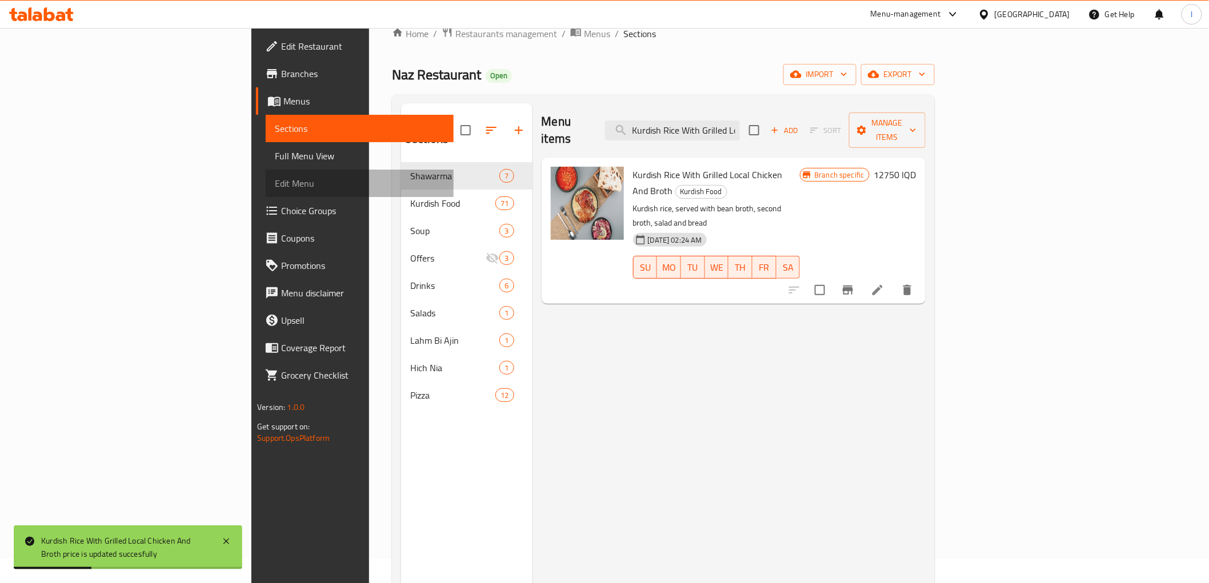
click at [266, 170] on link "Edit Menu" at bounding box center [359, 183] width 187 height 27
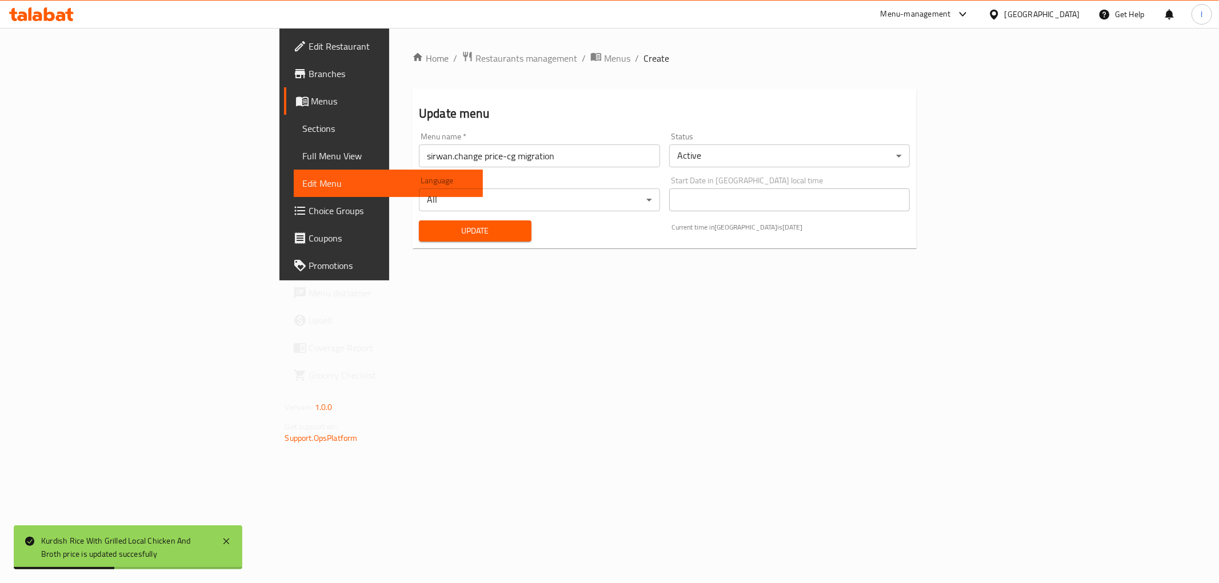
click at [303, 156] on span "Full Menu View" at bounding box center [388, 156] width 171 height 14
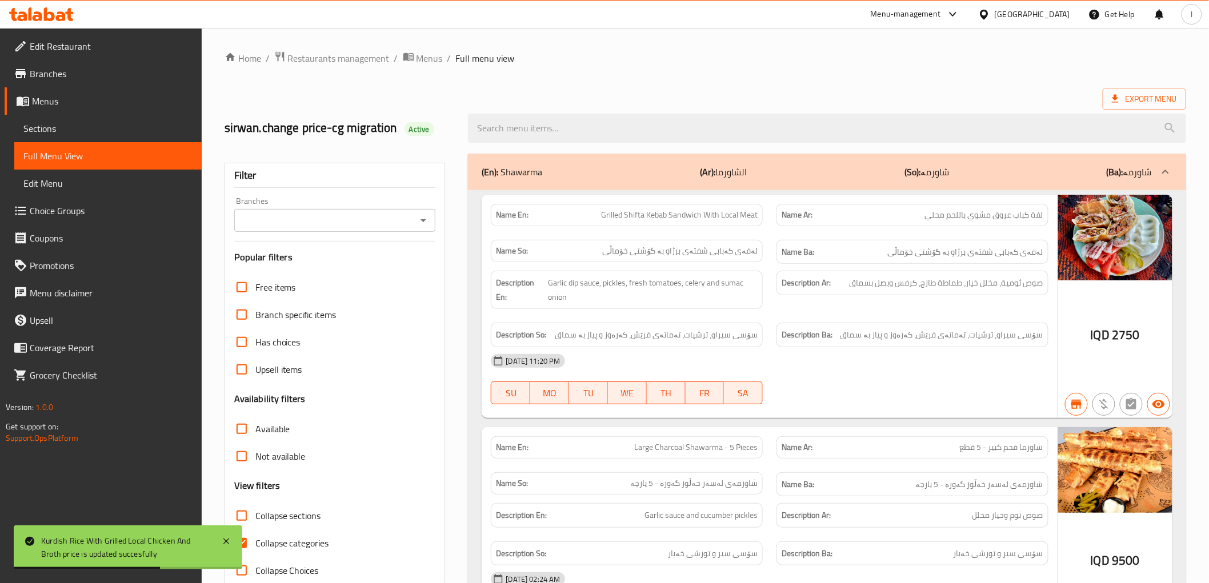
click at [349, 214] on input "Branches" at bounding box center [326, 221] width 176 height 16
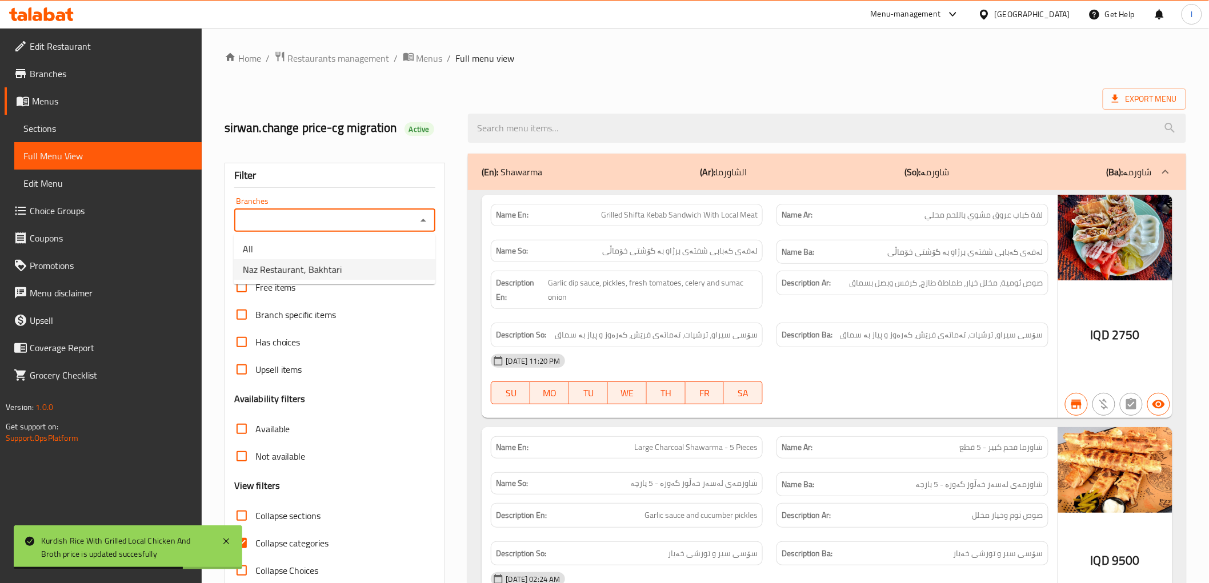
click at [338, 267] on span "Naz Restaurant, Bakhtari" at bounding box center [292, 270] width 99 height 14
type input "Naz Restaurant, Bakhtari"
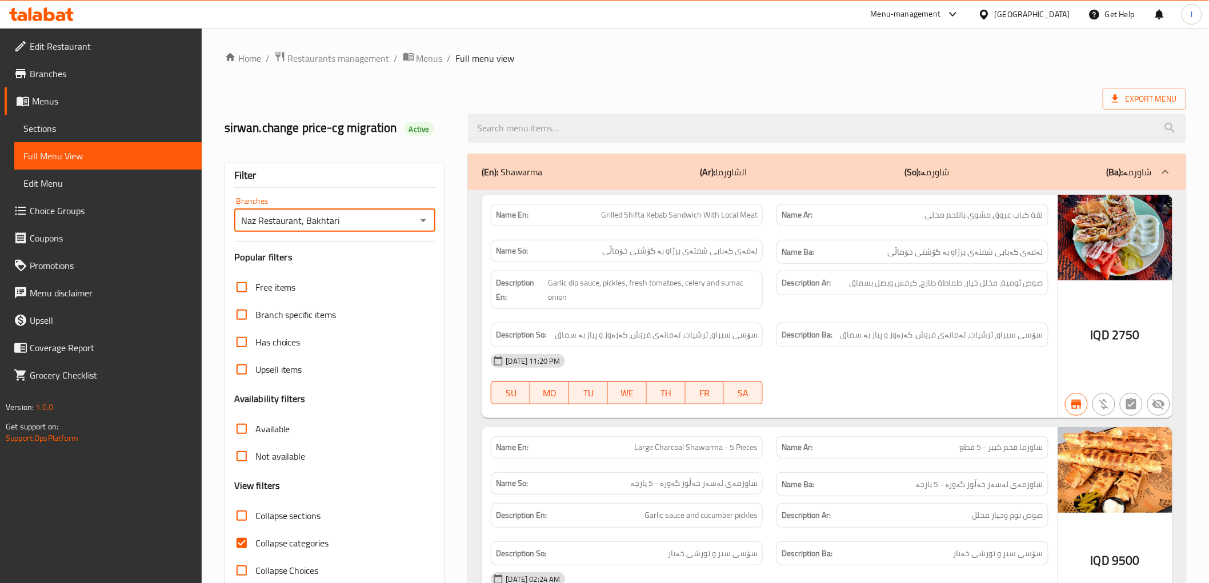
click at [265, 547] on span "Collapse categories" at bounding box center [292, 544] width 74 height 14
click at [255, 547] on input "Collapse categories" at bounding box center [241, 543] width 27 height 27
checkbox input "false"
click at [415, 127] on span "Active" at bounding box center [420, 129] width 30 height 11
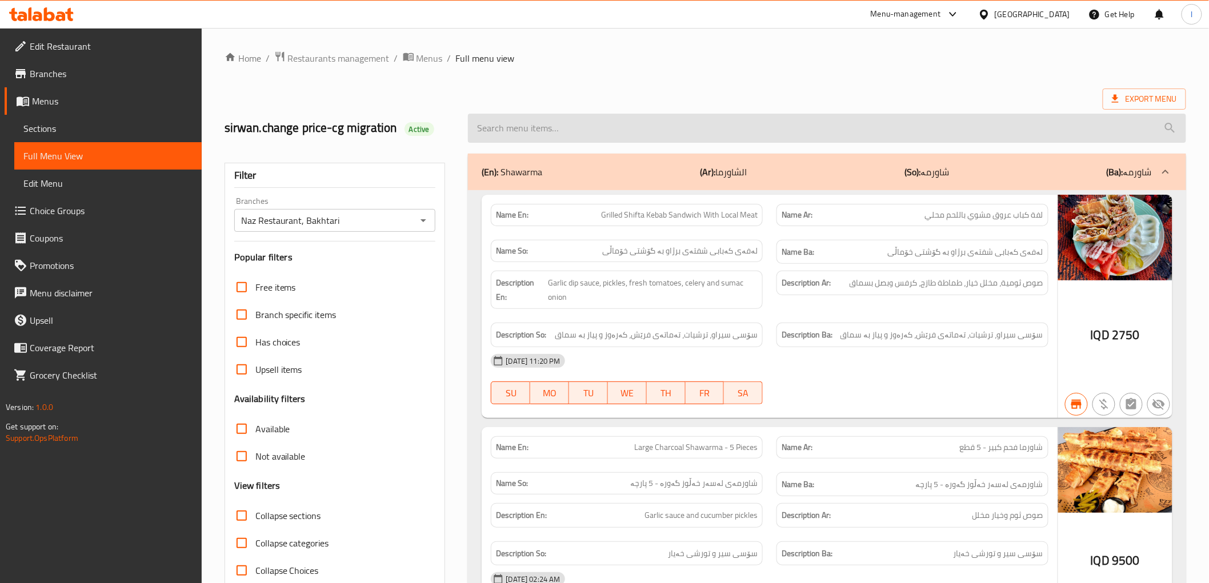
click at [509, 126] on input "search" at bounding box center [827, 128] width 718 height 29
paste input "Kurdish Rice With Grilled Local Chicken And Broth"
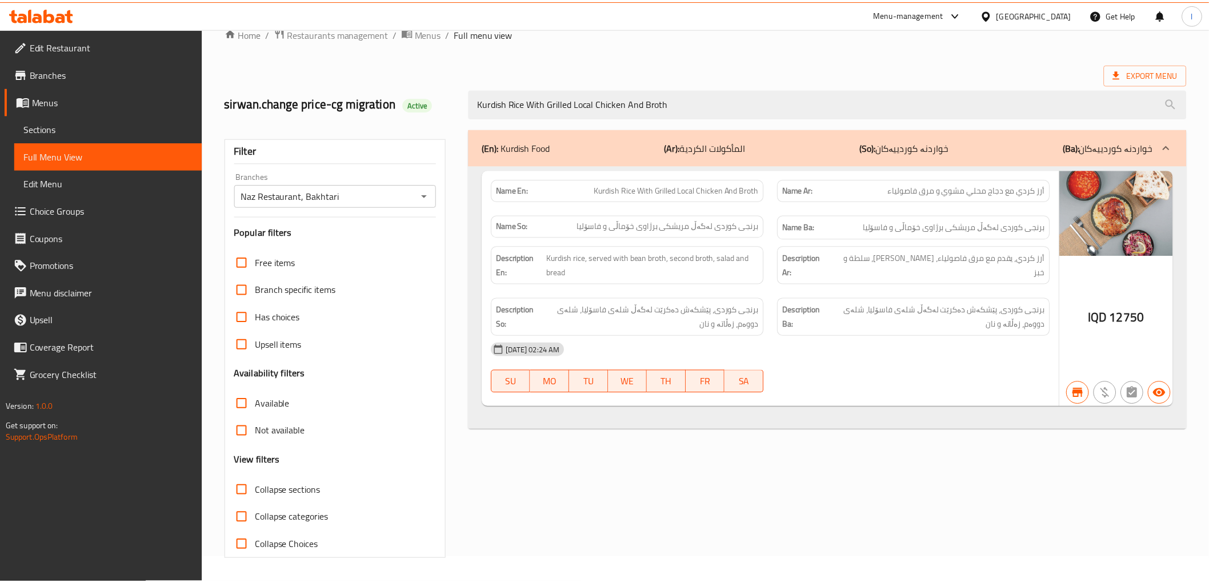
scroll to position [25, 0]
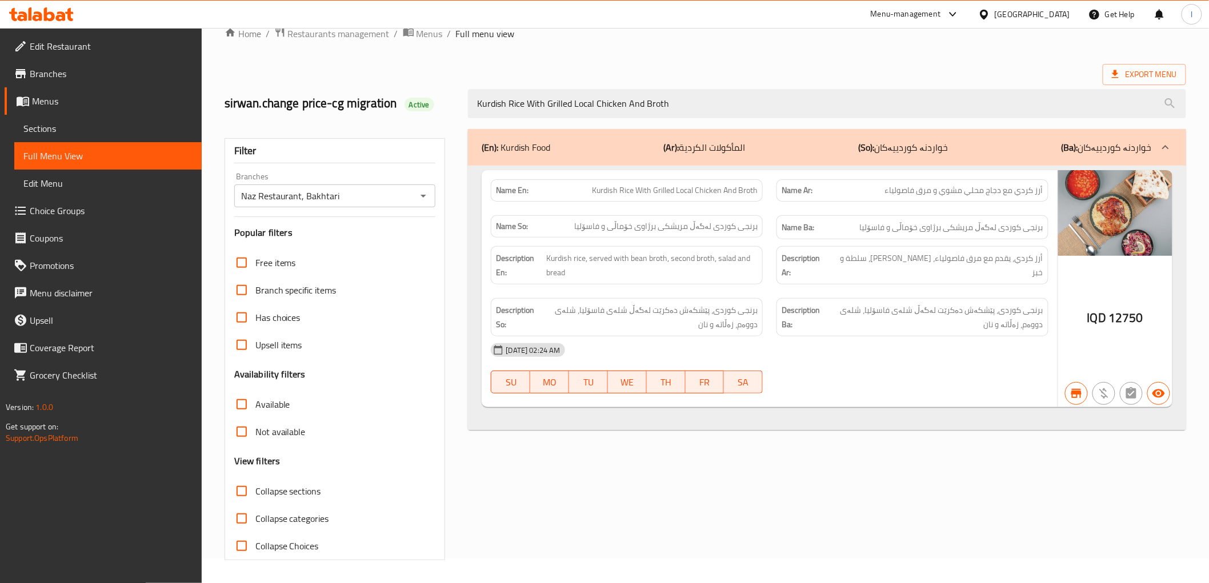
drag, startPoint x: 660, startPoint y: 109, endPoint x: 271, endPoint y: 83, distance: 389.5
click at [286, 94] on div "sirwan.change price-cg migration Active Kurdish Rice With Grilled Local Chicken…" at bounding box center [705, 103] width 975 height 51
paste input "Red Rice With Lentil Soup And Green Salad"
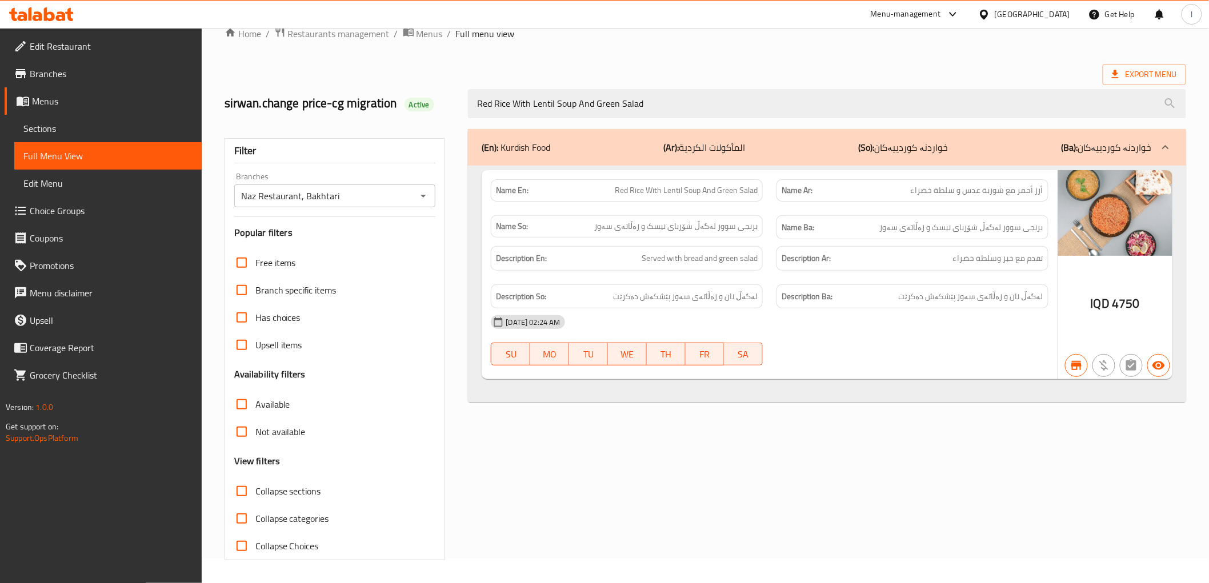
type input "Red Rice With Lentil Soup And Green Salad"
drag, startPoint x: 665, startPoint y: 102, endPoint x: 240, endPoint y: 87, distance: 424.8
click at [242, 90] on div "sirwan.change price-cg migration Active Red Rice With Lentil Soup And Green Sal…" at bounding box center [705, 103] width 975 height 51
click at [126, 130] on span "Sections" at bounding box center [107, 129] width 169 height 14
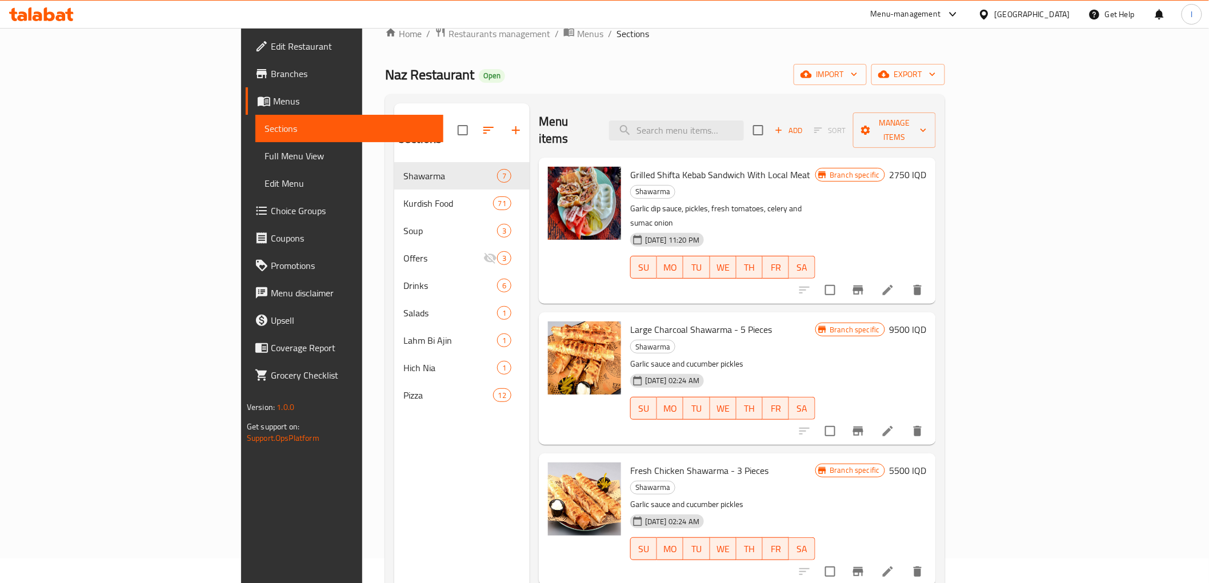
click at [265, 161] on span "Full Menu View" at bounding box center [349, 156] width 169 height 14
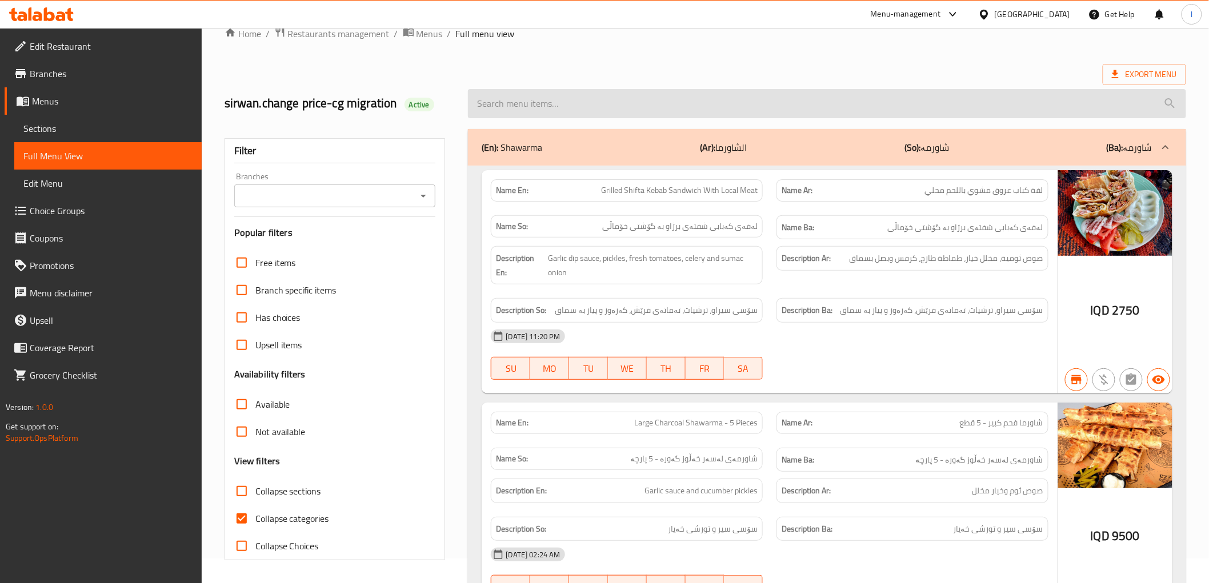
click at [583, 105] on input "search" at bounding box center [827, 103] width 718 height 29
paste input "Red Rice With Lentil Soup And Green Salad"
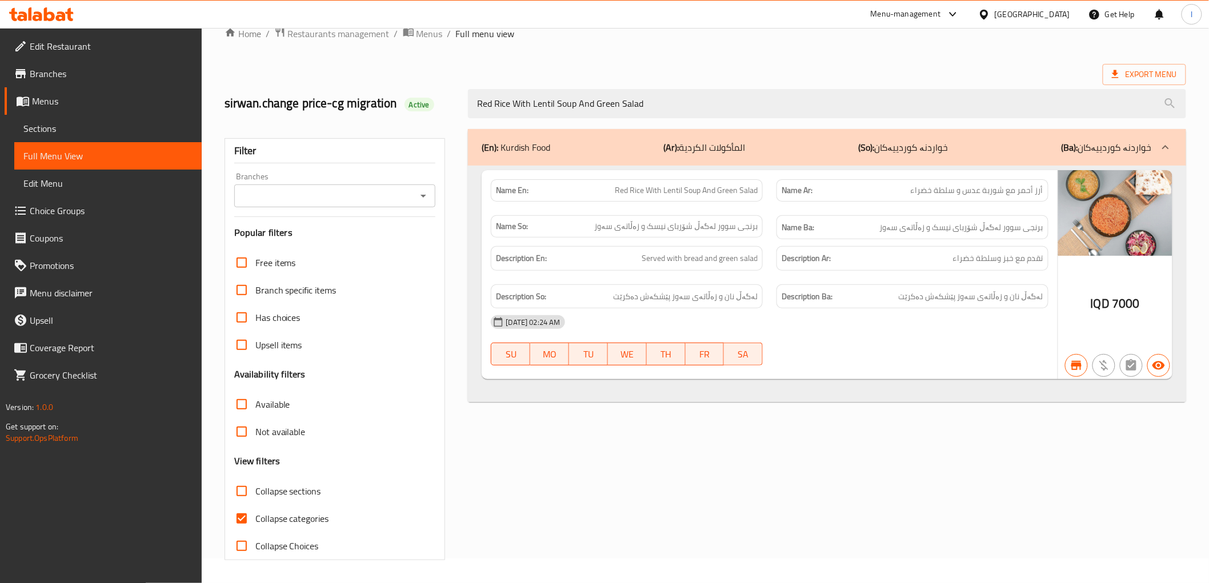
type input "Red Rice With Lentil Soup And Green Salad"
click at [361, 191] on input "Branches" at bounding box center [326, 196] width 176 height 16
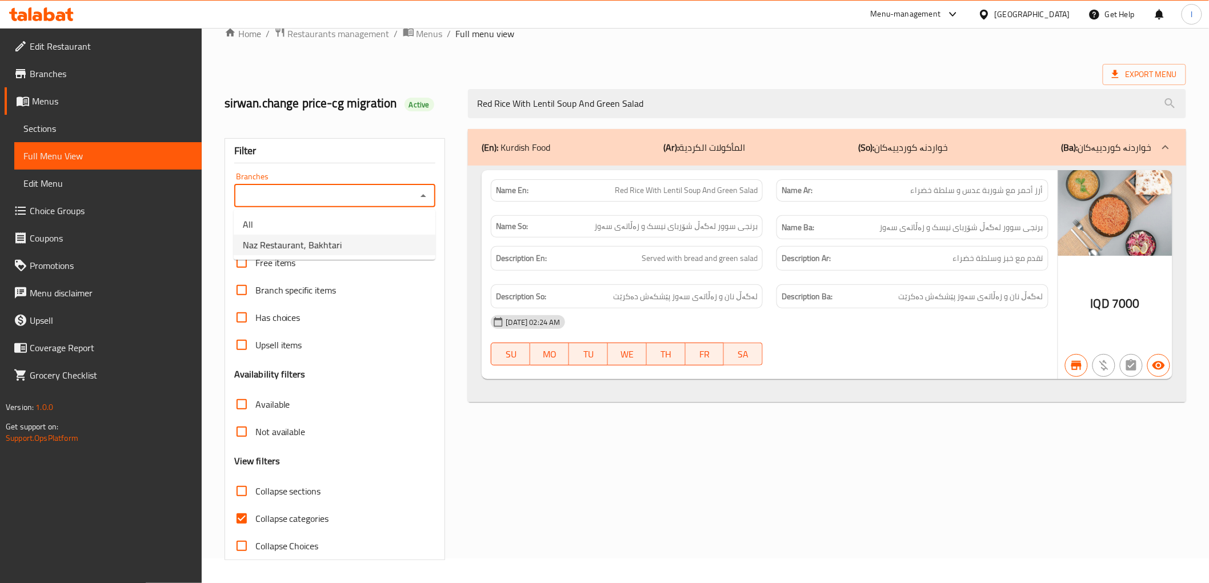
click at [301, 249] on span "Naz Restaurant, Bakhtari" at bounding box center [292, 245] width 99 height 14
type input "Naz Restaurant, Bakhtari"
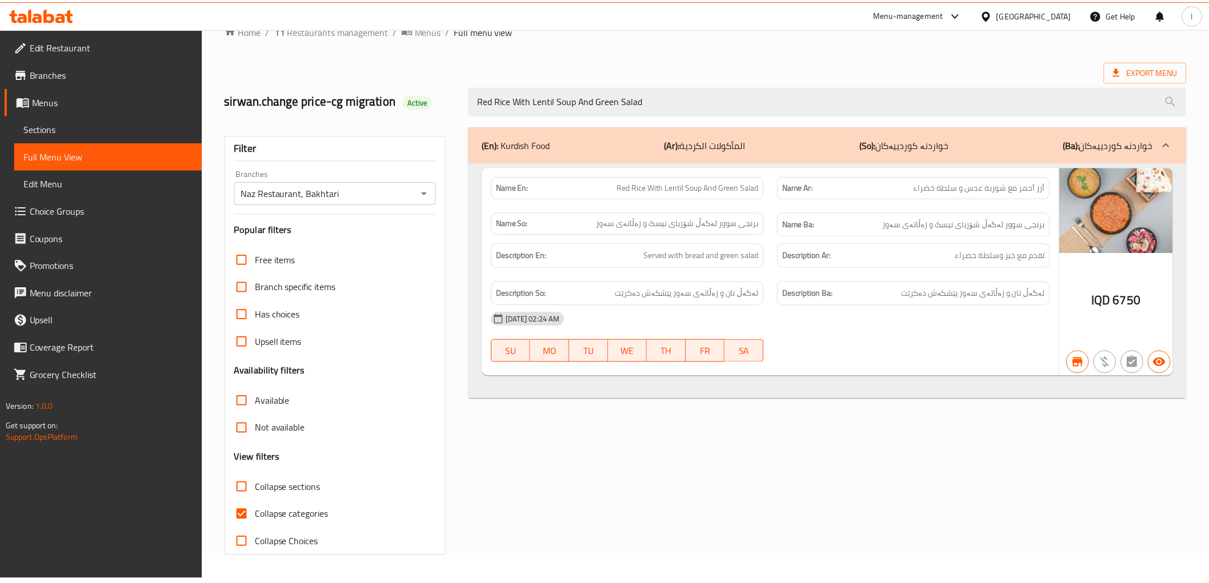
scroll to position [25, 0]
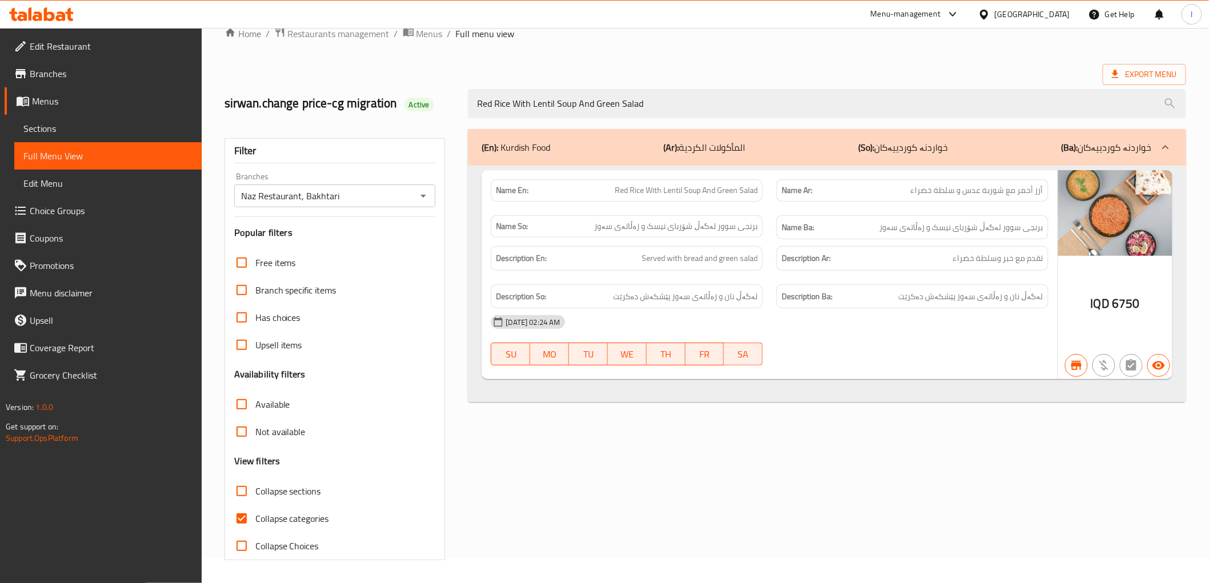
drag, startPoint x: 672, startPoint y: 98, endPoint x: 307, endPoint y: 86, distance: 364.8
click at [327, 95] on div "sirwan.change price-cg migration Active Red Rice With Lentil Soup And Green Sal…" at bounding box center [705, 103] width 975 height 51
paste input "Pomegranate Molasses Kurdish Rice With 3 Shifta With Lentil Soup And"
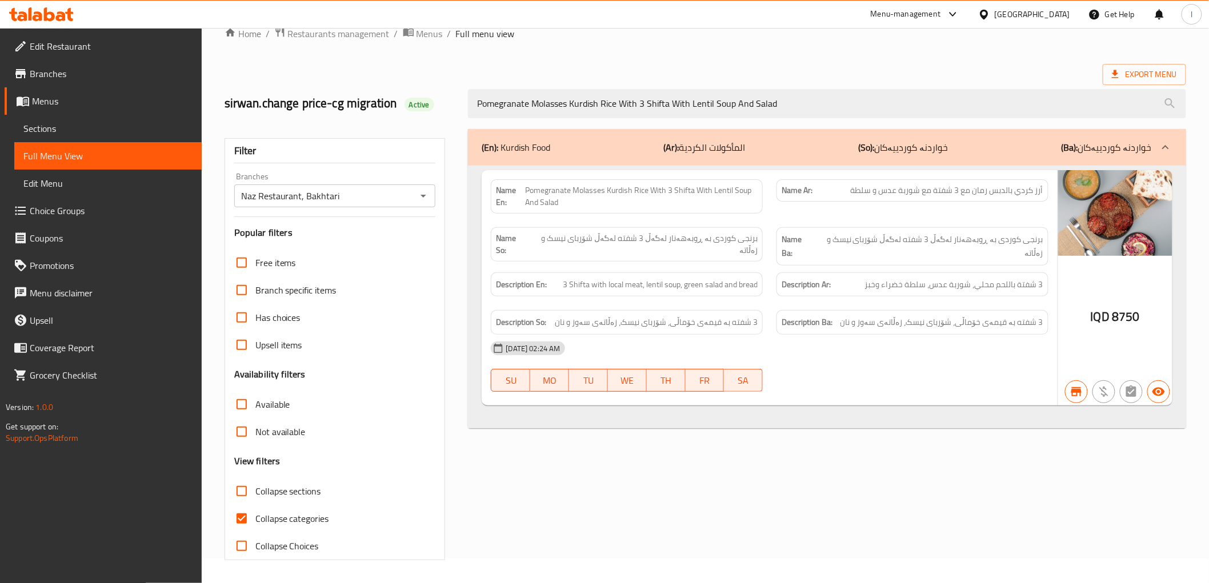
type input "Pomegranate Molasses Kurdish Rice With 3 Shifta With Lentil Soup And Salad"
click at [370, 197] on input "Naz Restaurant, Bakhtari" at bounding box center [326, 196] width 176 height 16
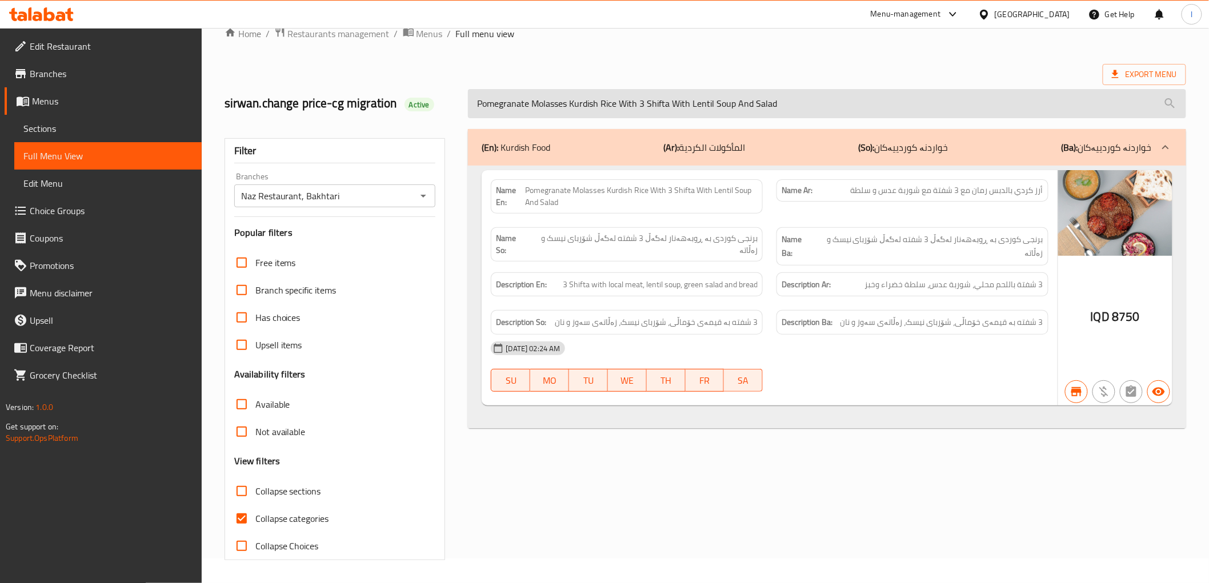
drag, startPoint x: 798, startPoint y: 105, endPoint x: 515, endPoint y: 114, distance: 283.0
click at [515, 114] on input "Pomegranate Molasses Kurdish Rice With 3 Shifta With Lentil Soup And Salad" at bounding box center [827, 103] width 718 height 29
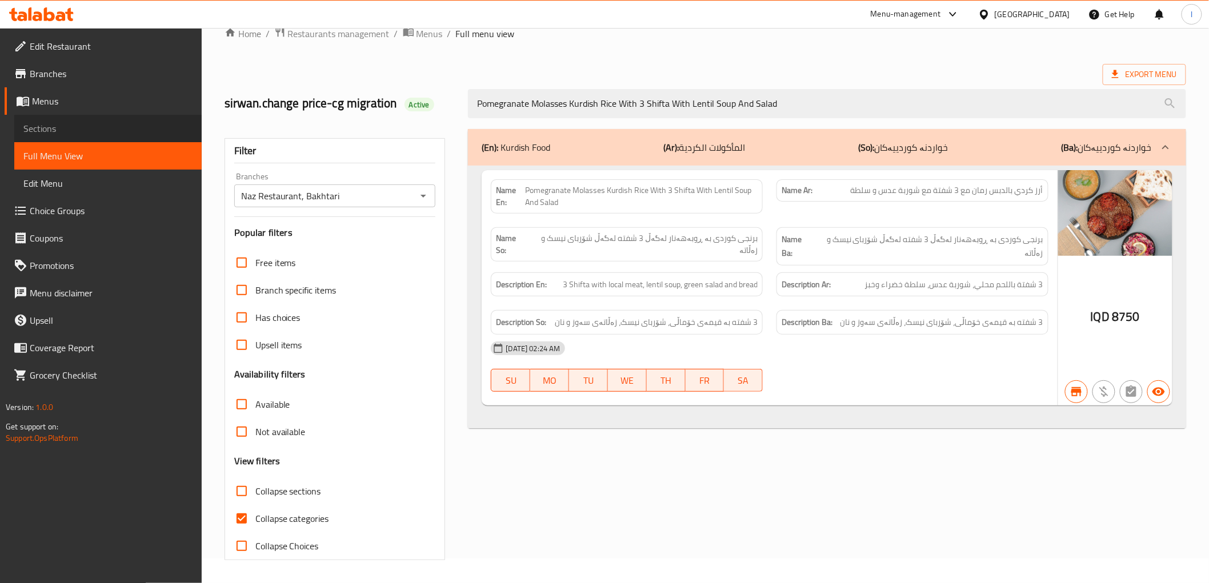
click at [70, 135] on span "Sections" at bounding box center [107, 129] width 169 height 14
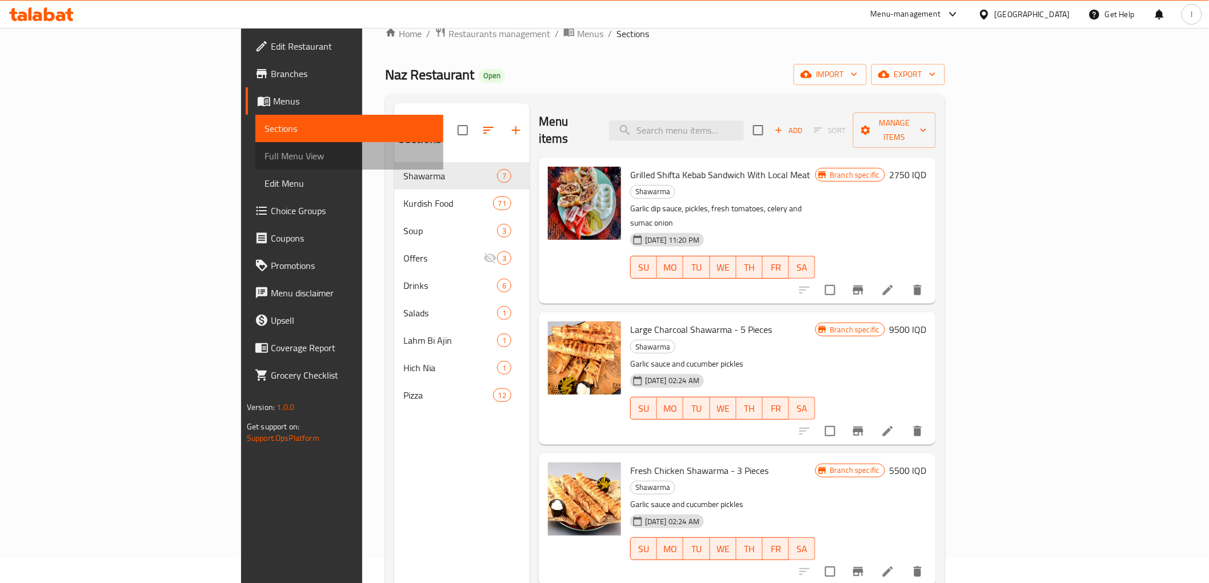
click at [265, 150] on span "Full Menu View" at bounding box center [349, 156] width 169 height 14
click at [265, 157] on span "Full Menu View" at bounding box center [349, 156] width 169 height 14
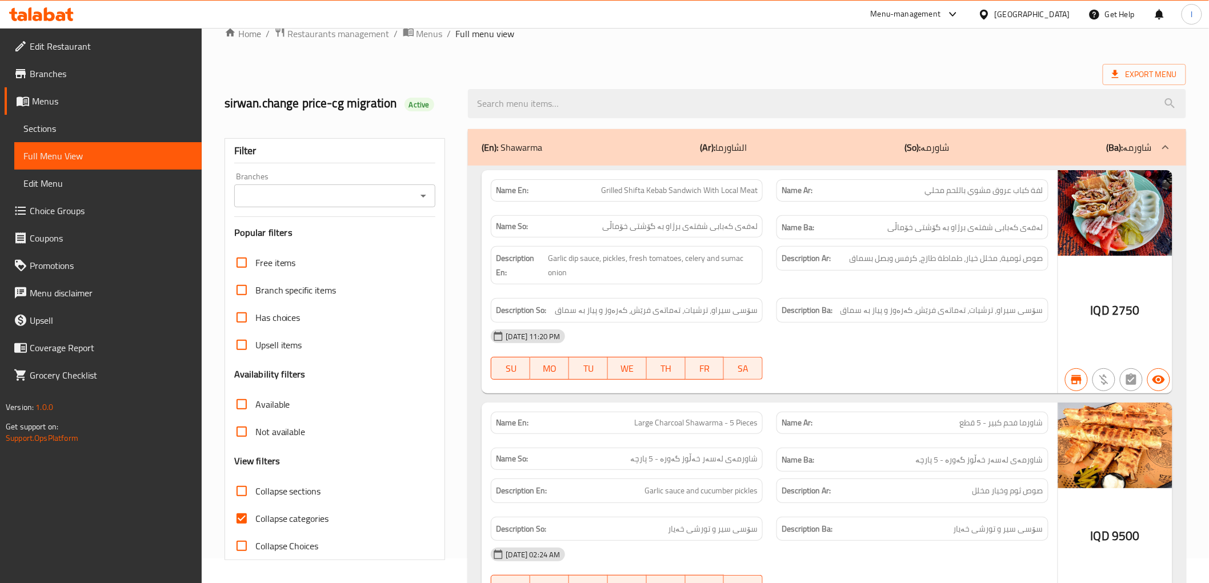
click at [350, 201] on input "Branches" at bounding box center [326, 196] width 176 height 16
click at [407, 198] on input "Branches" at bounding box center [326, 196] width 176 height 16
click at [403, 208] on div "Filter Branches Branches Popular filters Free items Branch specific items Has c…" at bounding box center [335, 349] width 221 height 422
click at [412, 195] on input "Branches" at bounding box center [326, 196] width 176 height 16
click at [99, 102] on span "Menus" at bounding box center [112, 101] width 161 height 14
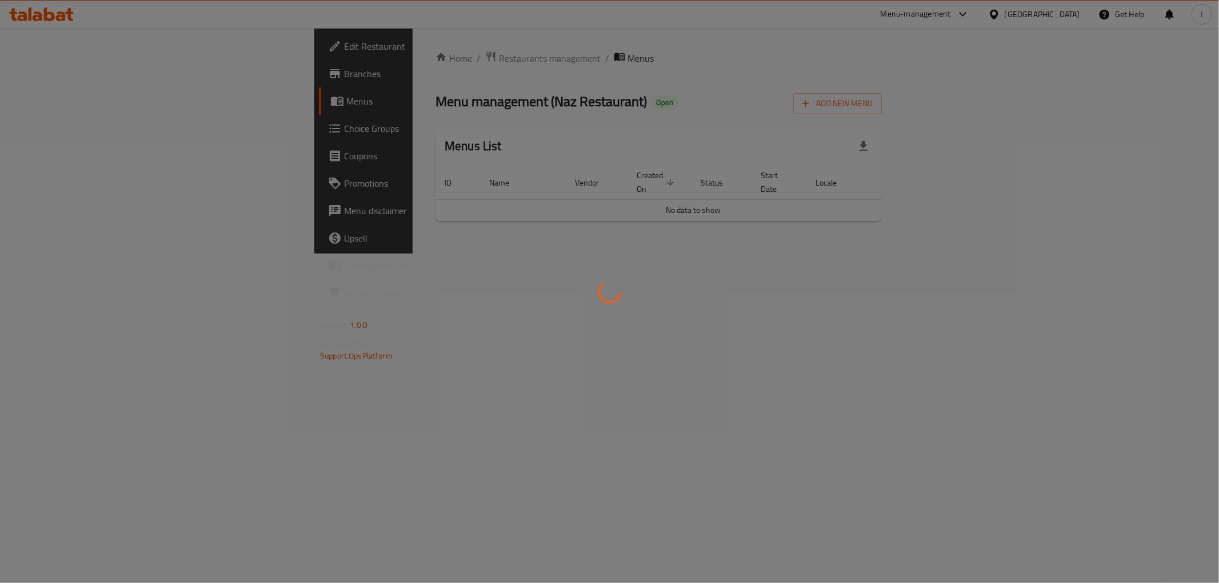
click at [85, 130] on div at bounding box center [609, 291] width 1219 height 583
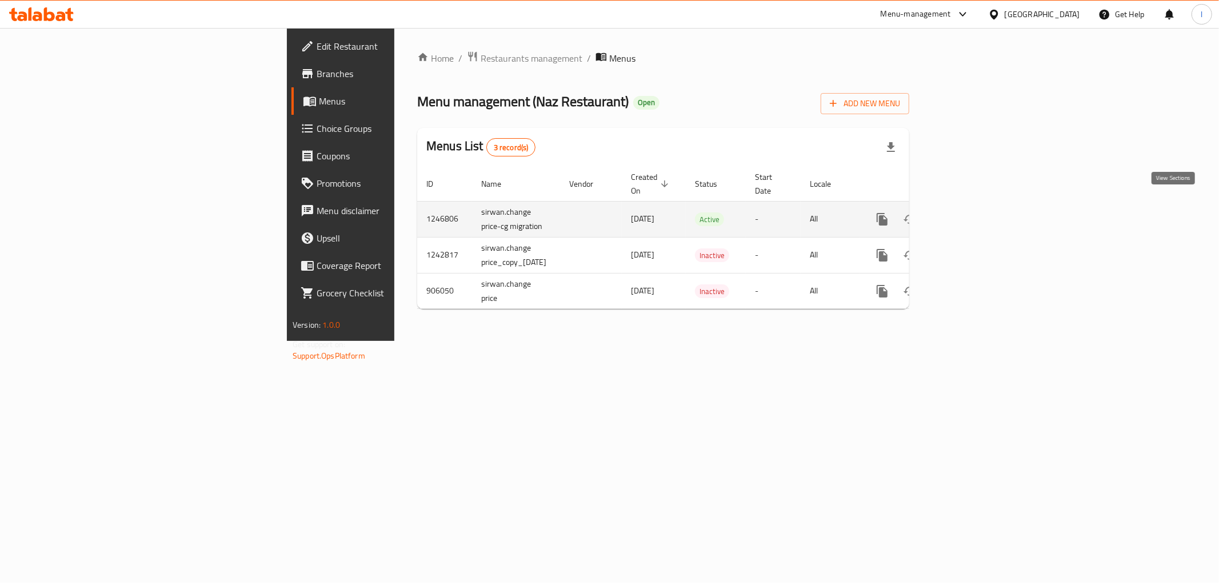
click at [971, 213] on icon "enhanced table" at bounding box center [965, 220] width 14 height 14
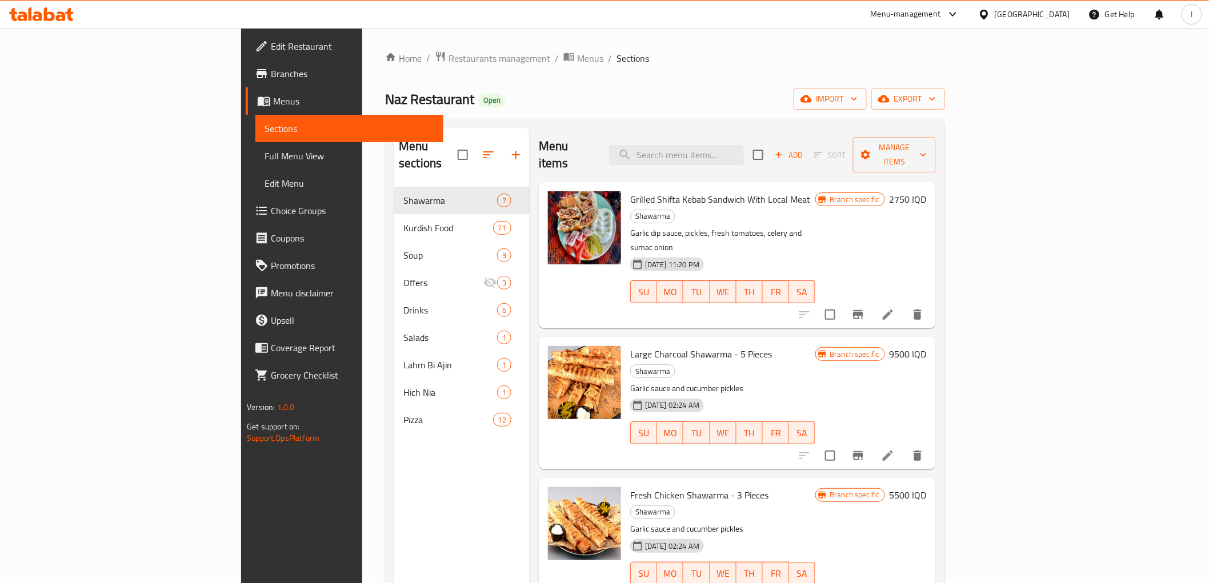
click at [265, 154] on span "Full Menu View" at bounding box center [349, 156] width 169 height 14
click at [265, 158] on span "Full Menu View" at bounding box center [349, 156] width 169 height 14
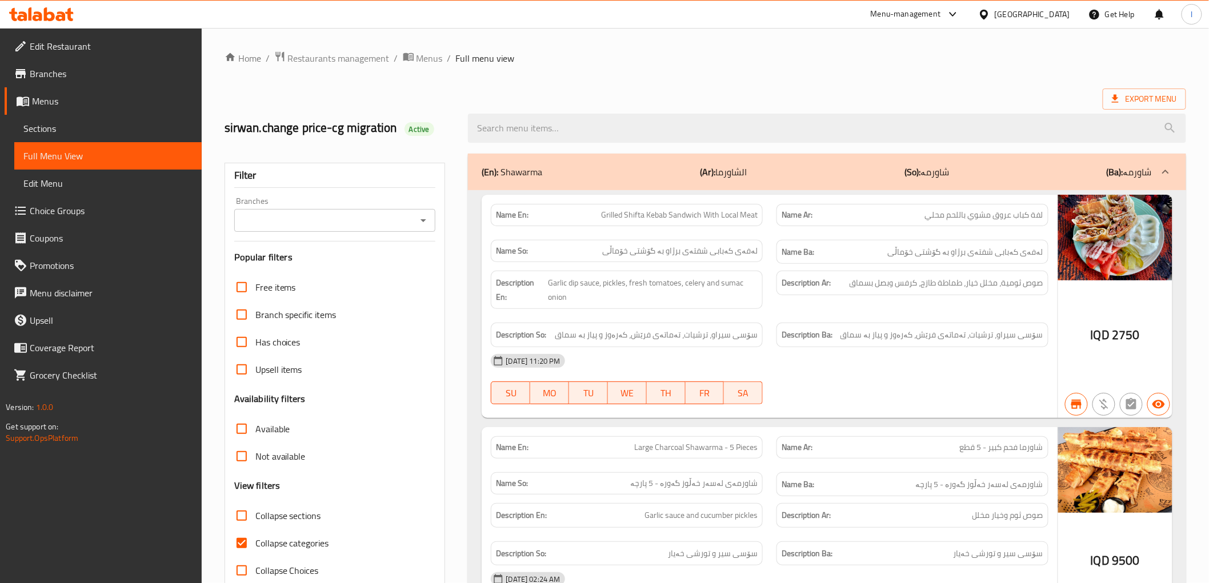
click at [319, 211] on div "Branches" at bounding box center [335, 220] width 202 height 23
click at [320, 222] on input "Branches" at bounding box center [326, 221] width 176 height 16
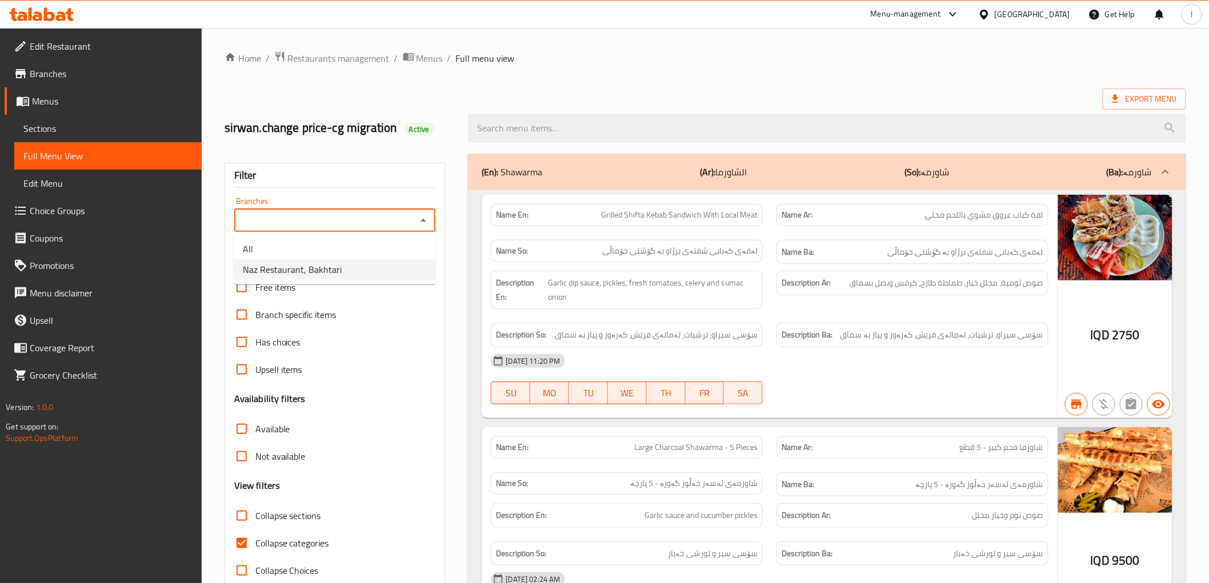
click at [345, 259] on li "Naz Restaurant, Bakhtari" at bounding box center [335, 269] width 202 height 21
type input "Naz Restaurant, Bakhtari"
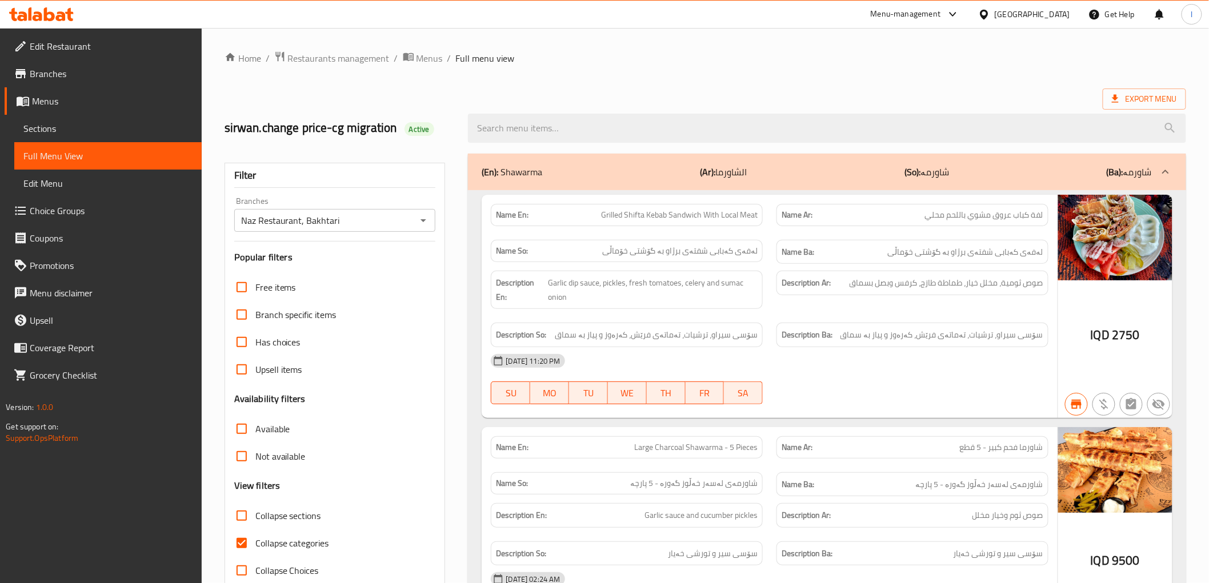
click at [546, 154] on div "(En): Shawarma (Ar): الشاورما (So): شاورمە (Ba): شاورمە" at bounding box center [827, 172] width 718 height 37
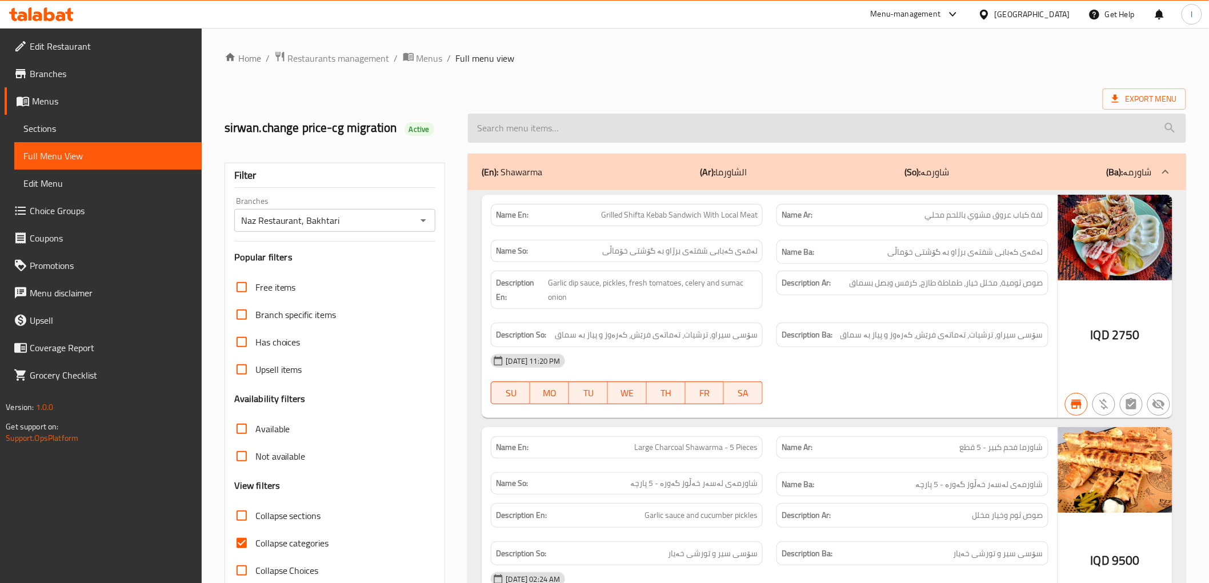
click at [556, 130] on input "search" at bounding box center [827, 128] width 718 height 29
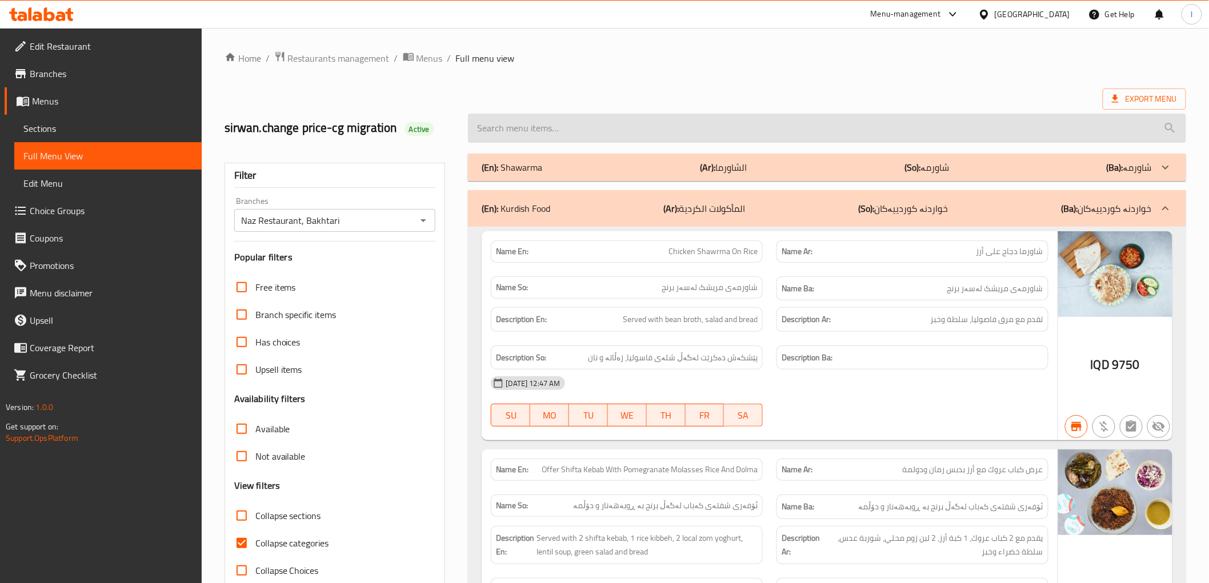
paste input "Red Rice With Lentil Soup And Green Salad"
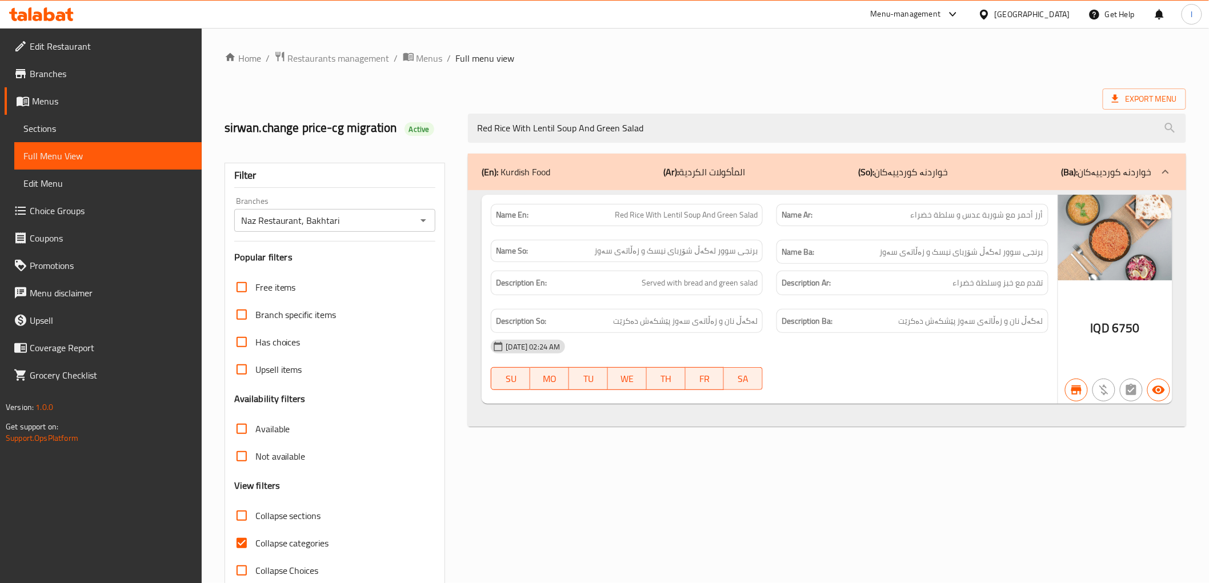
drag, startPoint x: 679, startPoint y: 128, endPoint x: 253, endPoint y: 81, distance: 428.9
click at [265, 93] on div "Home / Restaurants management / Menus / Full menu view Export Menu sirwan.chang…" at bounding box center [706, 318] width 962 height 534
paste input "Pomegranate Molasses Kurdish Rice With 3 Shifta With Lentil Soup And"
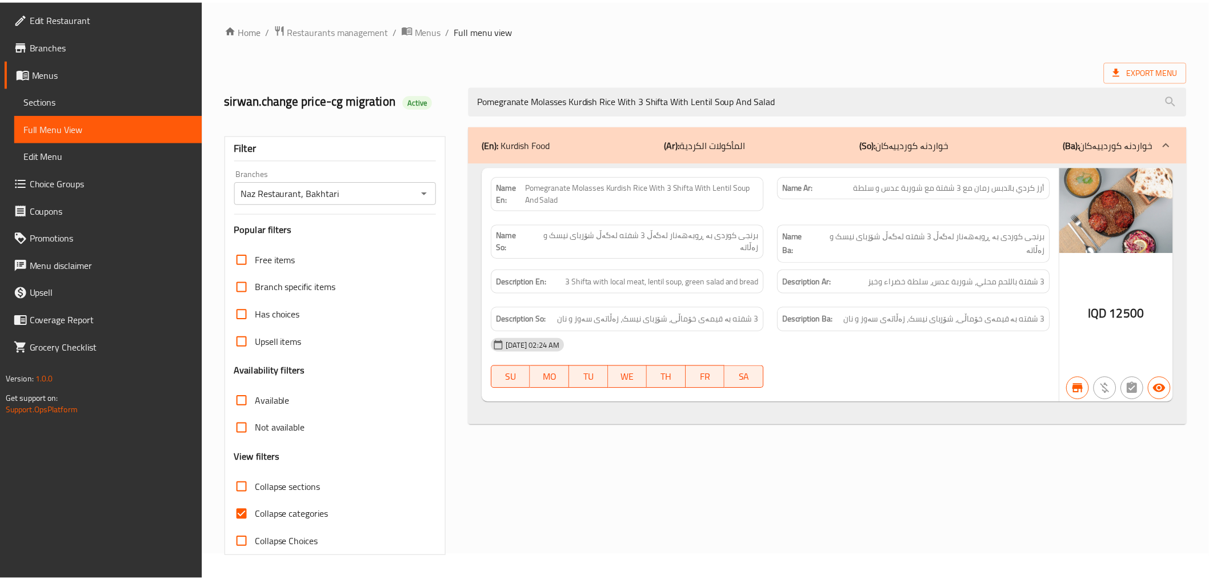
scroll to position [25, 0]
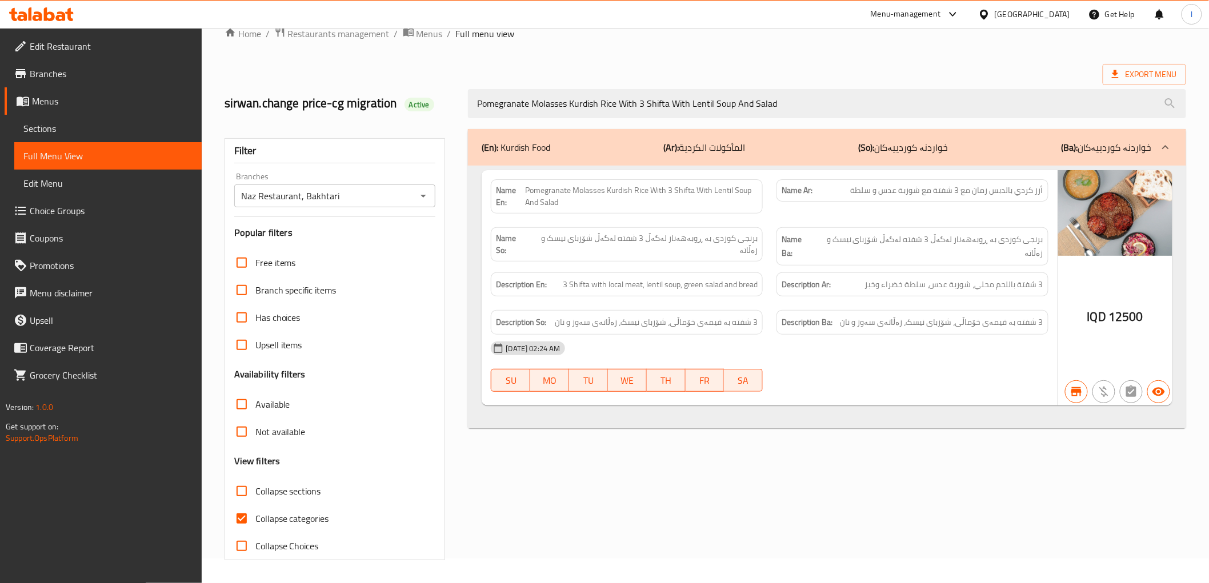
drag, startPoint x: 821, startPoint y: 104, endPoint x: 145, endPoint y: 61, distance: 678.0
click at [151, 67] on div "Edit Restaurant Branches Menus Sections Full Menu View Edit Menu Choice Groups …" at bounding box center [604, 293] width 1209 height 580
paste input "Rice And Fresh Local Chicken Grilled Oven Bake"
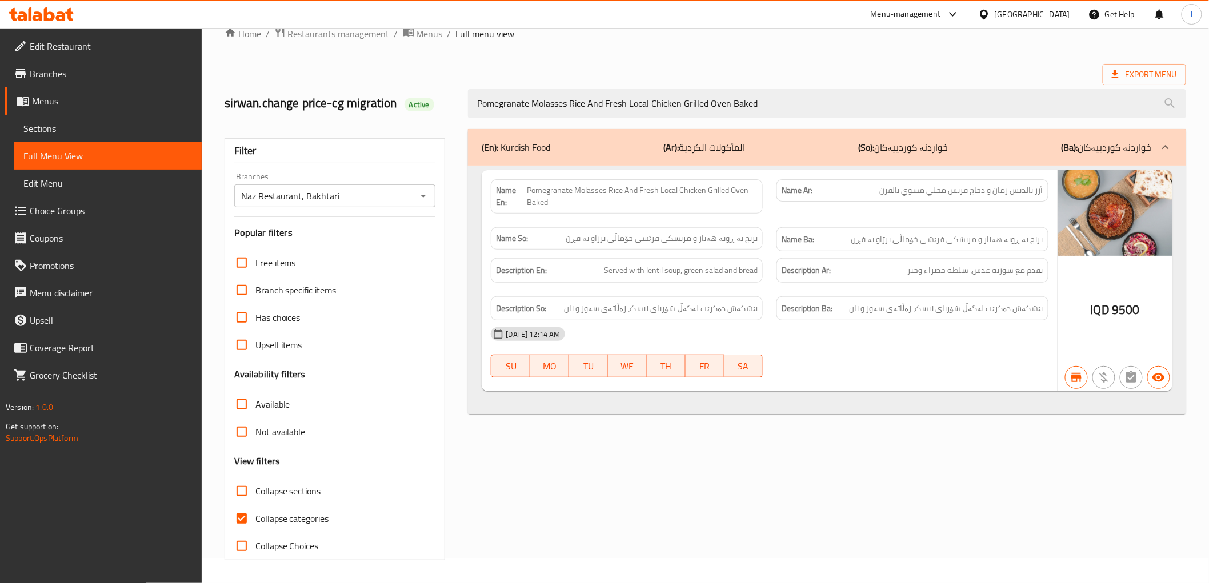
type input "Pomegranate Molasses Rice And Fresh Local Chicken Grilled Oven Baked"
drag, startPoint x: 785, startPoint y: 102, endPoint x: 247, endPoint y: 78, distance: 538.2
click at [249, 84] on div "sirwan.change price-cg migration Active Pomegranate Molasses Rice And Fresh Loc…" at bounding box center [705, 103] width 975 height 51
click at [61, 128] on span "Sections" at bounding box center [107, 129] width 169 height 14
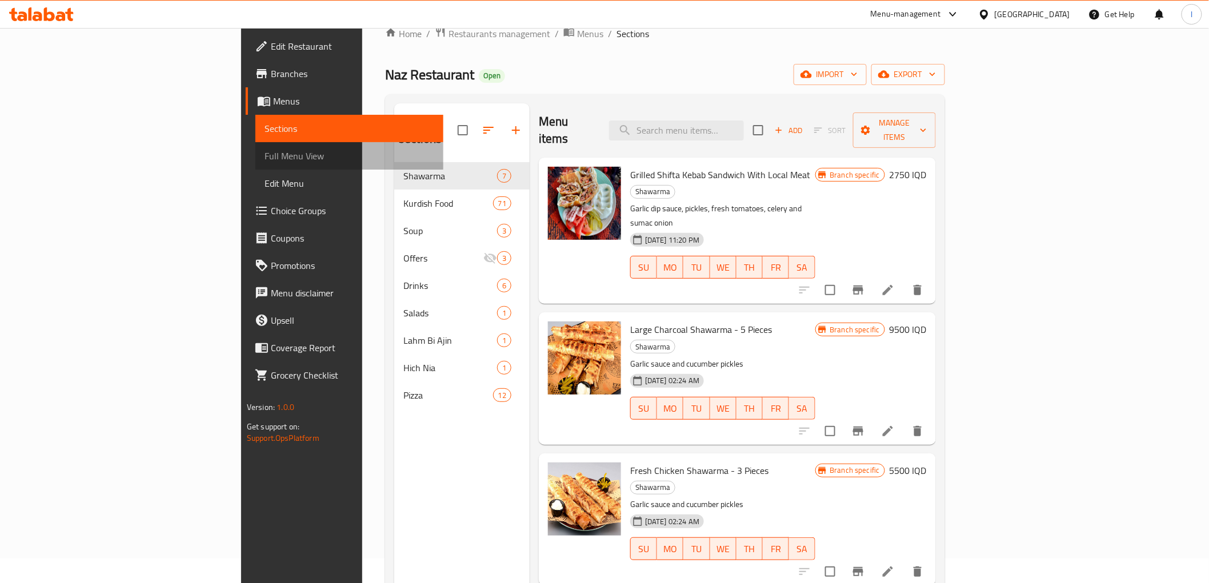
click at [265, 159] on span "Full Menu View" at bounding box center [349, 156] width 169 height 14
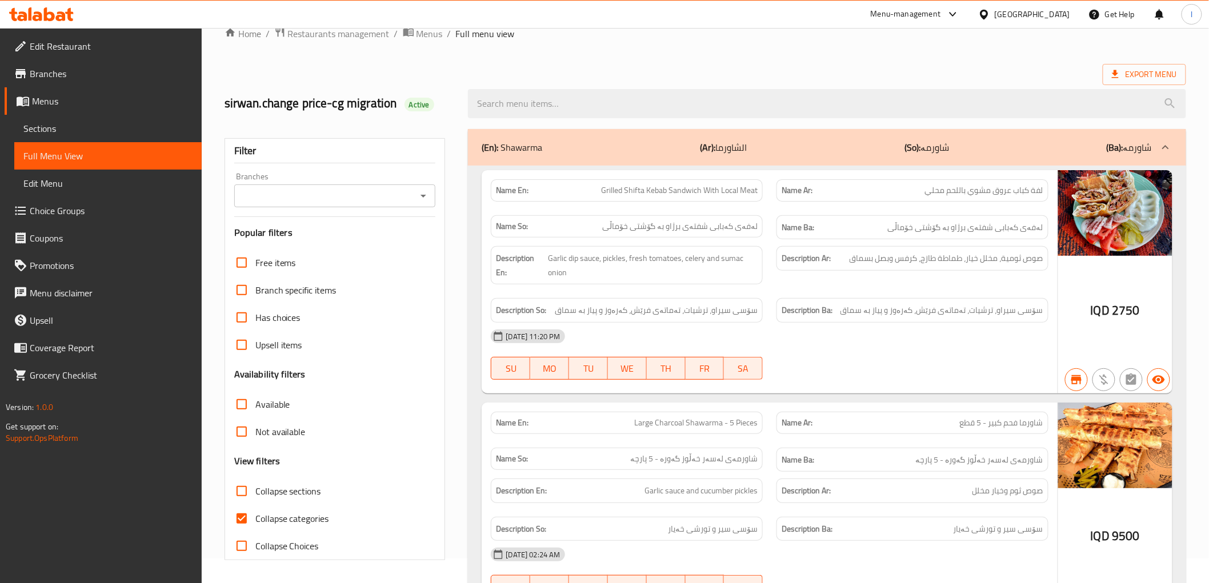
click at [320, 198] on input "Branches" at bounding box center [326, 196] width 176 height 16
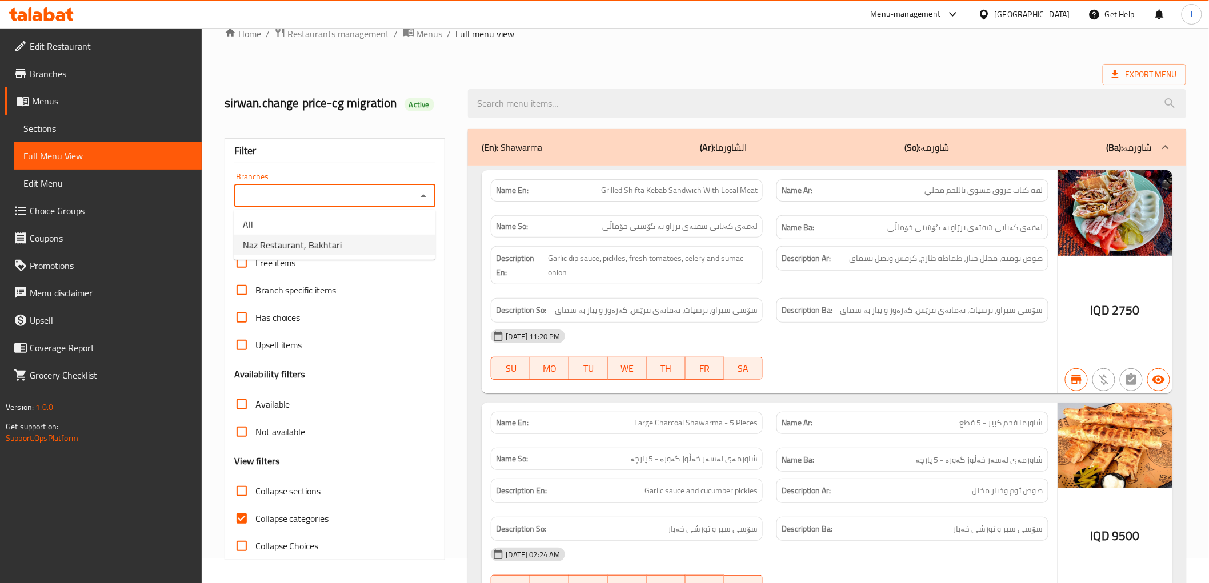
click at [288, 242] on span "Naz Restaurant, Bakhtari" at bounding box center [292, 245] width 99 height 14
type input "Naz Restaurant, Bakhtari"
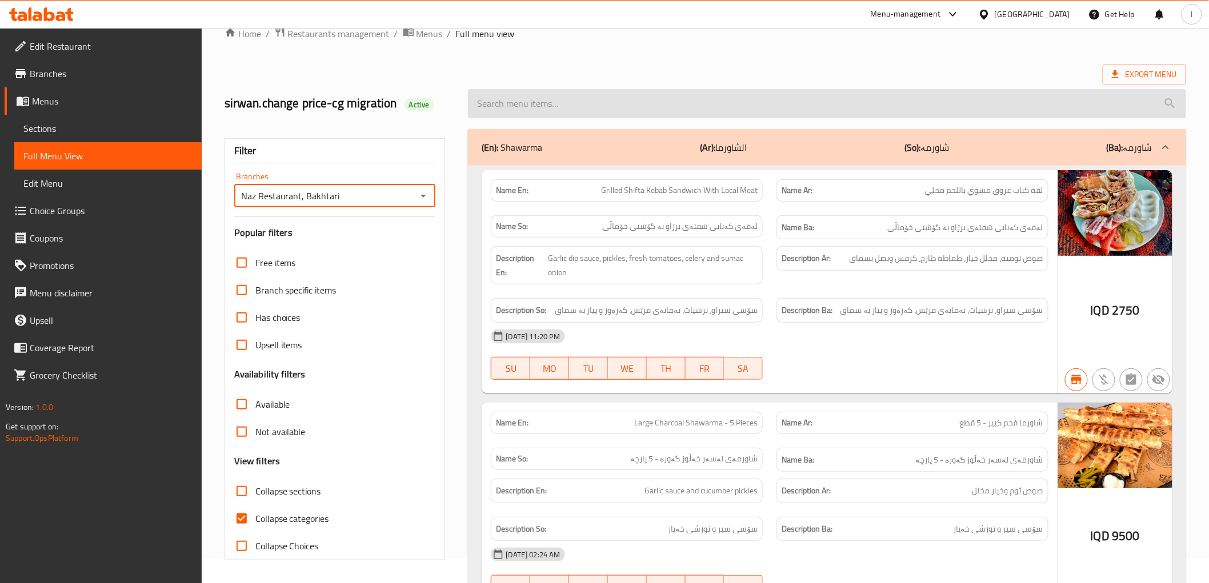
click at [535, 109] on input "search" at bounding box center [827, 103] width 718 height 29
paste input "Pomegranate Molasses Rice And Fresh Local Chicken Grilled Oven Baked"
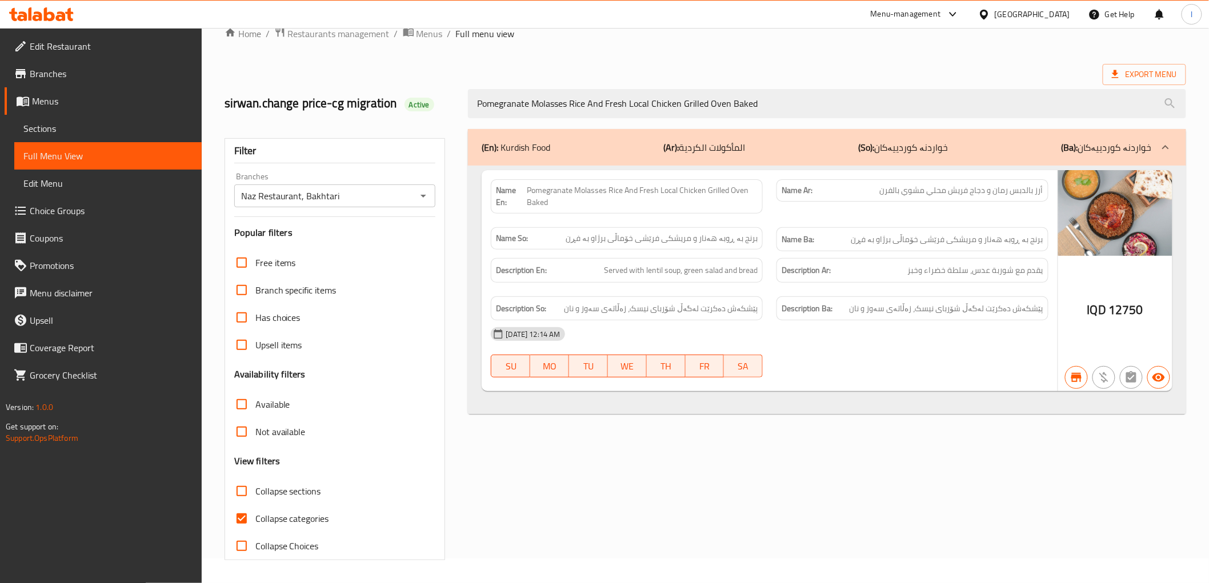
type input "Pomegranate Molasses Rice And Fresh Local Chicken Grilled Oven Baked"
click at [279, 515] on span "Collapse categories" at bounding box center [292, 519] width 74 height 14
click at [255, 515] on input "Collapse categories" at bounding box center [241, 518] width 27 height 27
checkbox input "false"
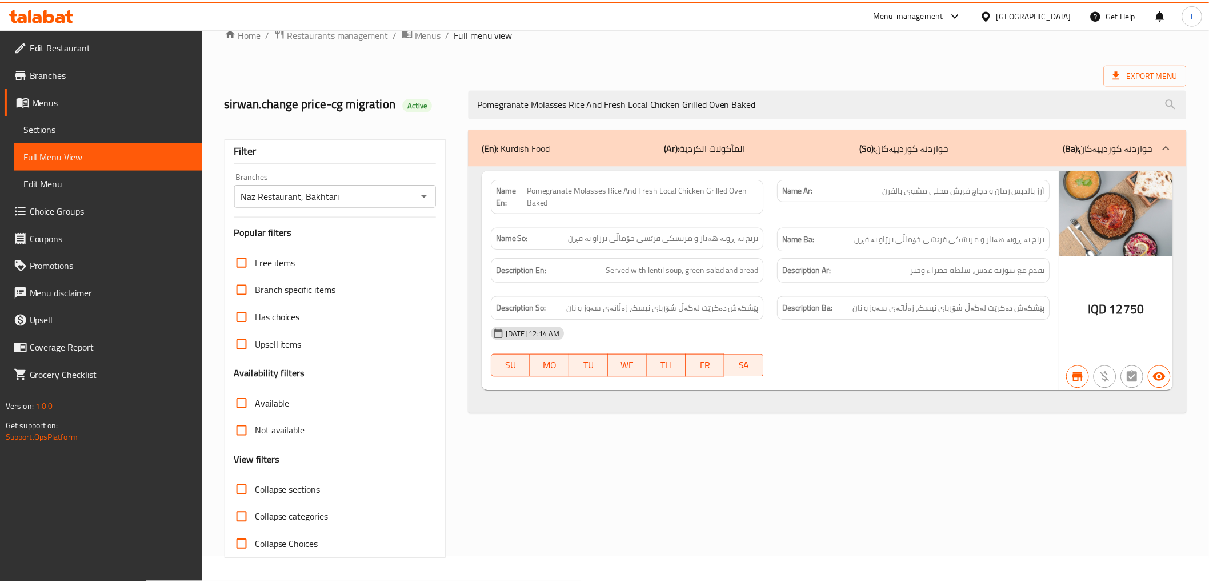
scroll to position [25, 0]
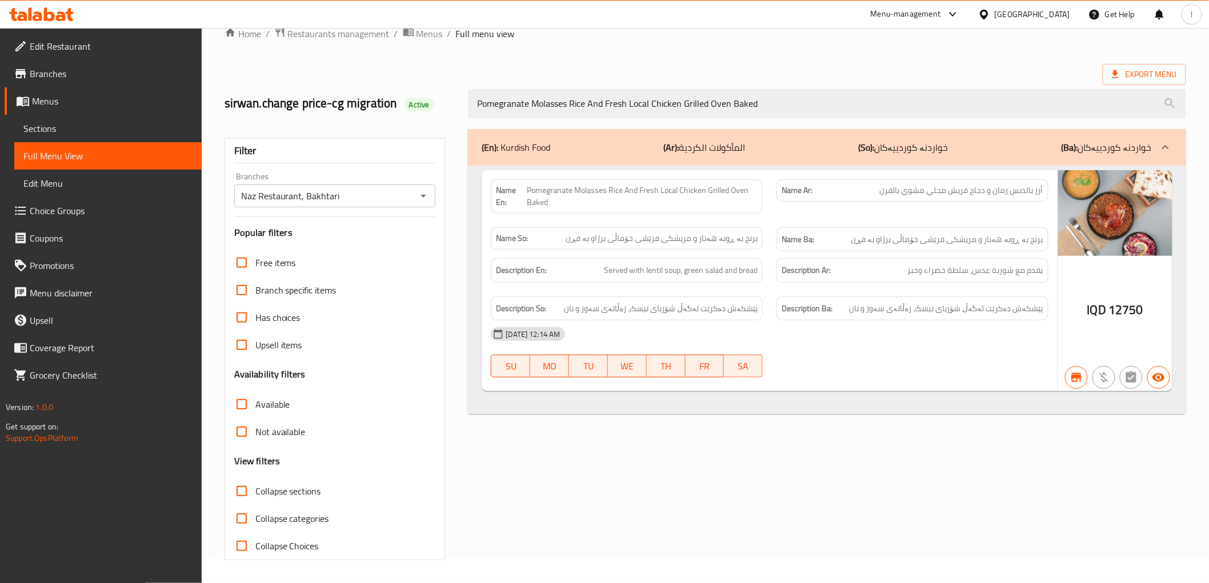
drag, startPoint x: 771, startPoint y: 100, endPoint x: 165, endPoint y: 53, distance: 608.7
click at [109, 41] on div "Edit Restaurant Branches Menus Sections Full Menu View Edit Menu Choice Groups …" at bounding box center [604, 293] width 1209 height 580
paste input "Kurdish Rice With Pomegranate Molasses And Boiled Chicken"
type input "Kurdish Rice With Pomegranate Molasses And Boiled Chicken"
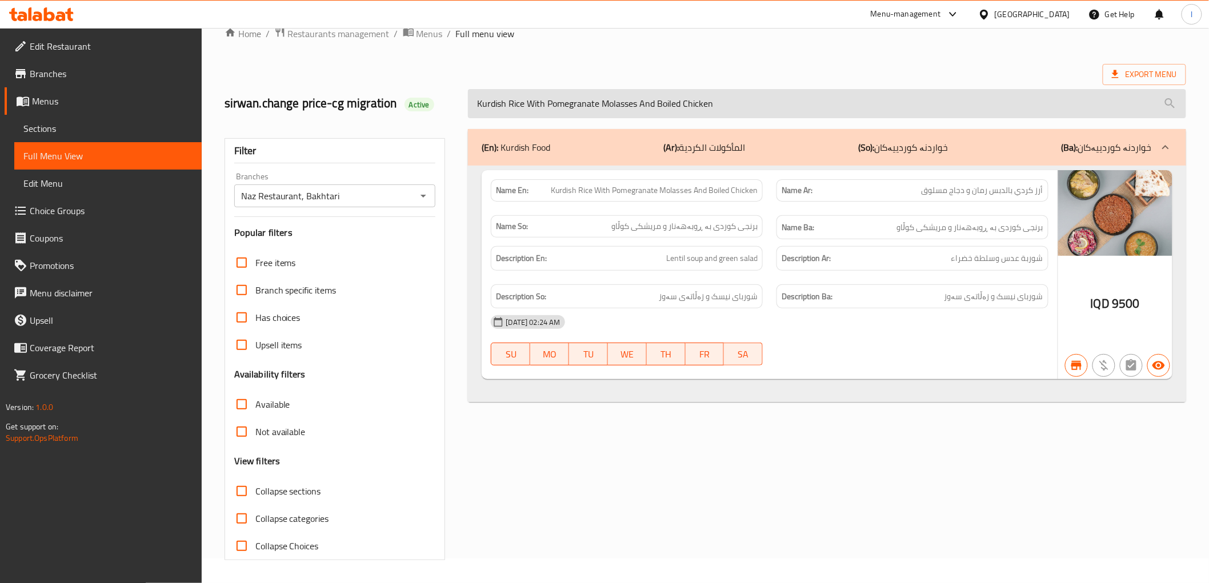
click at [602, 93] on input "Kurdish Rice With Pomegranate Molasses And Boiled Chicken" at bounding box center [827, 103] width 718 height 29
click at [597, 98] on input "Kurdish Rice With Pomegranate Molasses And Boiled Chicken" at bounding box center [827, 103] width 718 height 29
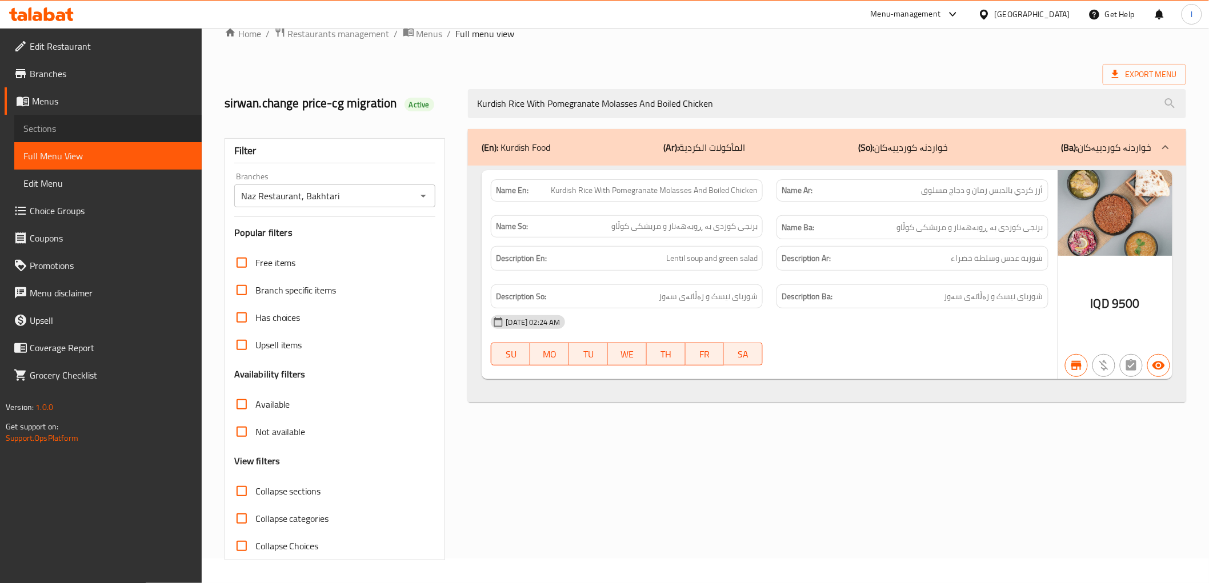
click at [50, 124] on span "Sections" at bounding box center [107, 129] width 169 height 14
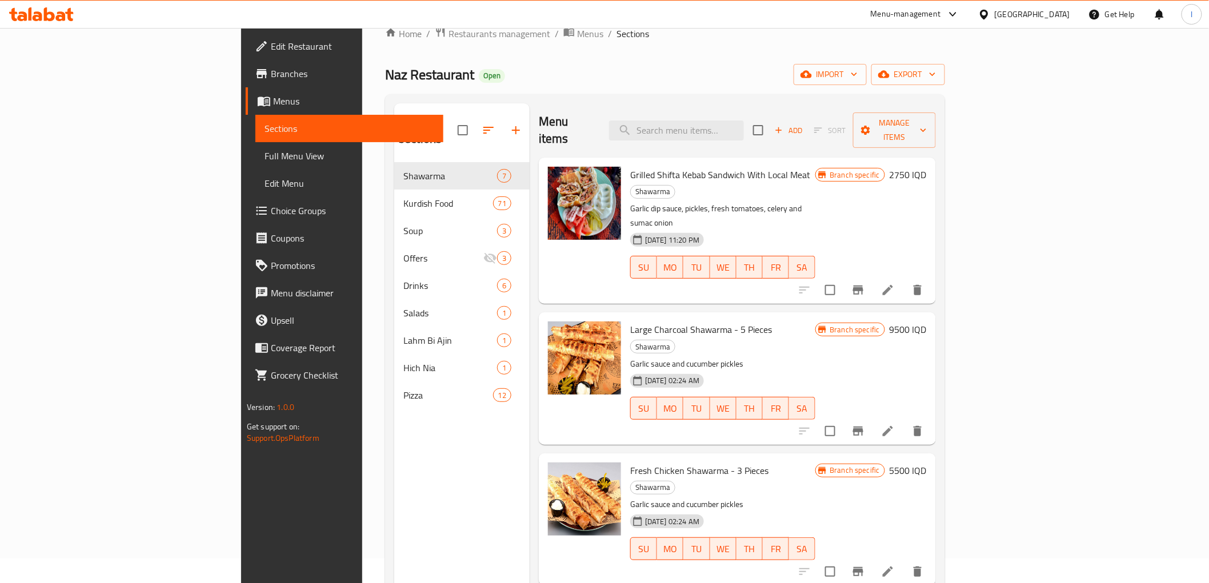
click at [265, 151] on span "Full Menu View" at bounding box center [349, 156] width 169 height 14
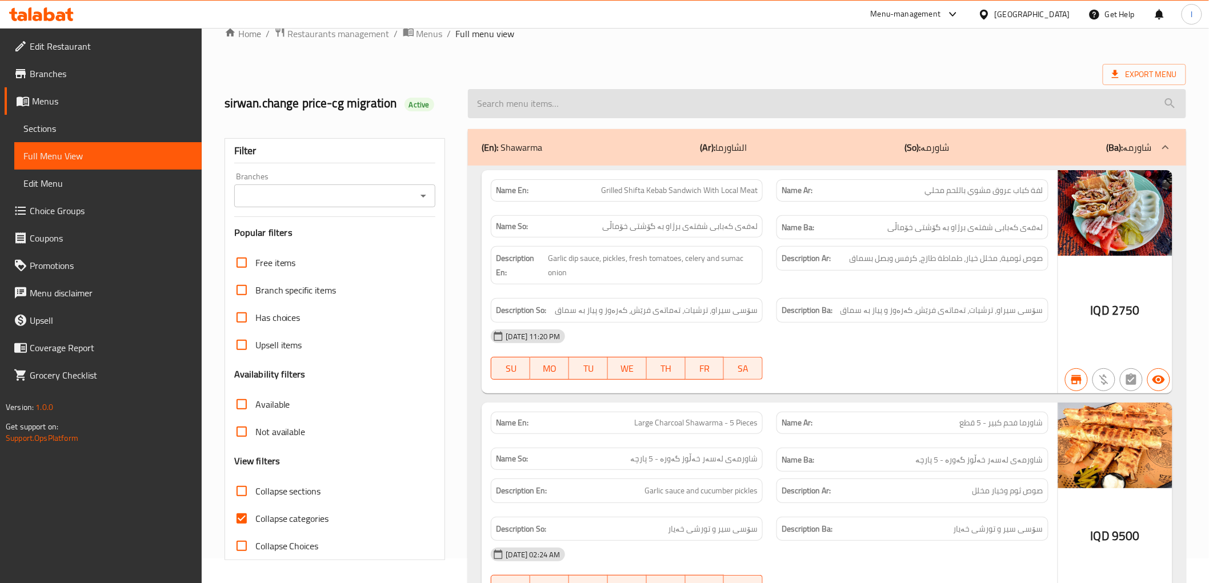
click at [541, 107] on input "search" at bounding box center [827, 103] width 718 height 29
paste input "Kurdish Rice With Pomegranate Molasses And Boiled Chicken"
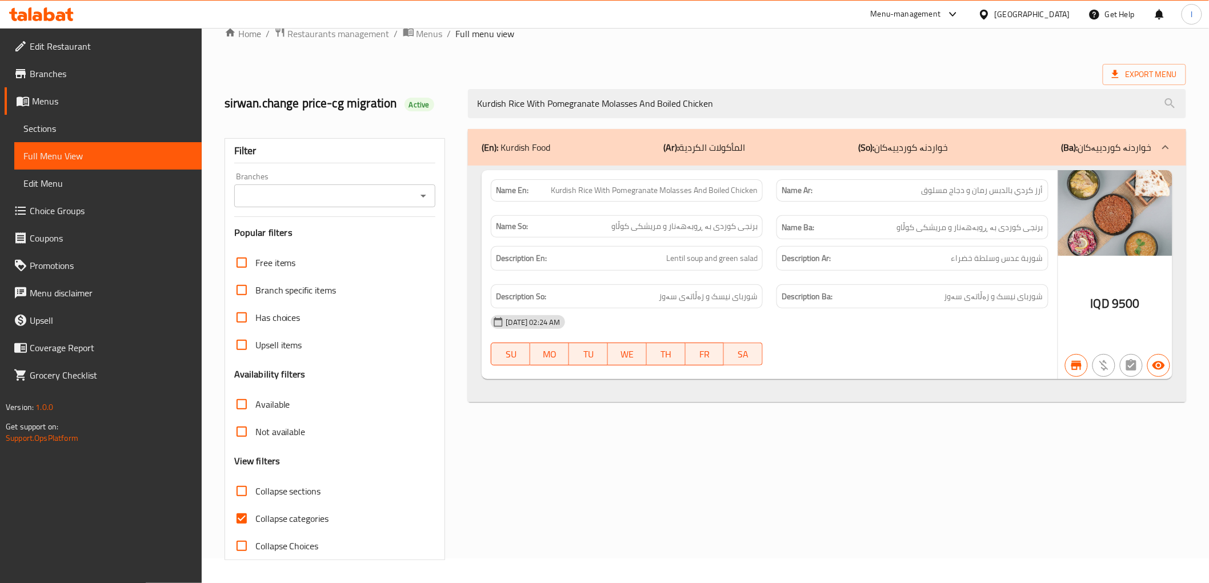
type input "Kurdish Rice With Pomegranate Molasses And Boiled Chicken"
click at [74, 130] on span "Sections" at bounding box center [107, 129] width 169 height 14
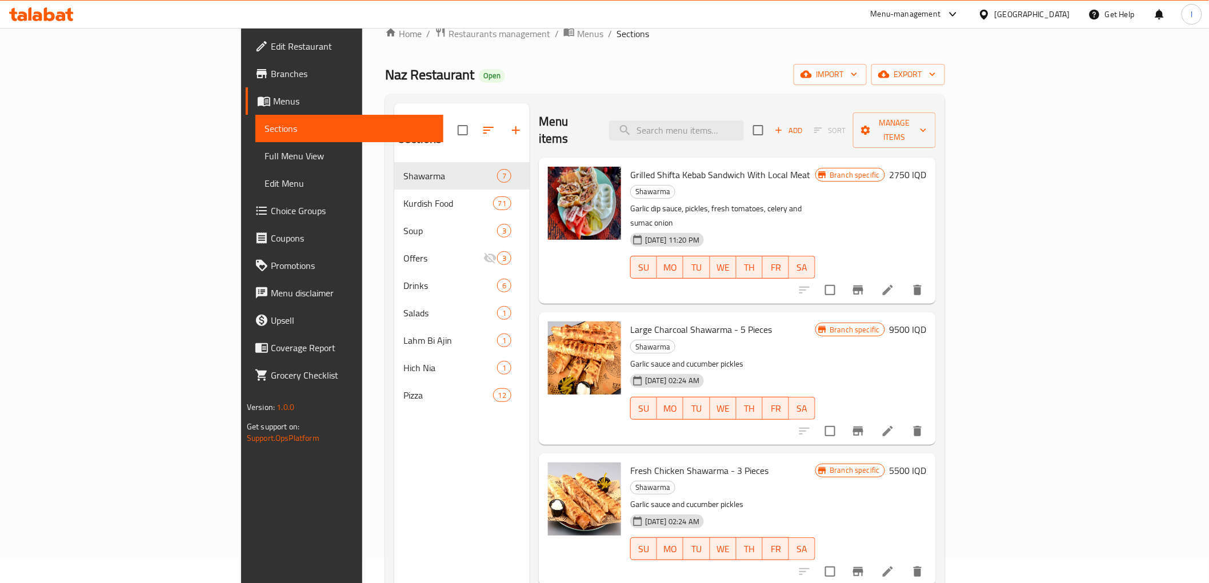
click at [265, 158] on span "Full Menu View" at bounding box center [349, 156] width 169 height 14
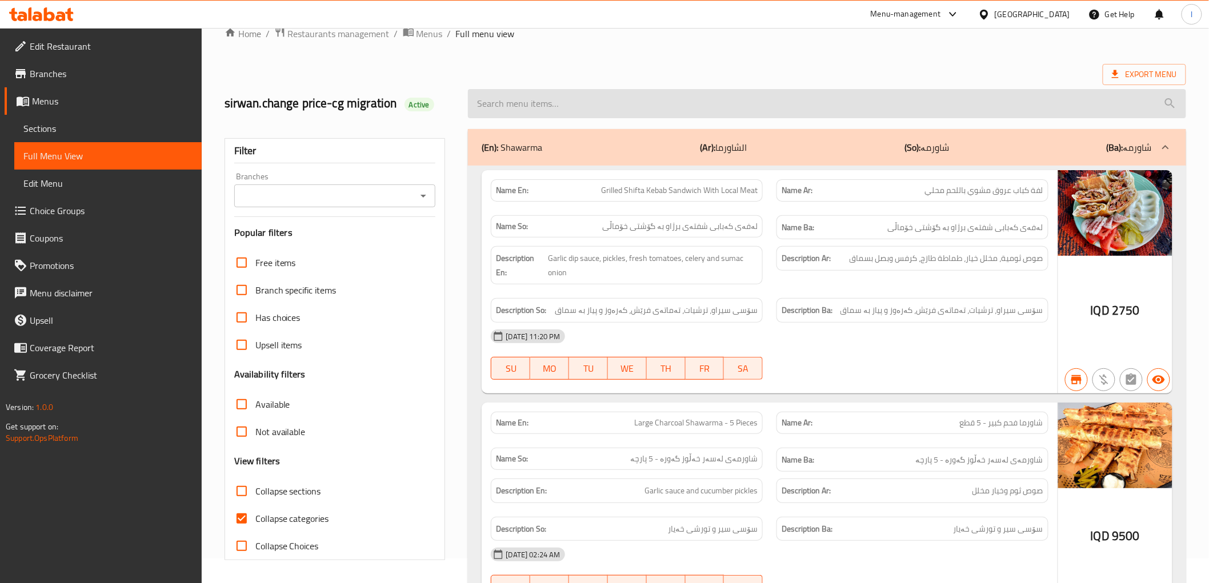
click at [670, 100] on input "search" at bounding box center [827, 103] width 718 height 29
paste input "Kurdish Rice With Pomegranate Molasses And Boiled Chicken"
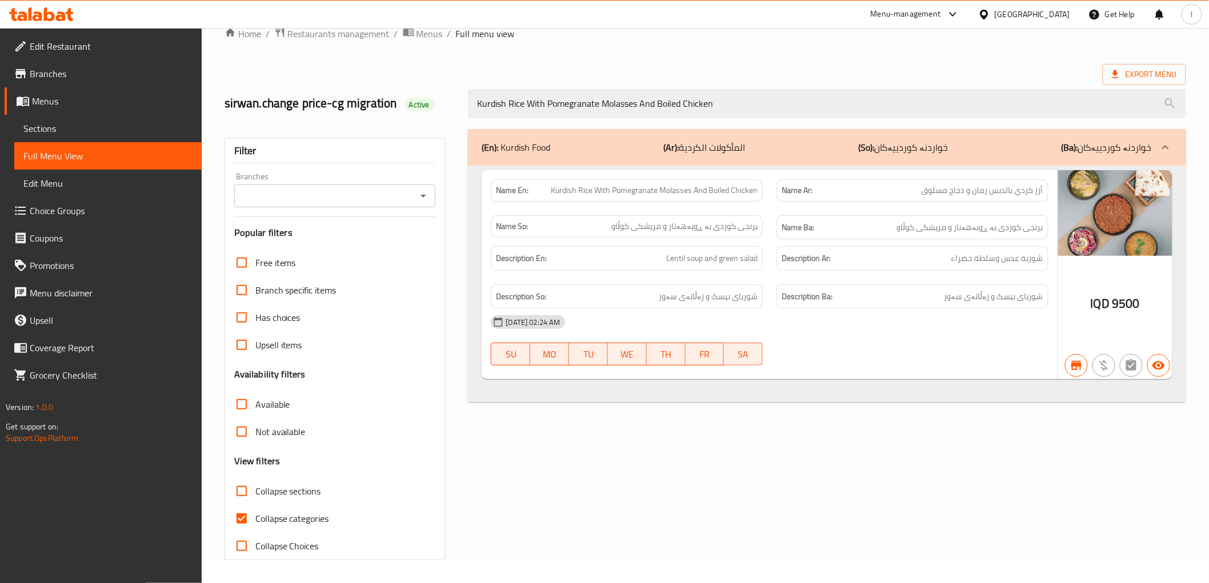
type input "Kurdish Rice With Pomegranate Molasses And Boiled Chicken"
click at [313, 188] on input "Branches" at bounding box center [326, 196] width 176 height 16
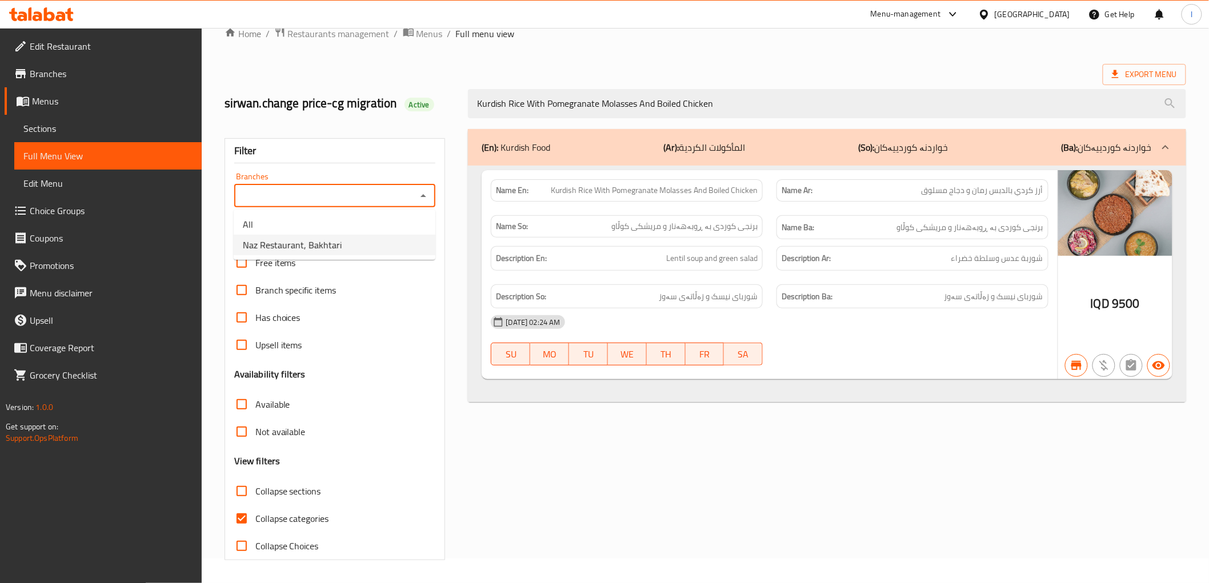
click at [304, 242] on span "Naz Restaurant, Bakhtari" at bounding box center [292, 245] width 99 height 14
type input "Naz Restaurant, Bakhtari"
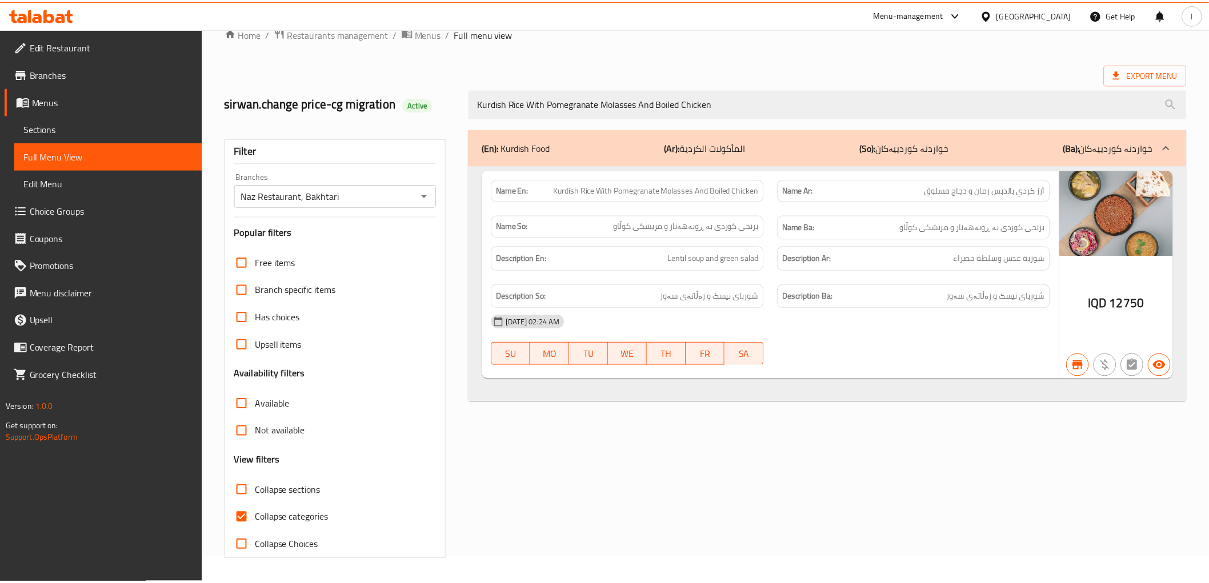
scroll to position [25, 0]
